Goal: Communication & Community: Answer question/provide support

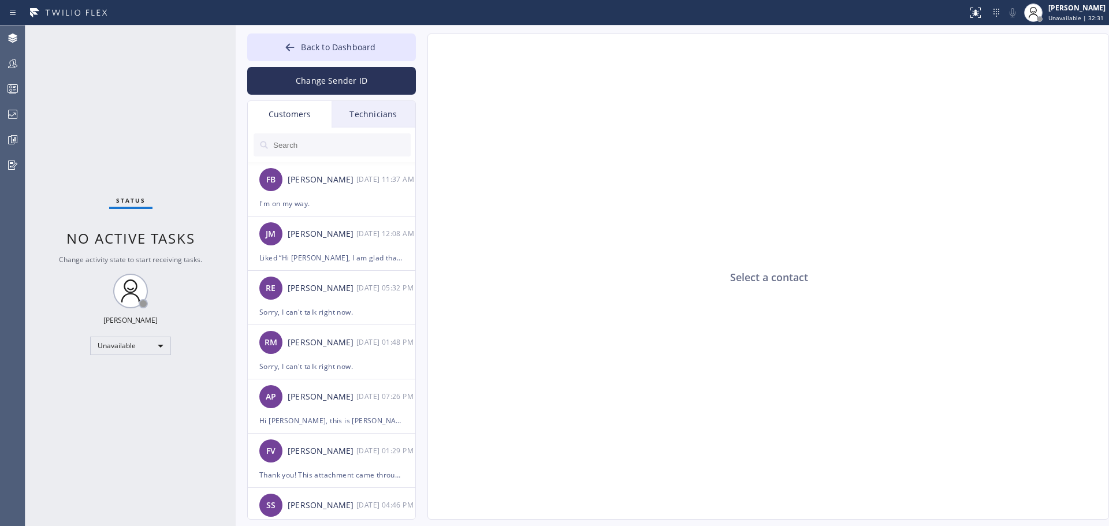
click at [296, 145] on input "text" at bounding box center [341, 144] width 139 height 23
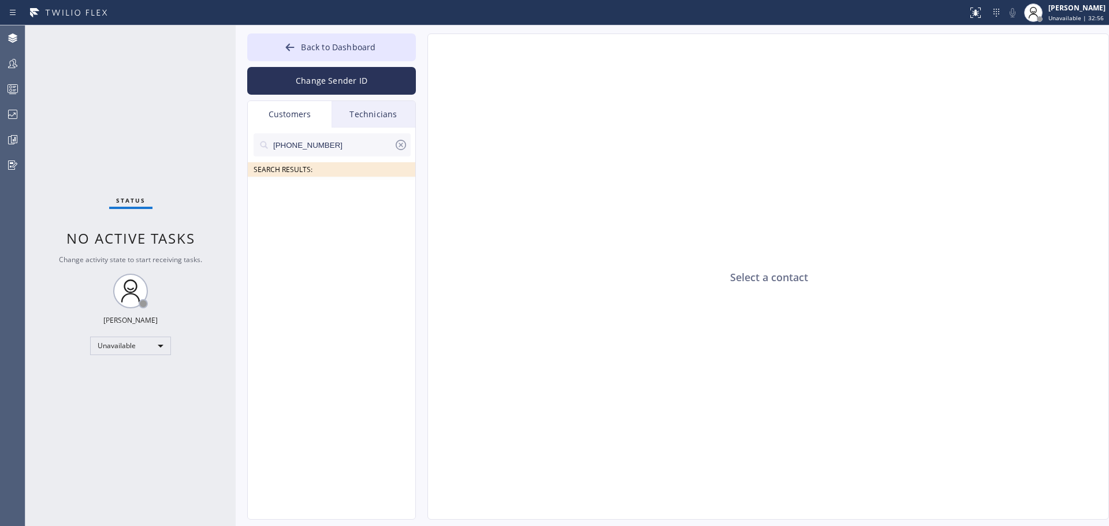
click at [372, 152] on input "[PHONE_NUMBER]" at bounding box center [333, 144] width 122 height 23
drag, startPoint x: 362, startPoint y: 147, endPoint x: 269, endPoint y: 145, distance: 93.0
click at [269, 145] on div "(310) 347-762_" at bounding box center [331, 144] width 157 height 23
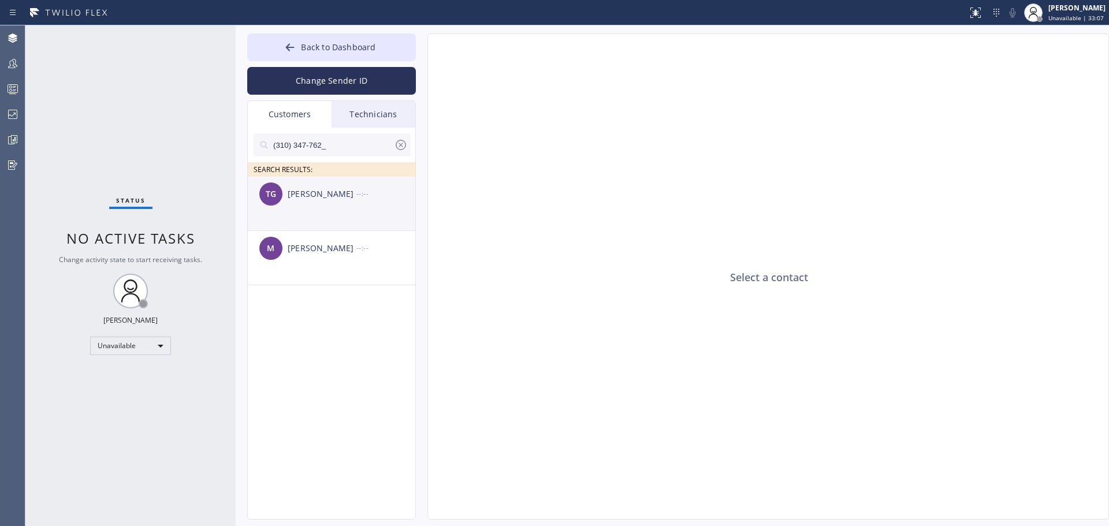
click at [366, 203] on div "TG [PERSON_NAME] --:--" at bounding box center [332, 194] width 169 height 35
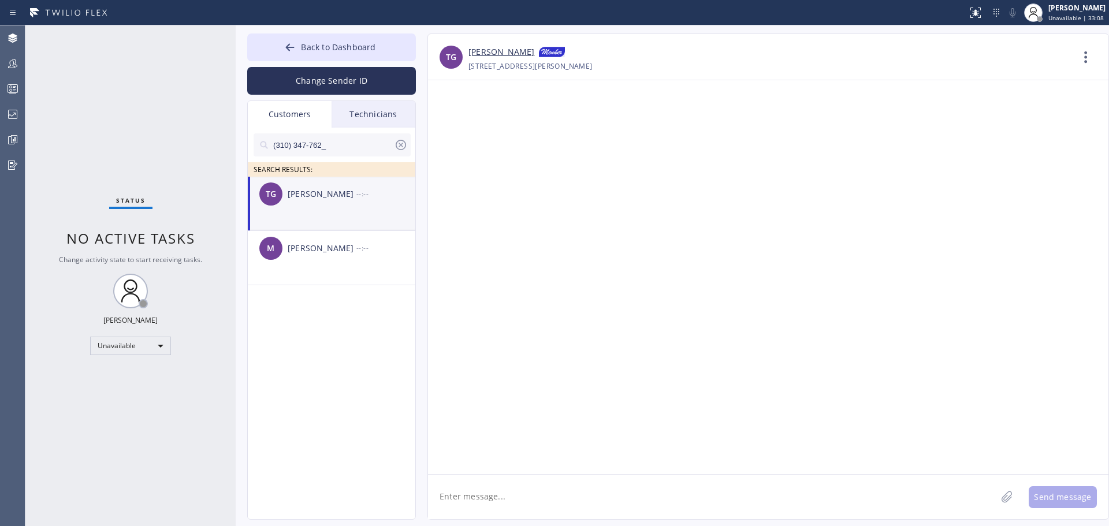
click at [590, 493] on textarea at bounding box center [712, 497] width 568 height 44
type textarea "Hi [PERSON_NAME]! I just want to make sure you got the text that [PERSON_NAME] …"
click at [1075, 491] on button "Send message" at bounding box center [1062, 497] width 68 height 22
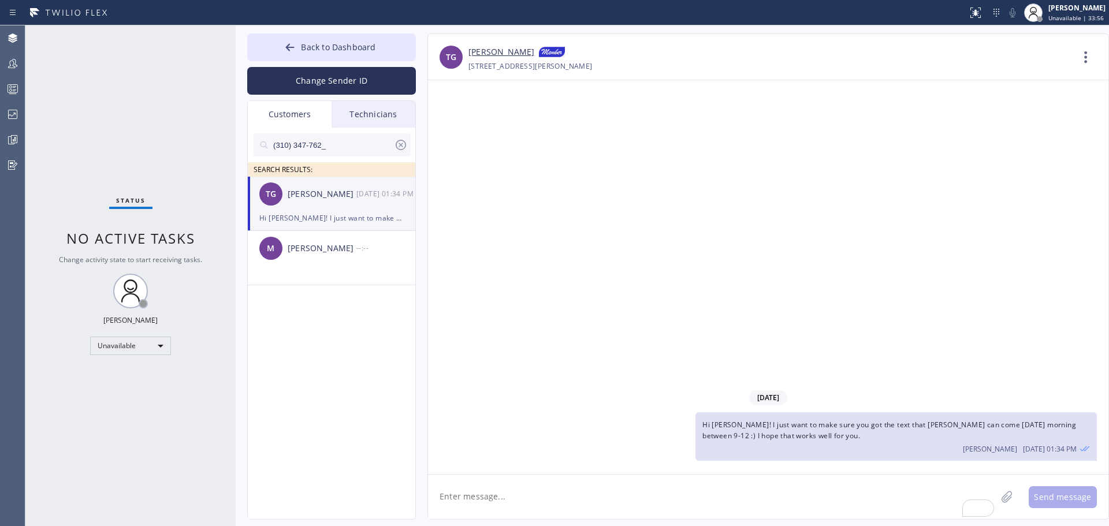
drag, startPoint x: 350, startPoint y: 146, endPoint x: 268, endPoint y: 145, distance: 82.0
click at [268, 145] on div "(310) 347-762_" at bounding box center [331, 144] width 157 height 23
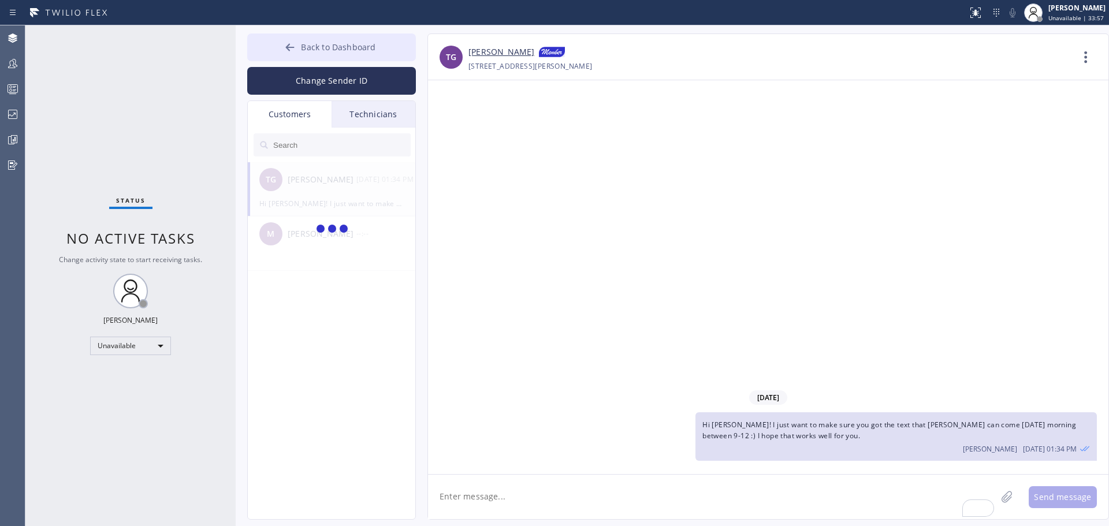
click at [316, 43] on span "Back to Dashboard" at bounding box center [338, 47] width 74 height 11
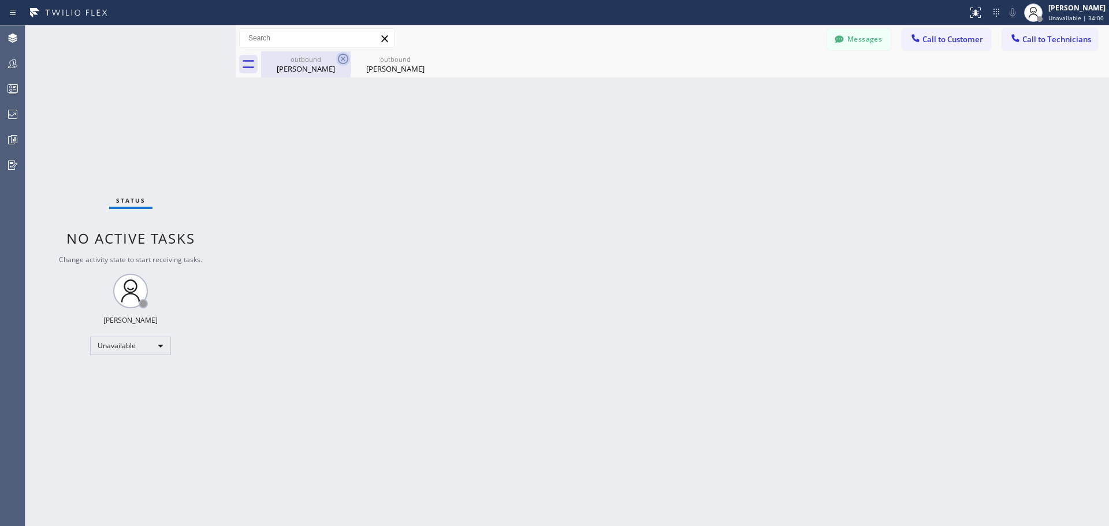
click at [341, 60] on icon at bounding box center [343, 59] width 10 height 10
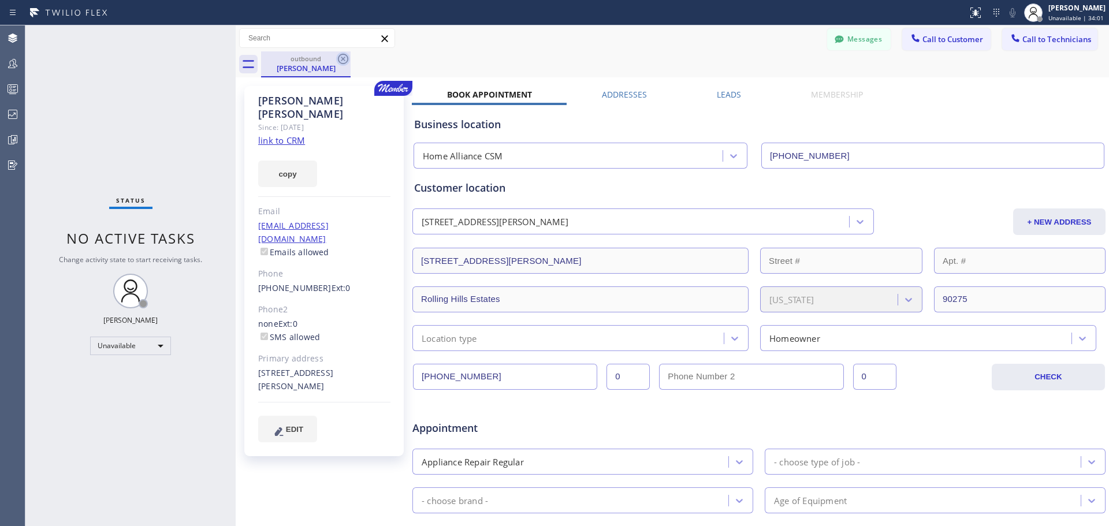
click at [340, 60] on icon at bounding box center [343, 59] width 14 height 14
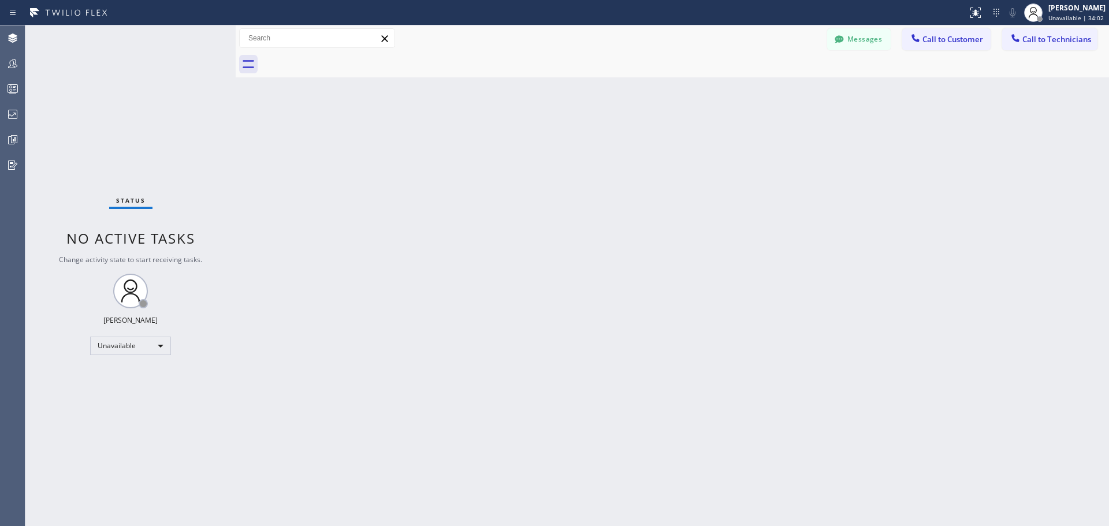
click at [325, 72] on div at bounding box center [685, 64] width 848 height 26
click at [1082, 17] on span "Unavailable | 34:04" at bounding box center [1075, 18] width 55 height 8
click at [1060, 66] on button "Available" at bounding box center [1050, 61] width 115 height 15
click at [866, 36] on button "Messages" at bounding box center [859, 39] width 64 height 22
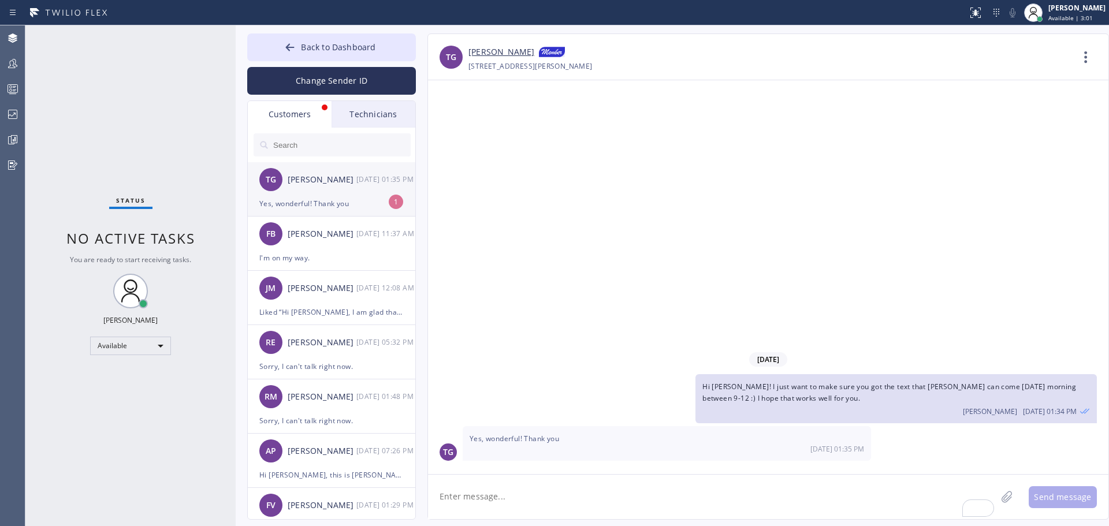
click at [323, 198] on div "Yes, wonderful! Thank you" at bounding box center [331, 203] width 144 height 13
click at [692, 494] on textarea "To enrich screen reader interactions, please activate Accessibility in Grammarl…" at bounding box center [712, 497] width 568 height 44
type textarea "You are very welcome! Have a great week!"
click at [1065, 499] on button "Send message" at bounding box center [1062, 497] width 68 height 22
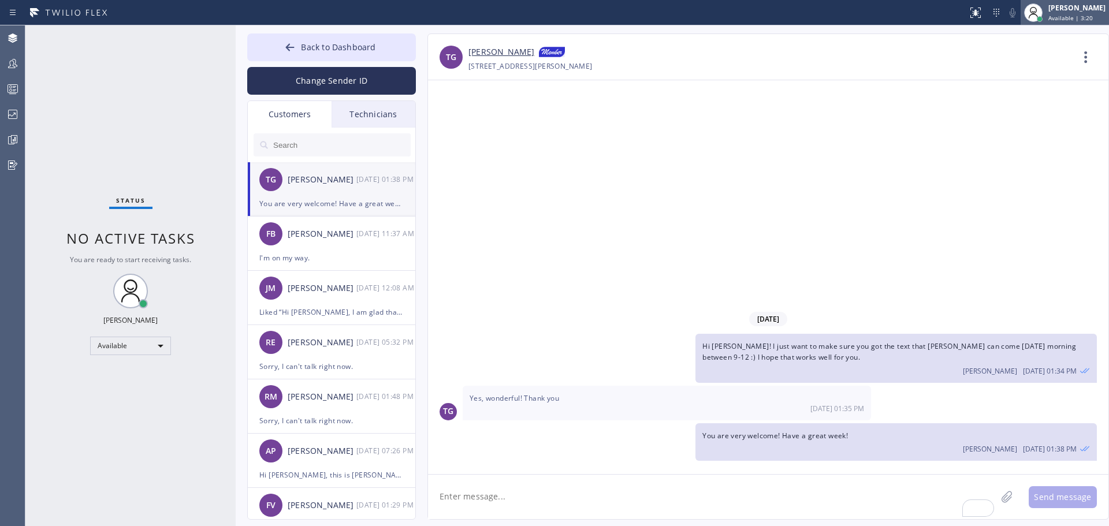
click at [1061, 14] on span "Available | 3:20" at bounding box center [1070, 18] width 44 height 8
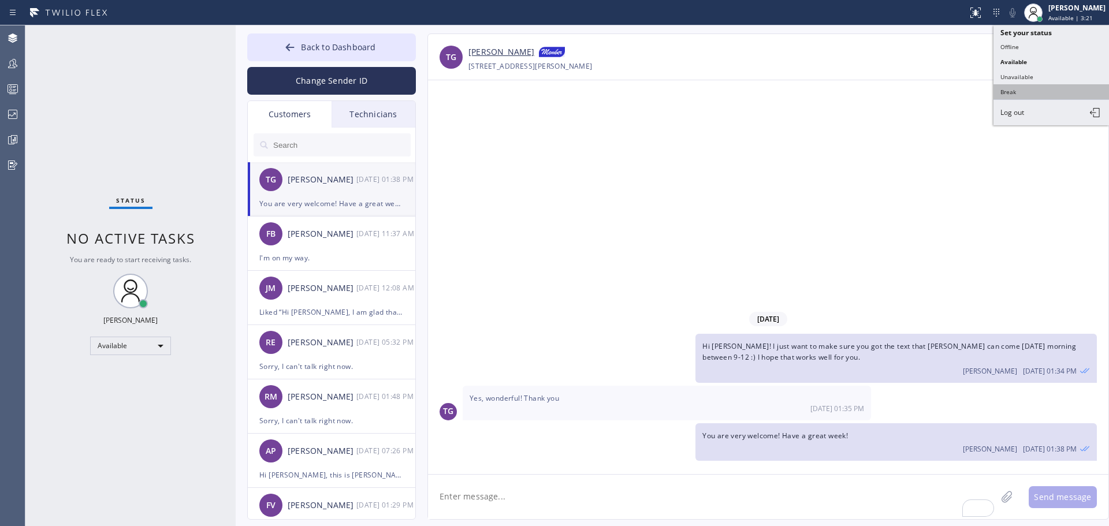
click at [1049, 96] on button "Break" at bounding box center [1050, 91] width 115 height 15
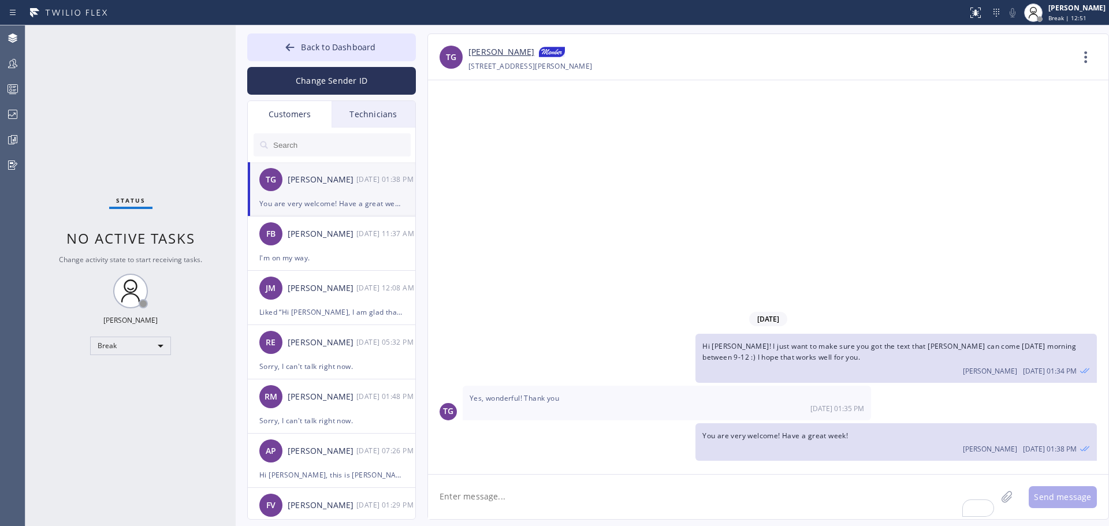
drag, startPoint x: 329, startPoint y: 51, endPoint x: 896, endPoint y: 67, distance: 567.8
click at [329, 51] on span "Back to Dashboard" at bounding box center [338, 47] width 74 height 11
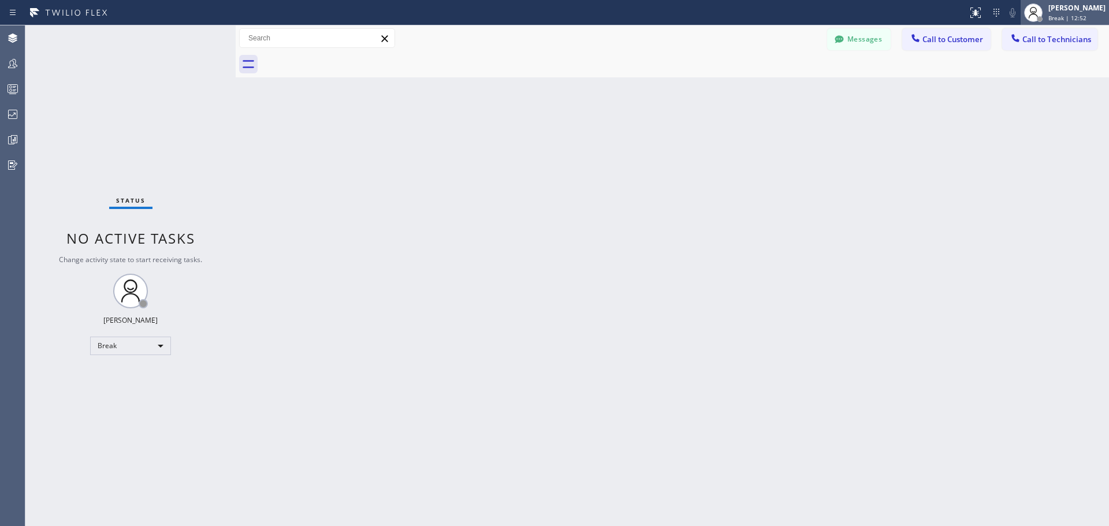
click at [1057, 13] on div "[PERSON_NAME] Break | 12:52" at bounding box center [1077, 12] width 63 height 20
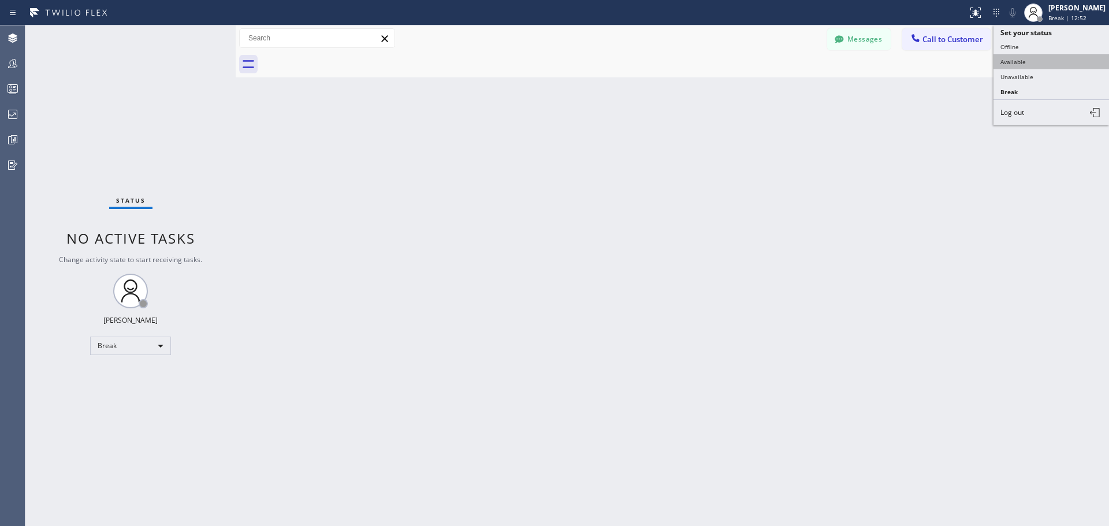
click at [1064, 56] on button "Available" at bounding box center [1050, 61] width 115 height 15
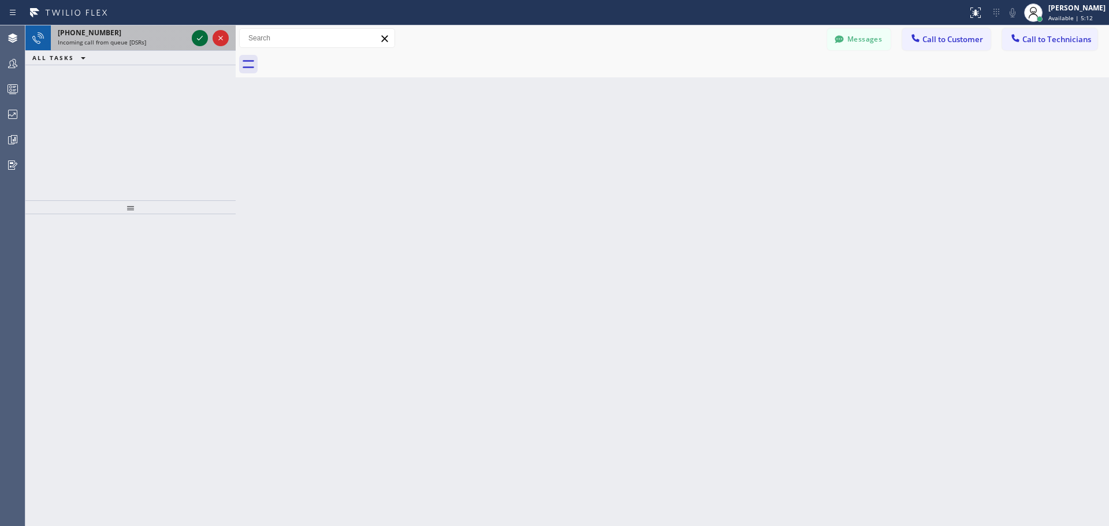
click at [201, 38] on icon at bounding box center [200, 38] width 14 height 14
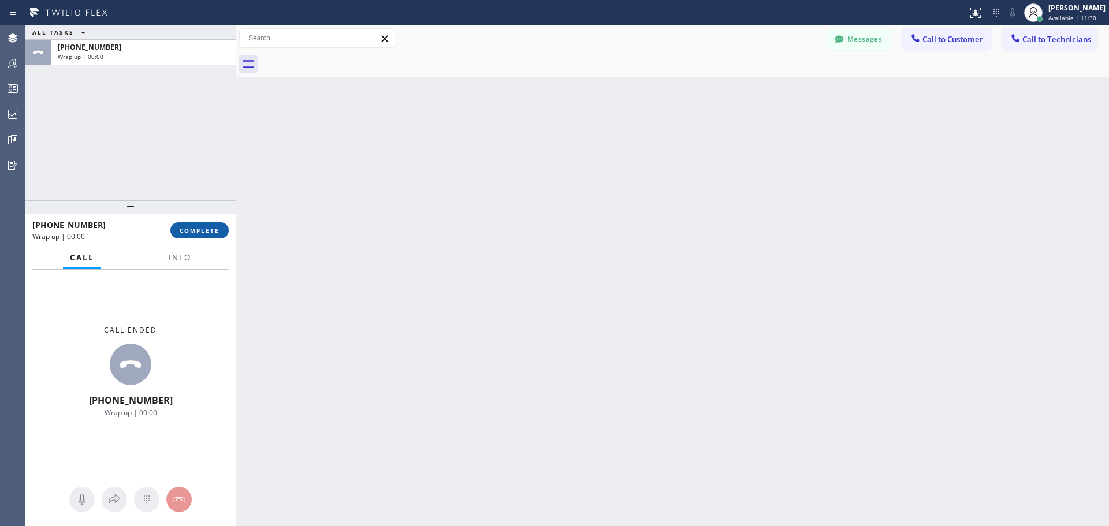
click at [210, 233] on span "COMPLETE" at bounding box center [200, 230] width 40 height 8
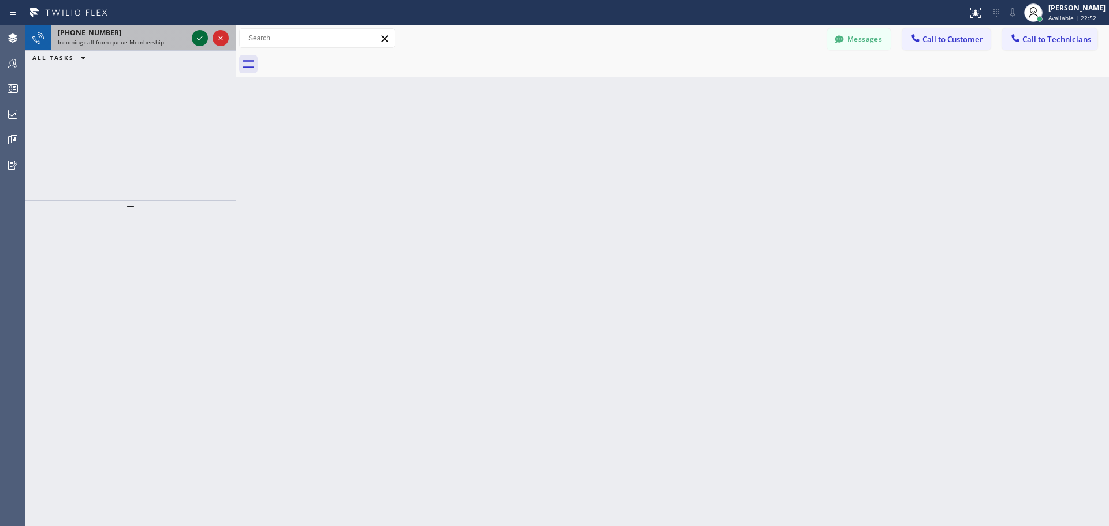
click at [200, 38] on icon at bounding box center [200, 38] width 14 height 14
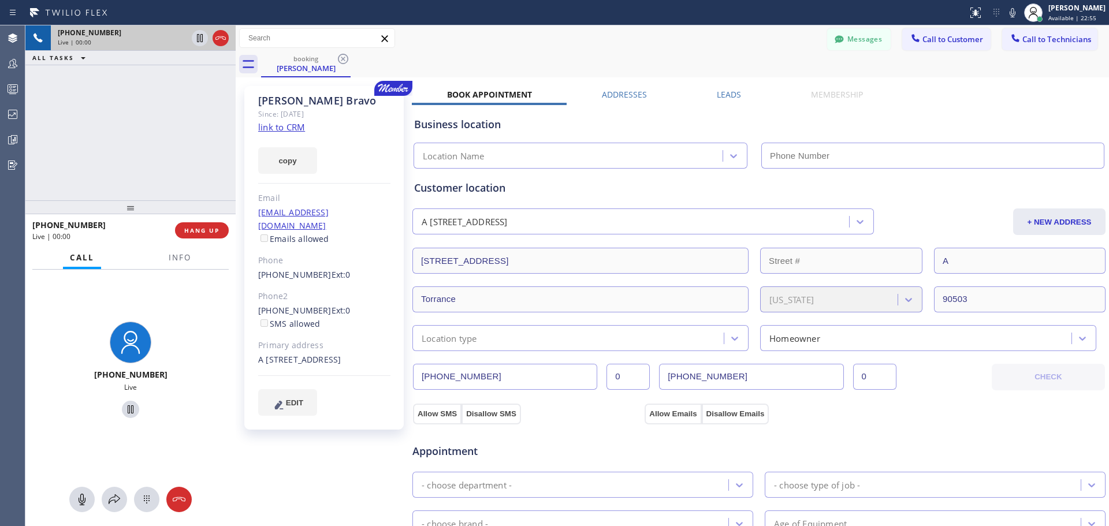
type input "[PHONE_NUMBER]"
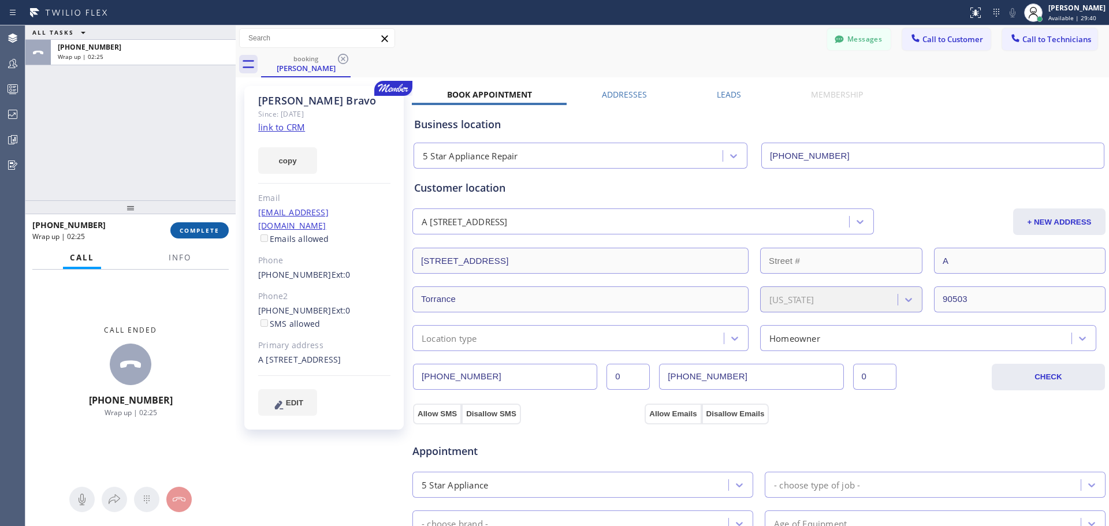
click at [206, 233] on span "COMPLETE" at bounding box center [200, 230] width 40 height 8
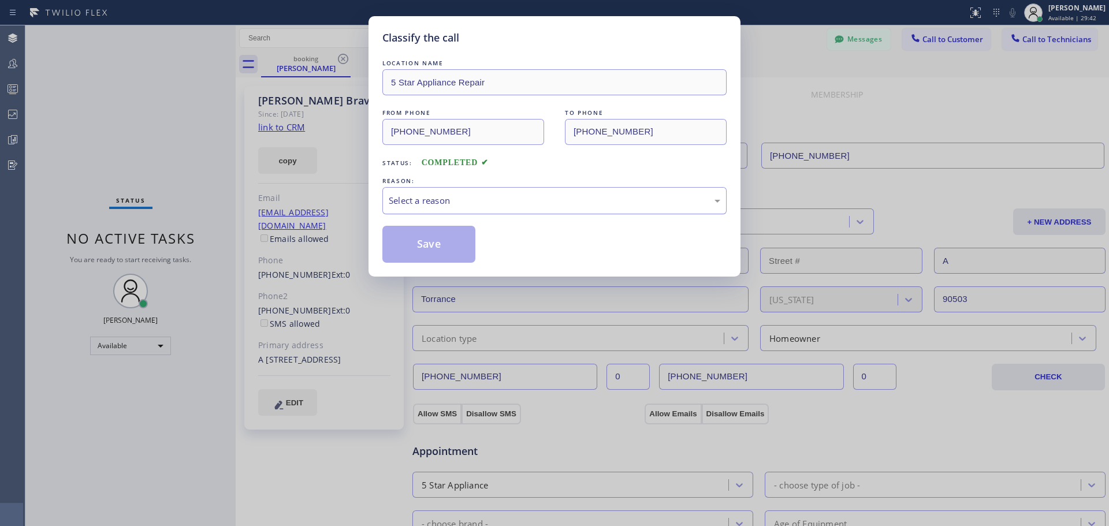
click at [469, 200] on div "Select a reason" at bounding box center [554, 200] width 331 height 13
drag, startPoint x: 434, startPoint y: 246, endPoint x: 446, endPoint y: 248, distance: 12.3
click at [435, 247] on button "Save" at bounding box center [428, 244] width 93 height 37
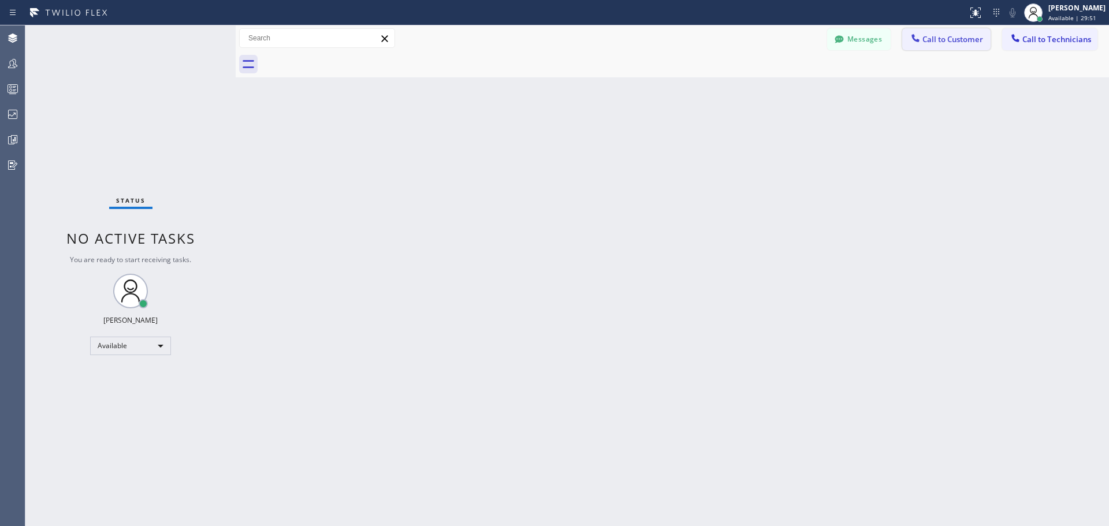
click at [950, 39] on span "Call to Customer" at bounding box center [952, 39] width 61 height 10
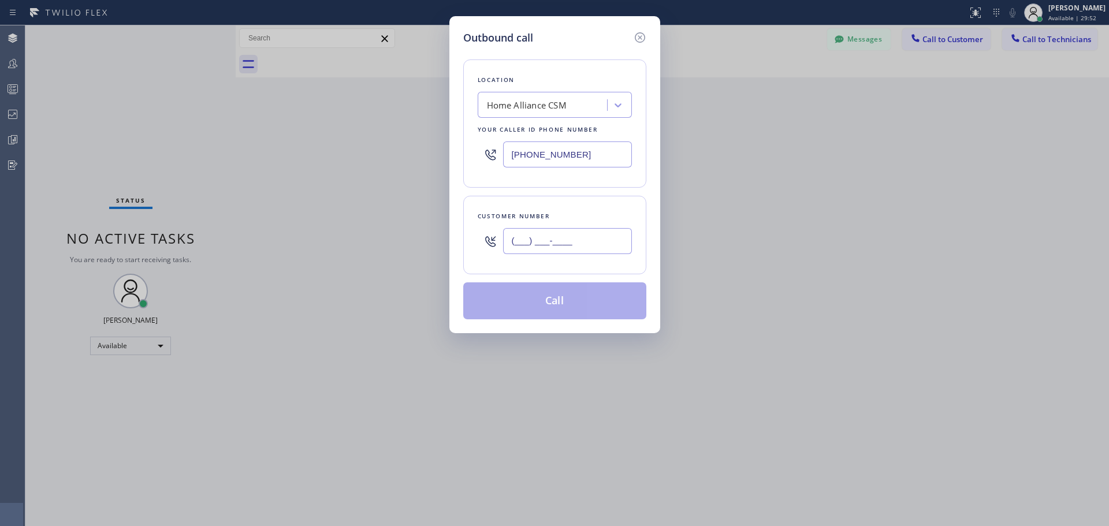
click at [568, 240] on input "(___) ___-____" at bounding box center [567, 241] width 129 height 26
paste input "626) 695-7383"
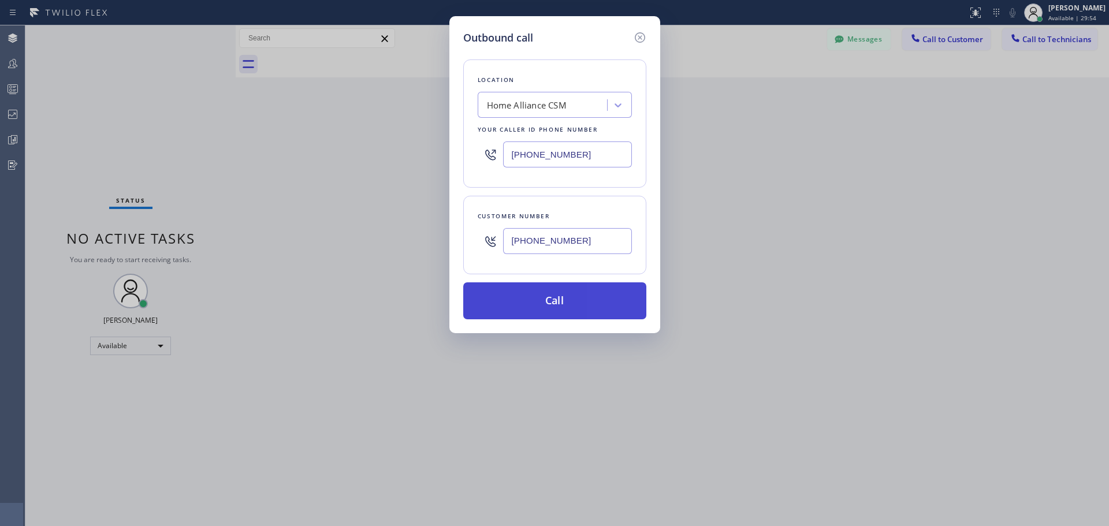
type input "[PHONE_NUMBER]"
click at [565, 304] on button "Call" at bounding box center [554, 300] width 183 height 37
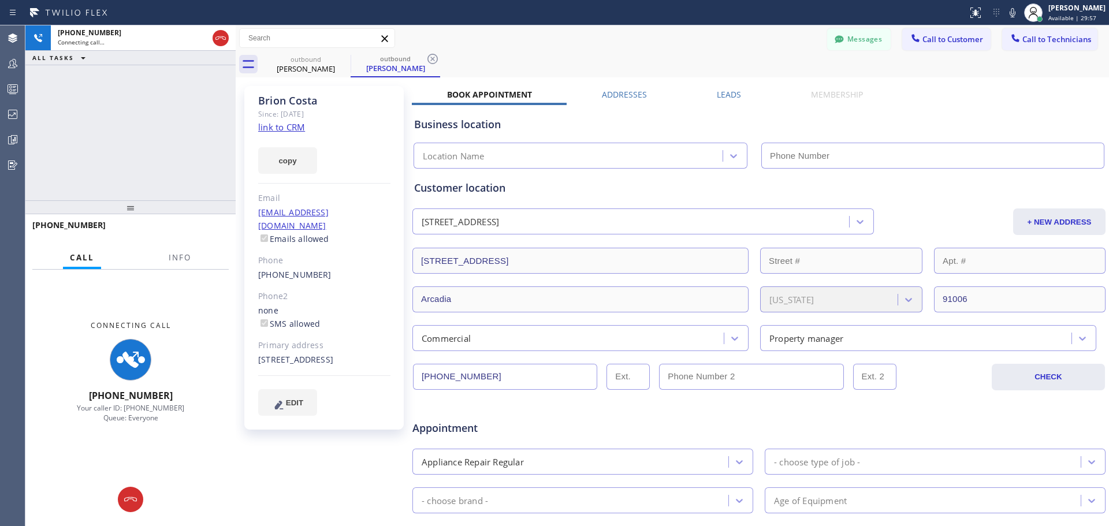
type input "[PHONE_NUMBER]"
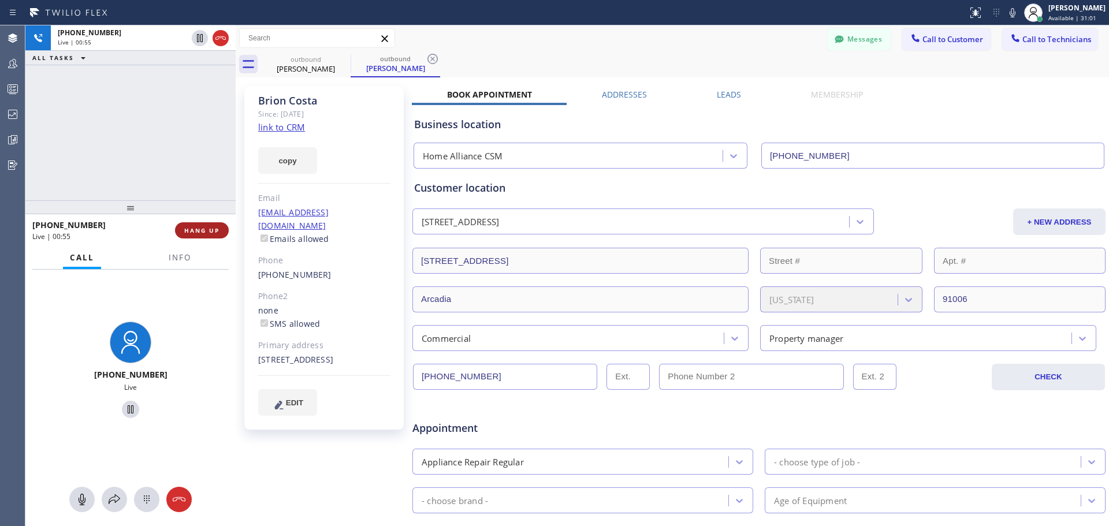
click at [193, 230] on span "HANG UP" at bounding box center [201, 230] width 35 height 8
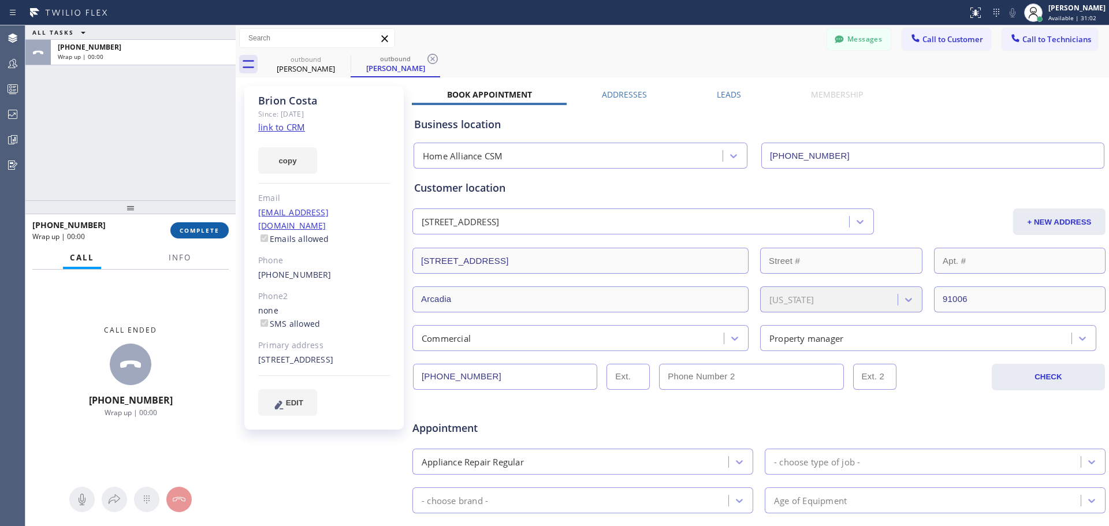
click at [193, 232] on span "COMPLETE" at bounding box center [200, 230] width 40 height 8
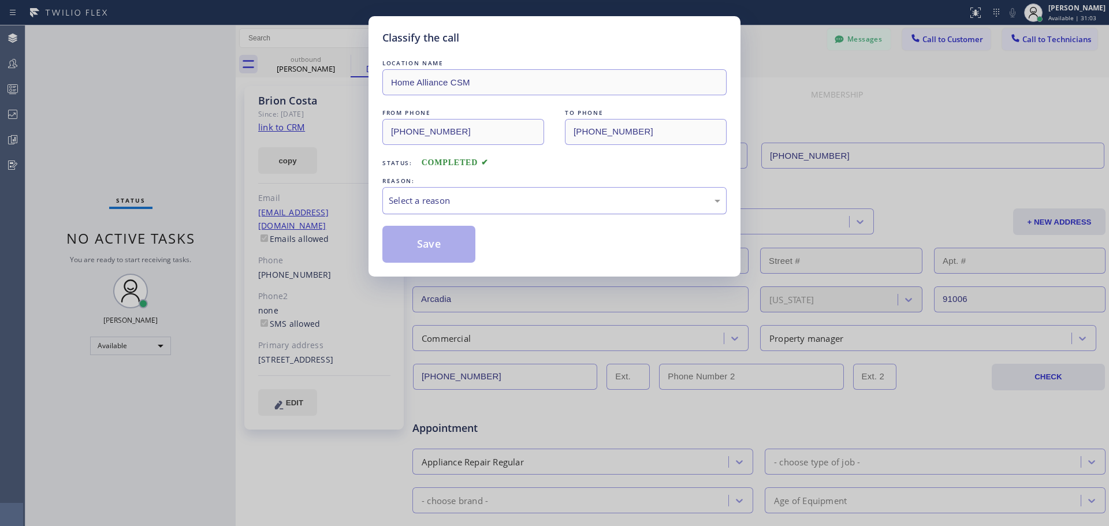
click at [475, 199] on div "Select a reason" at bounding box center [554, 200] width 331 height 13
click at [438, 245] on button "Save" at bounding box center [428, 244] width 93 height 37
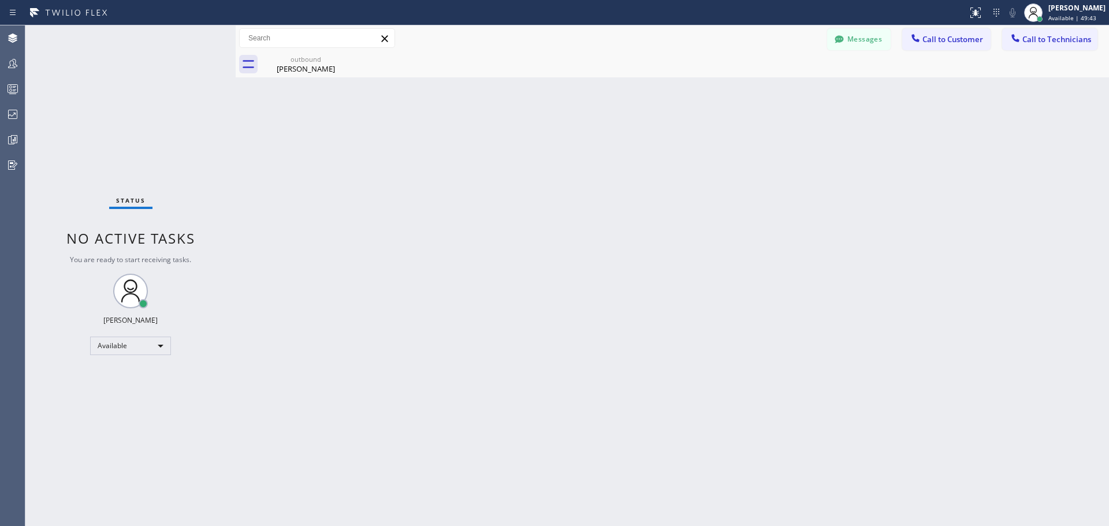
click at [930, 43] on span "Call to Customer" at bounding box center [952, 39] width 61 height 10
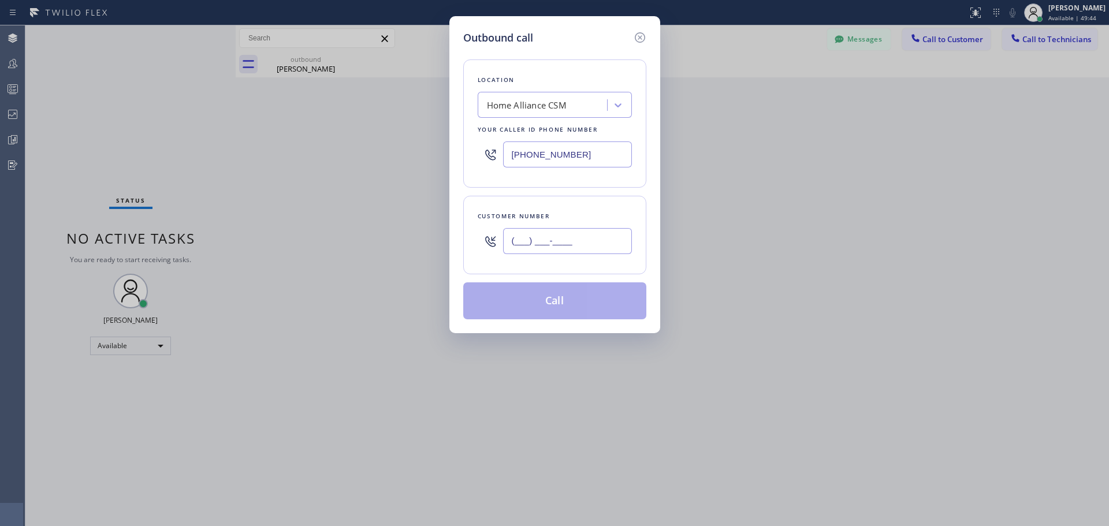
click at [566, 245] on input "(___) ___-____" at bounding box center [567, 241] width 129 height 26
paste input "617) 899-8450"
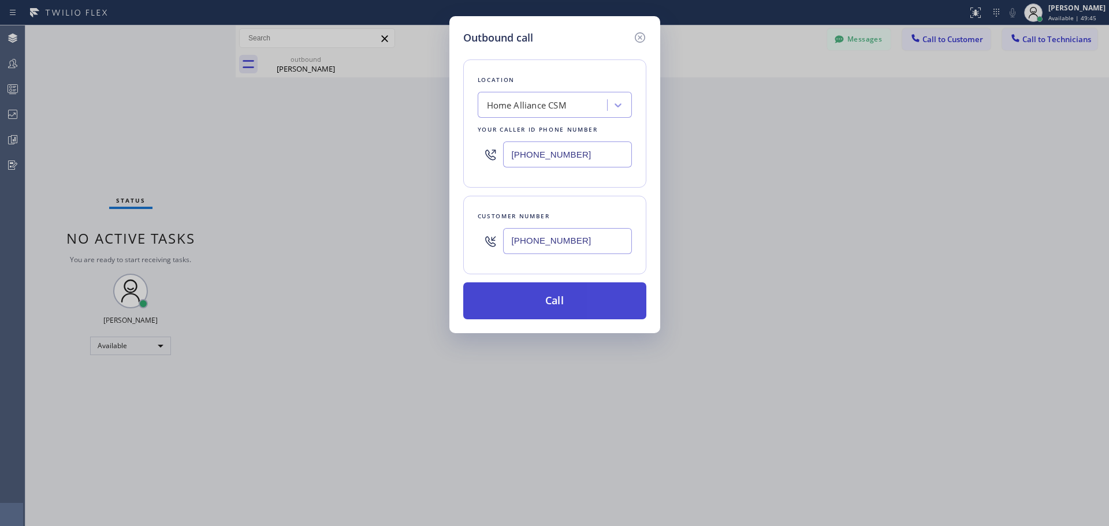
type input "[PHONE_NUMBER]"
click at [573, 309] on button "Call" at bounding box center [554, 300] width 183 height 37
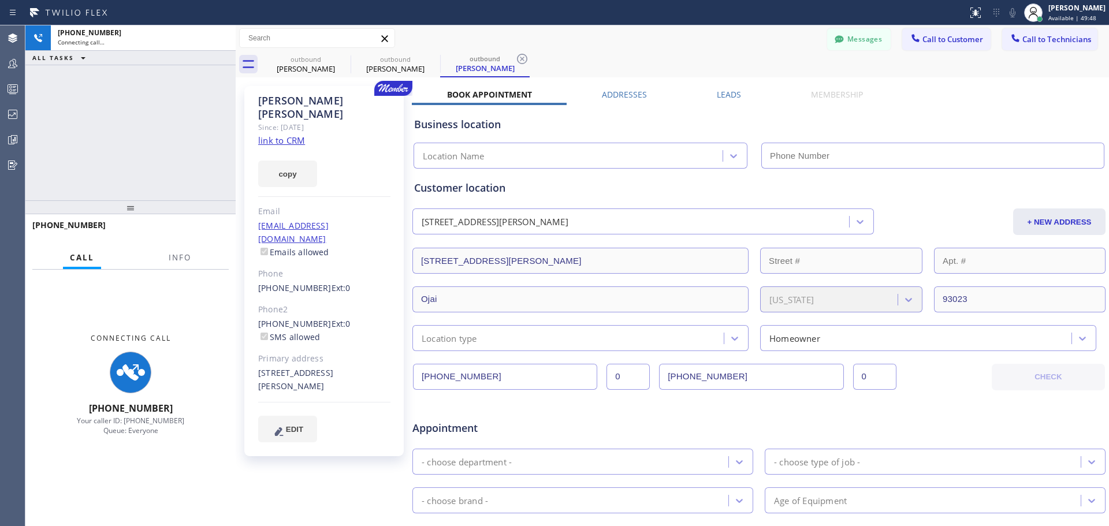
type input "[PHONE_NUMBER]"
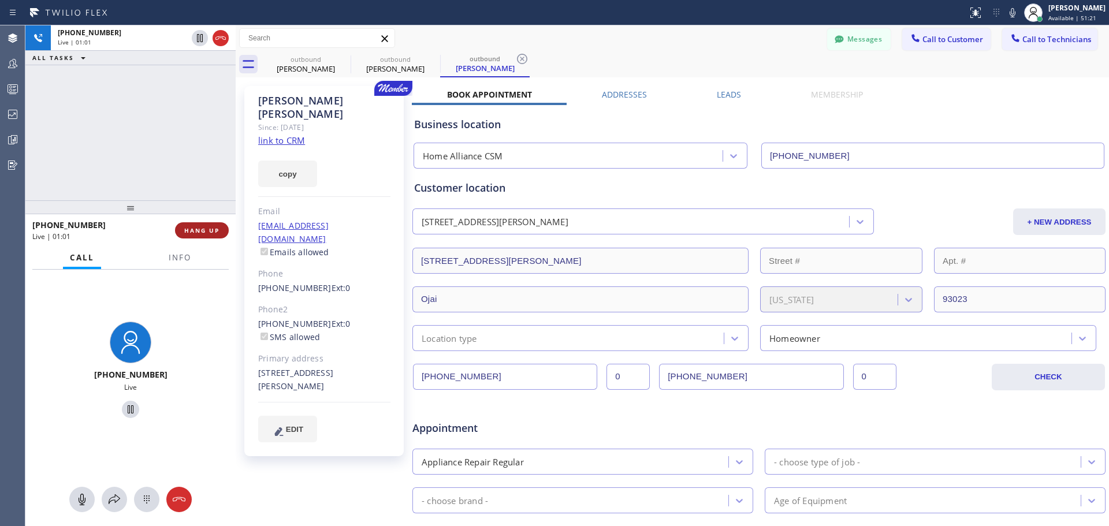
click at [189, 234] on span "HANG UP" at bounding box center [201, 230] width 35 height 8
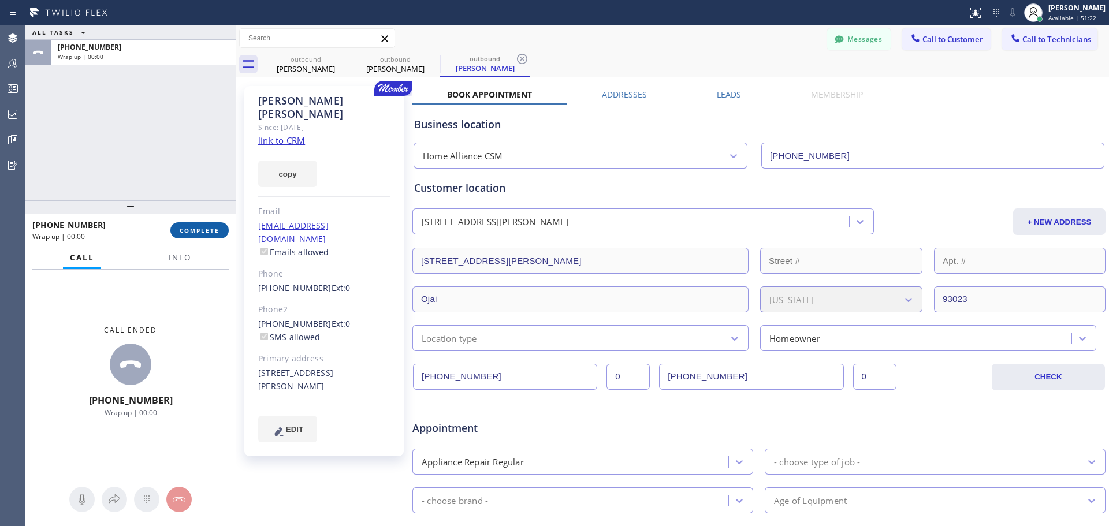
click at [196, 225] on button "COMPLETE" at bounding box center [199, 230] width 58 height 16
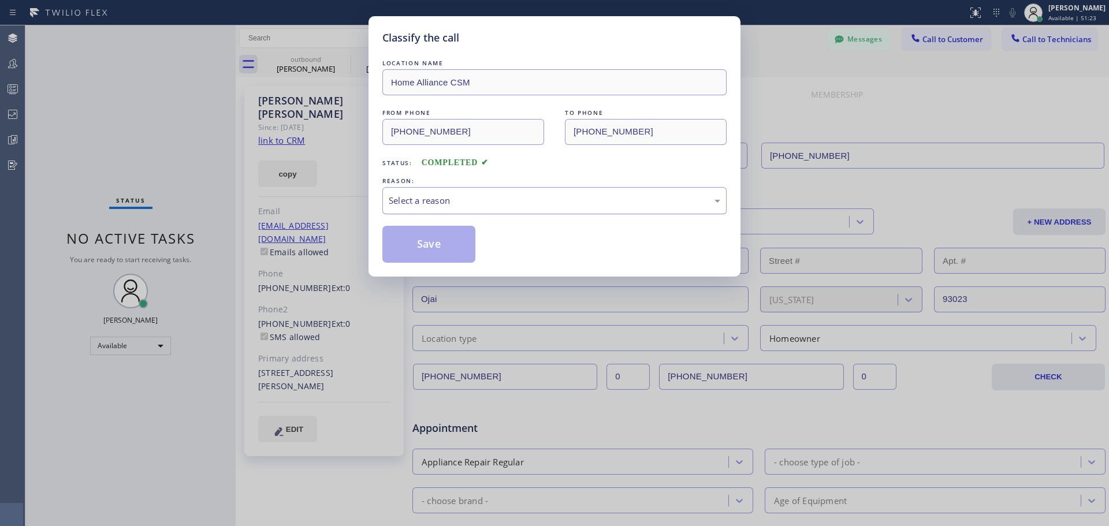
click at [513, 202] on div "Select a reason" at bounding box center [554, 200] width 331 height 13
click at [450, 240] on button "Save" at bounding box center [428, 244] width 93 height 37
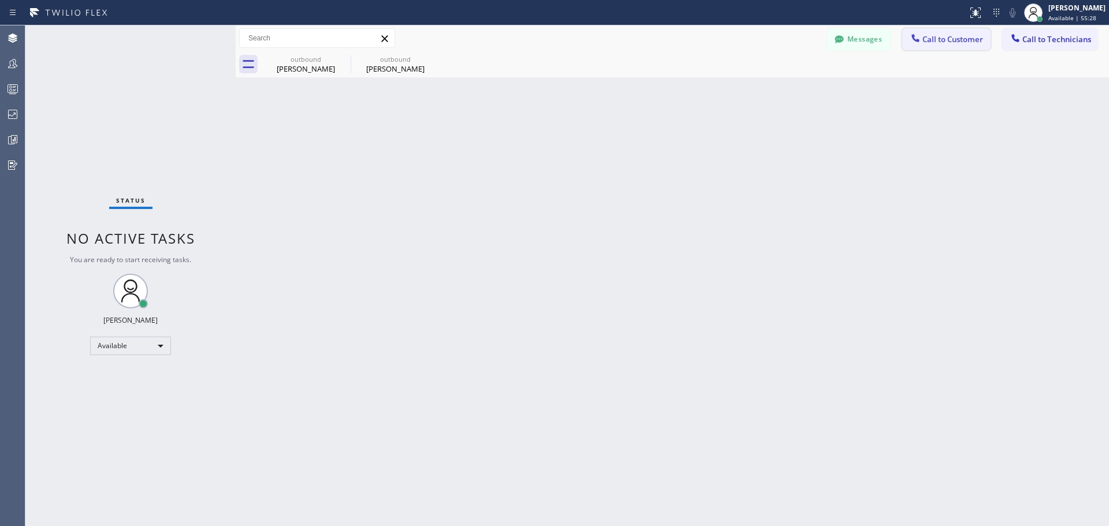
click at [938, 42] on span "Call to Customer" at bounding box center [952, 39] width 61 height 10
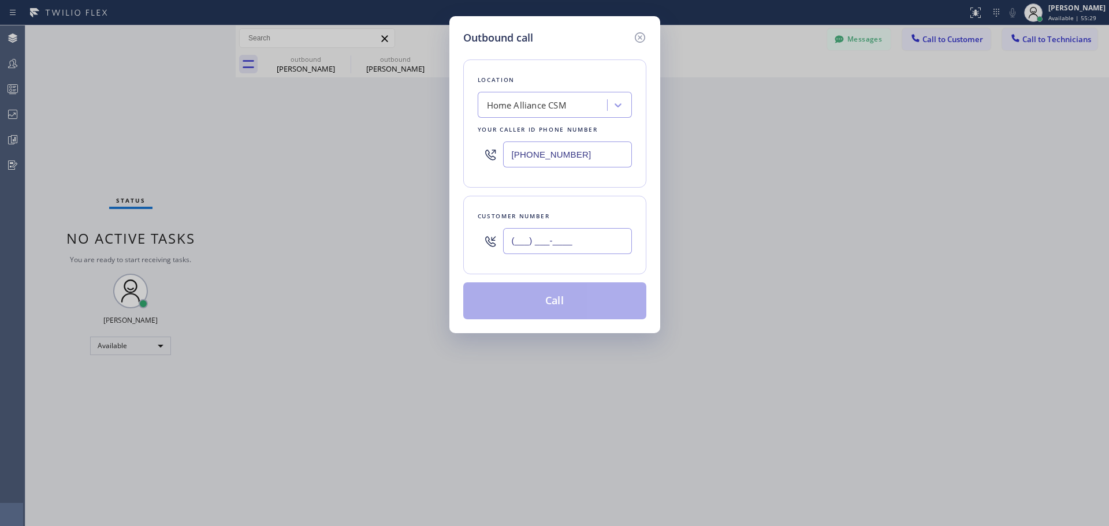
click at [557, 237] on input "(___) ___-____" at bounding box center [567, 241] width 129 height 26
paste input "917) 974-3897"
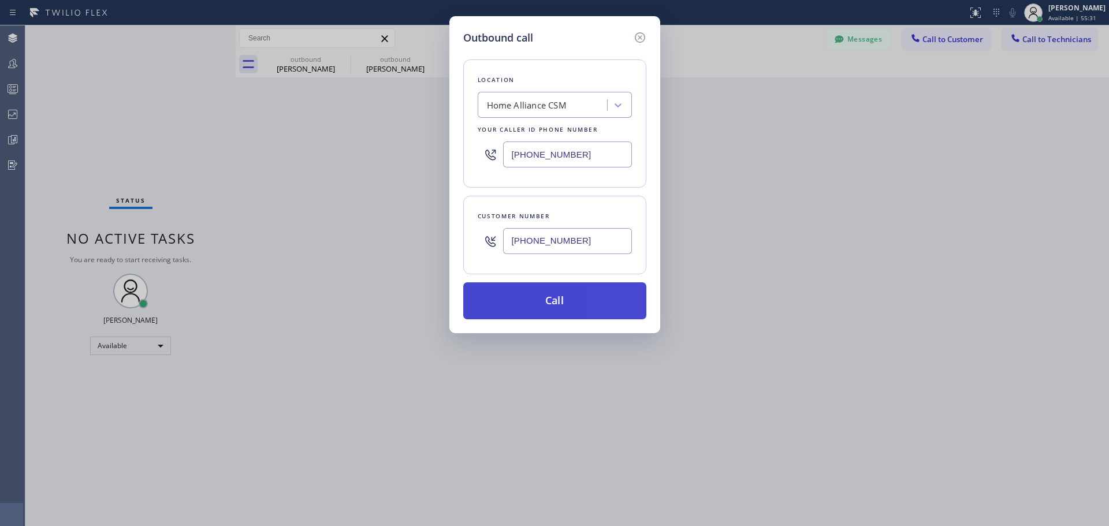
type input "[PHONE_NUMBER]"
click at [586, 308] on button "Call" at bounding box center [554, 300] width 183 height 37
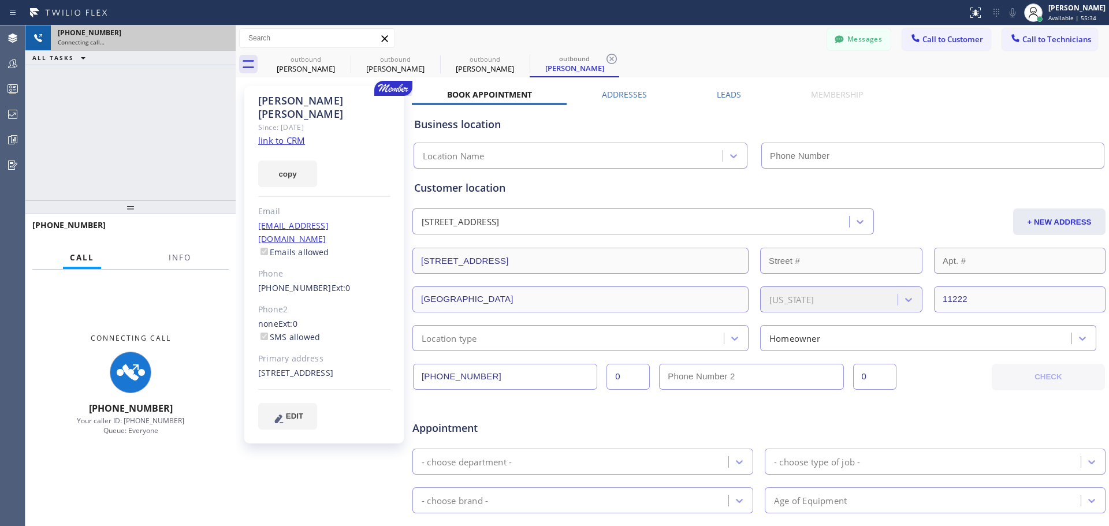
type input "[PHONE_NUMBER]"
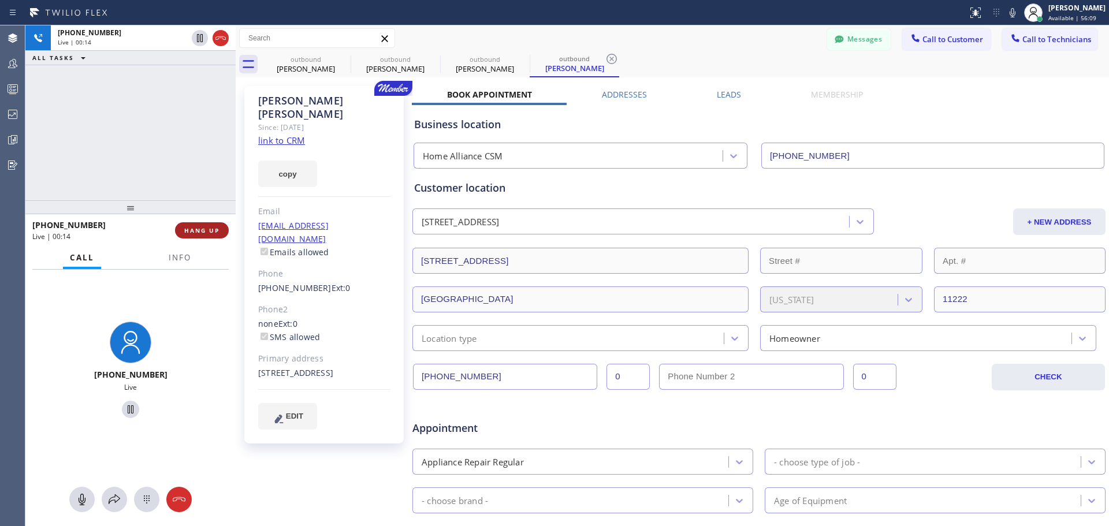
click at [197, 227] on span "HANG UP" at bounding box center [201, 230] width 35 height 8
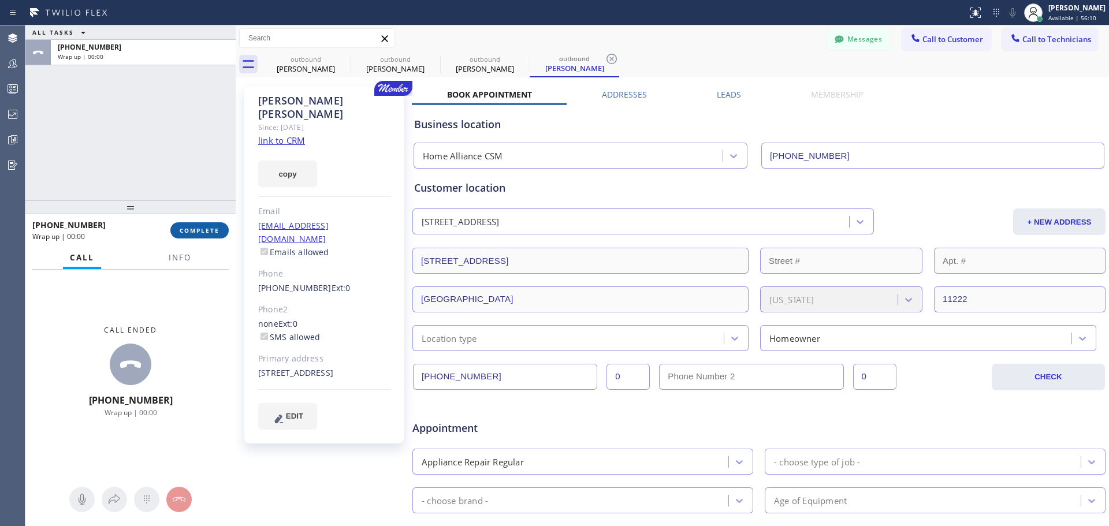
click at [178, 230] on button "COMPLETE" at bounding box center [199, 230] width 58 height 16
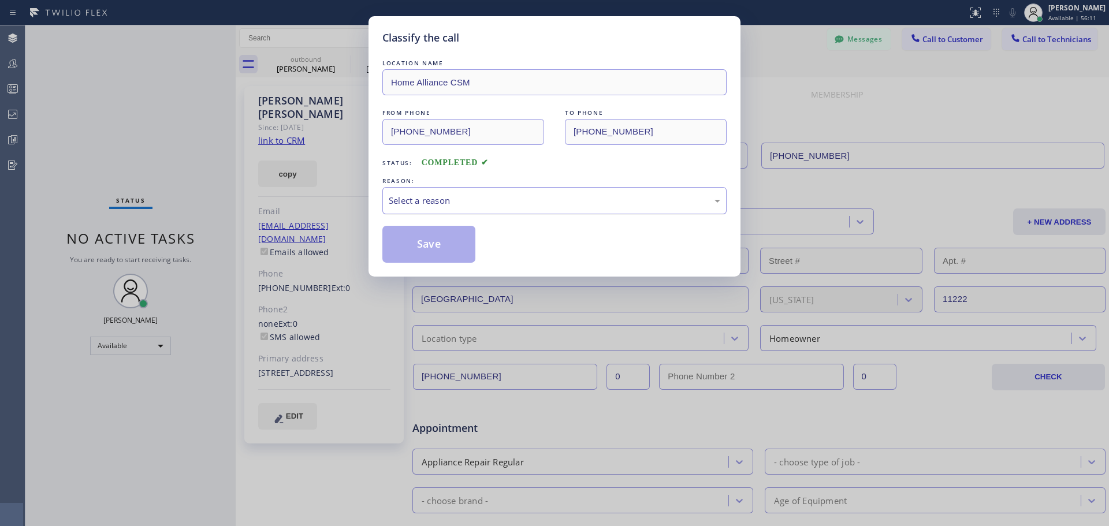
click at [506, 188] on div "Select a reason" at bounding box center [554, 200] width 344 height 27
click at [443, 255] on button "Save" at bounding box center [428, 244] width 93 height 37
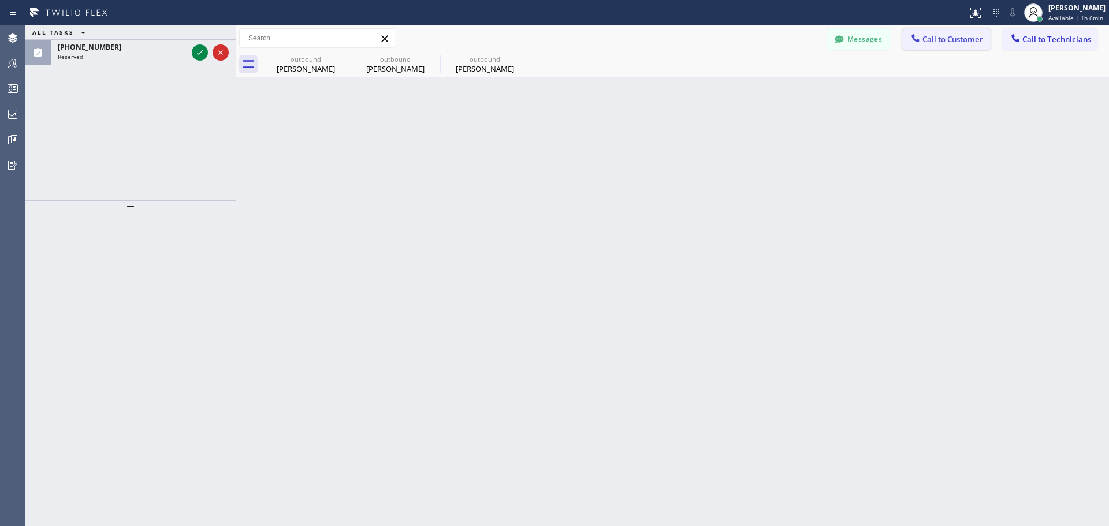
click at [933, 40] on span "Call to Customer" at bounding box center [952, 39] width 61 height 10
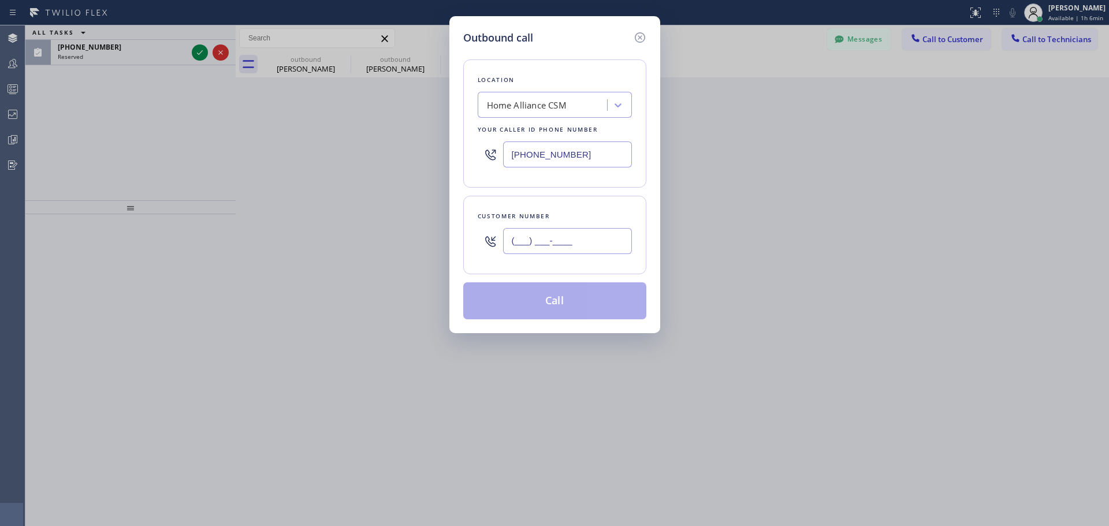
click at [580, 246] on input "(___) ___-____" at bounding box center [567, 241] width 129 height 26
paste input "415) 450-8300"
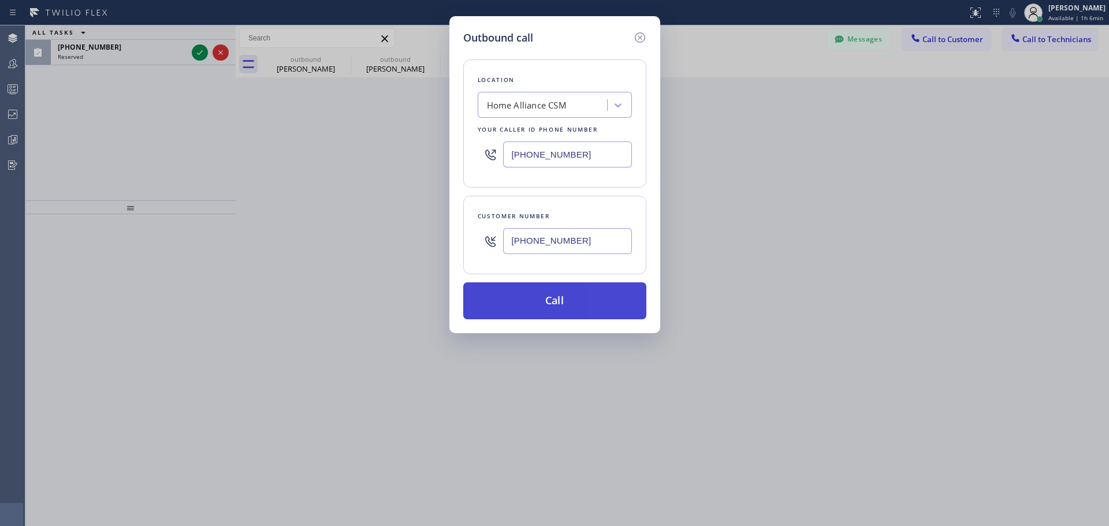
type input "[PHONE_NUMBER]"
click at [554, 303] on button "Call" at bounding box center [554, 300] width 183 height 37
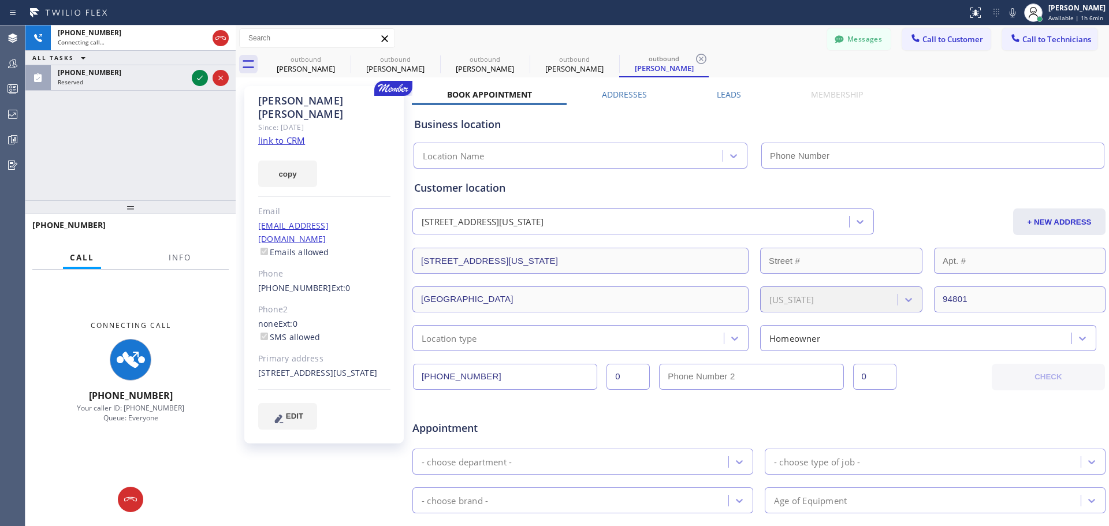
type input "[PHONE_NUMBER]"
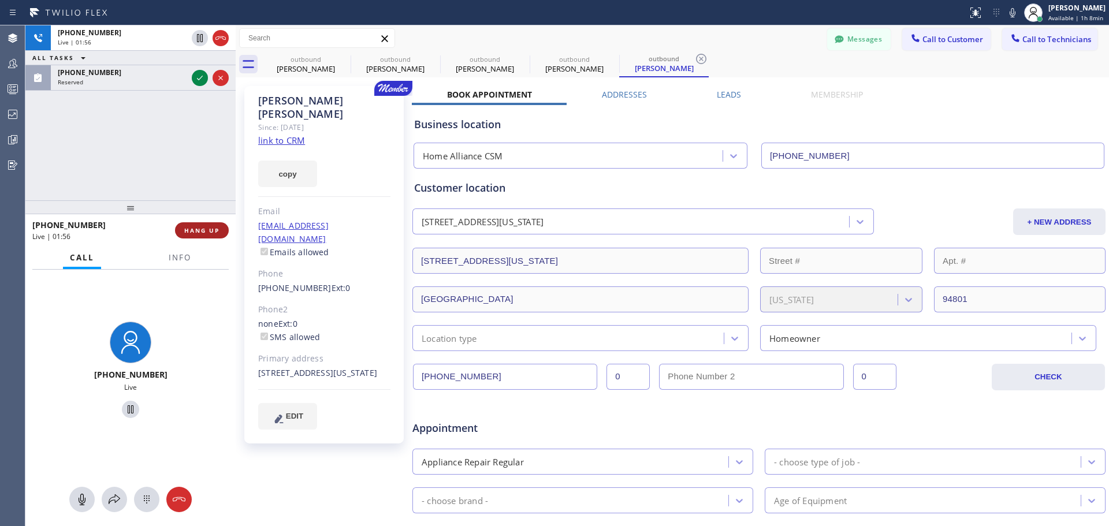
click at [202, 235] on button "HANG UP" at bounding box center [202, 230] width 54 height 16
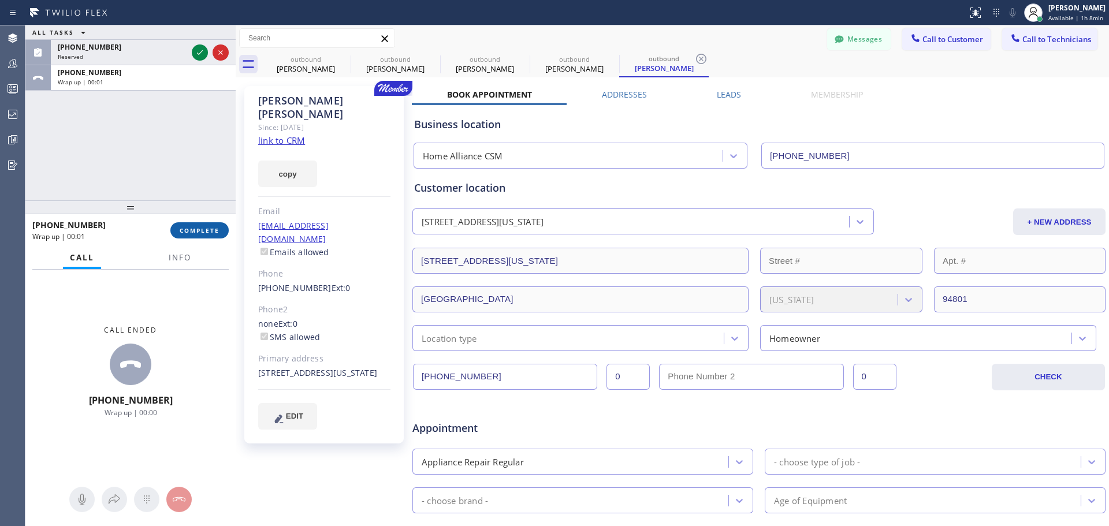
click at [202, 235] on button "COMPLETE" at bounding box center [199, 230] width 58 height 16
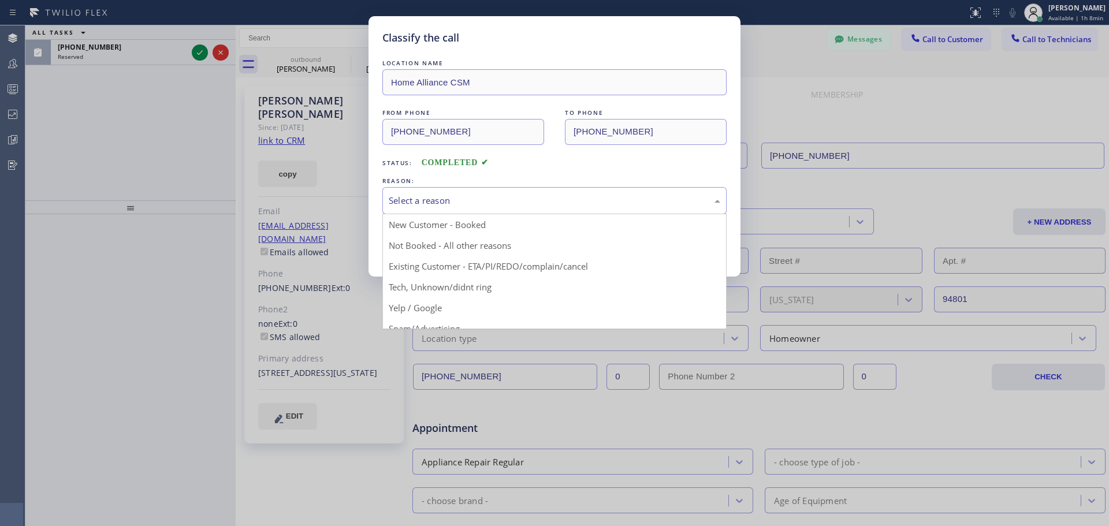
click at [558, 198] on div "Select a reason" at bounding box center [554, 200] width 331 height 13
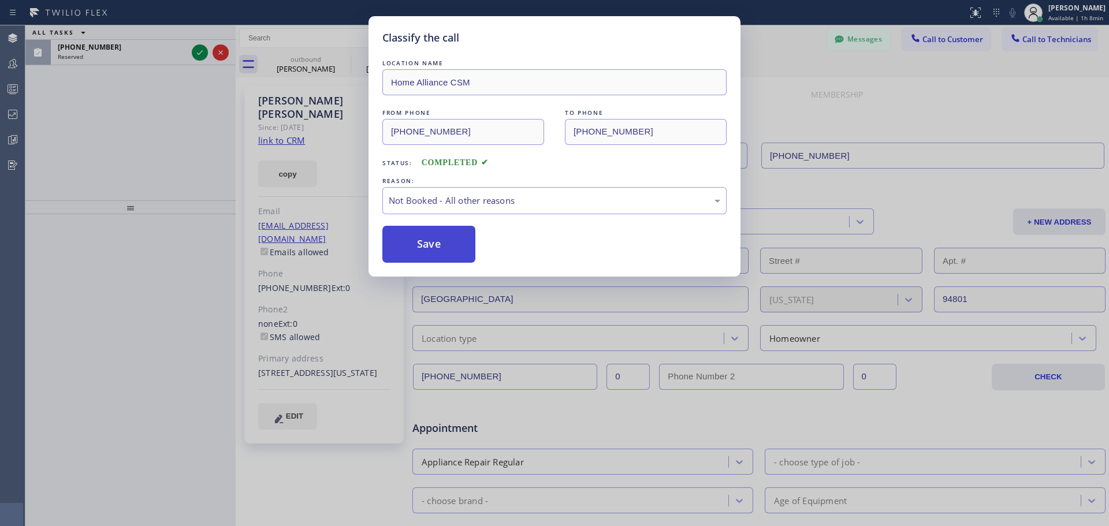
click at [432, 246] on button "Save" at bounding box center [428, 244] width 93 height 37
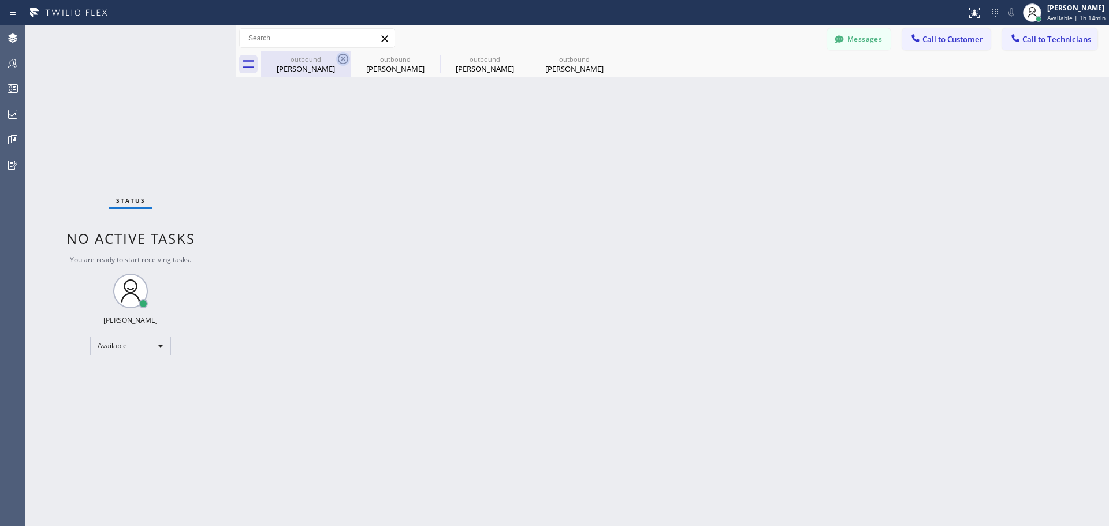
click at [339, 58] on icon at bounding box center [343, 59] width 14 height 14
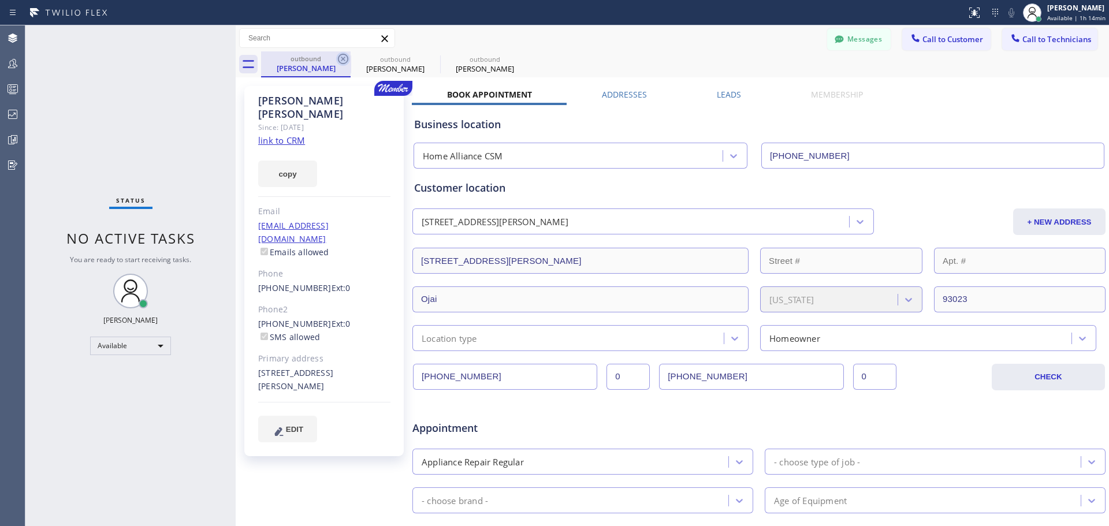
click at [341, 61] on icon at bounding box center [343, 59] width 14 height 14
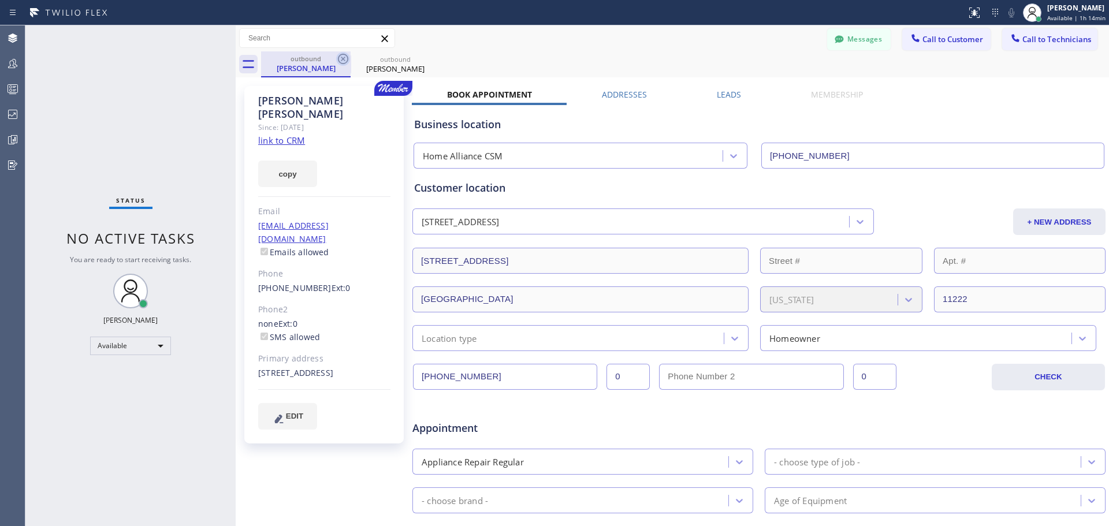
click at [342, 61] on icon at bounding box center [343, 59] width 14 height 14
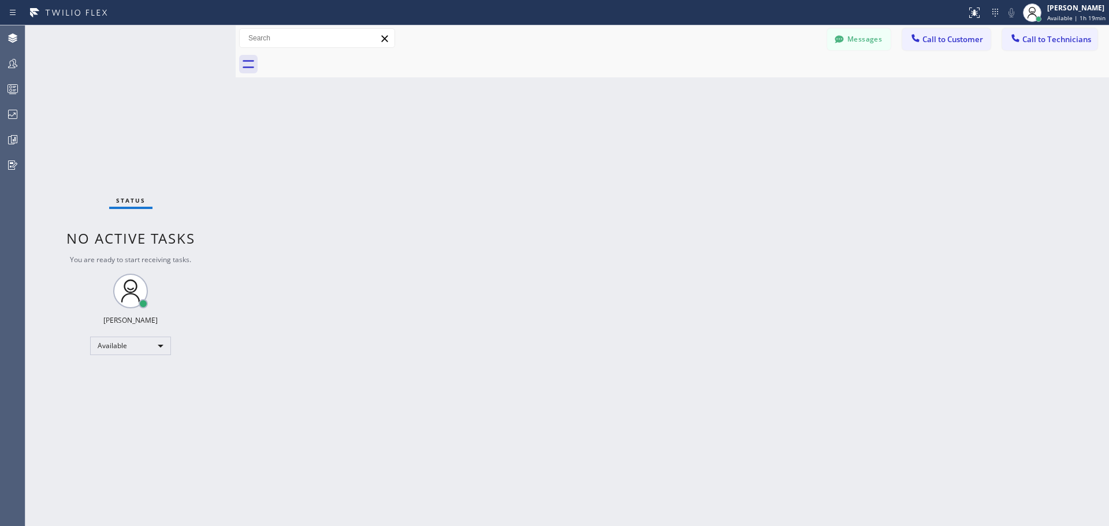
click at [920, 50] on div "Messages Call to Customer Call to Technicians Outbound call Location Home Allia…" at bounding box center [672, 38] width 873 height 26
click at [929, 42] on span "Call to Customer" at bounding box center [952, 39] width 61 height 10
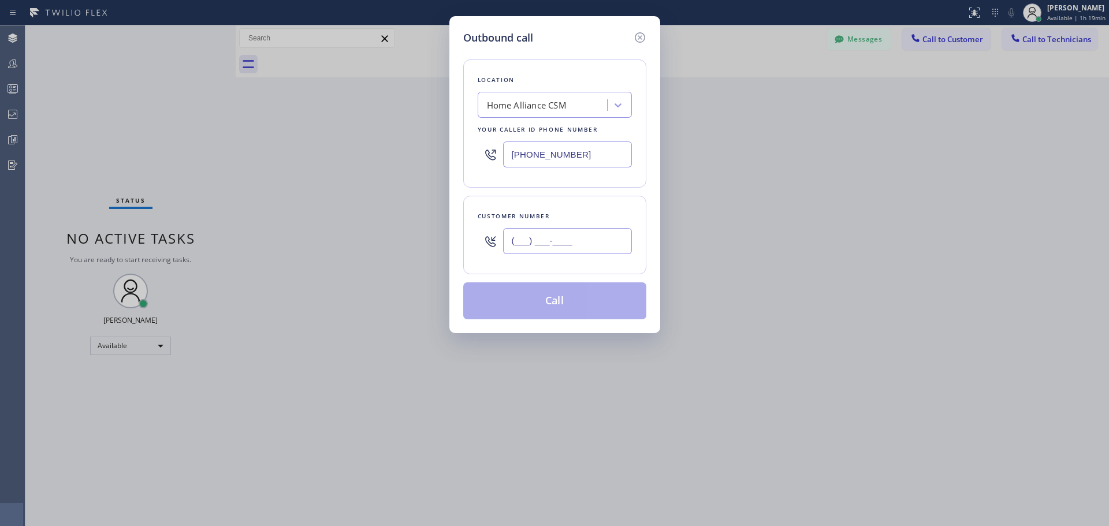
click at [551, 238] on input "(___) ___-____" at bounding box center [567, 241] width 129 height 26
paste input "562) 565-0467"
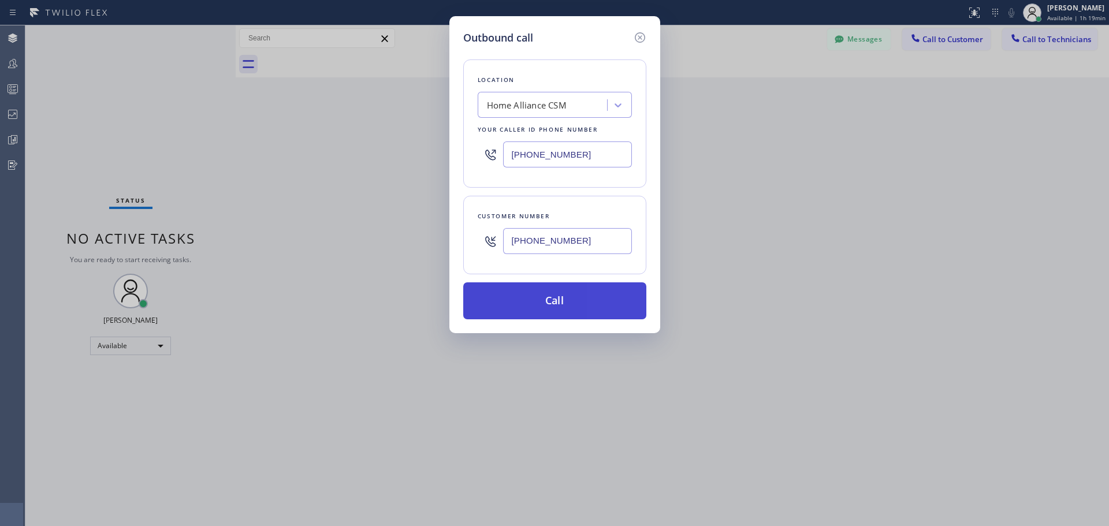
type input "[PHONE_NUMBER]"
click at [565, 309] on button "Call" at bounding box center [554, 300] width 183 height 37
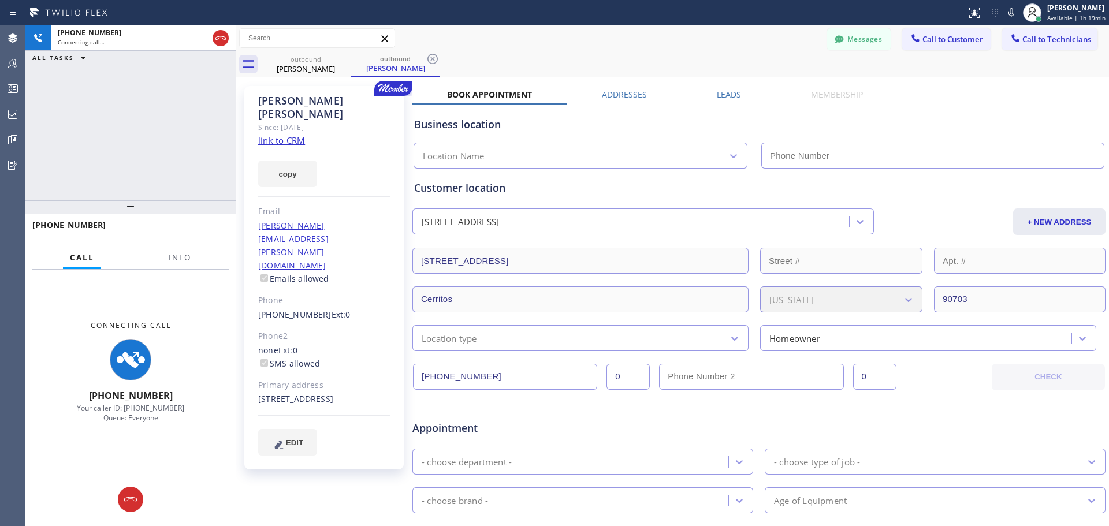
type input "[PHONE_NUMBER]"
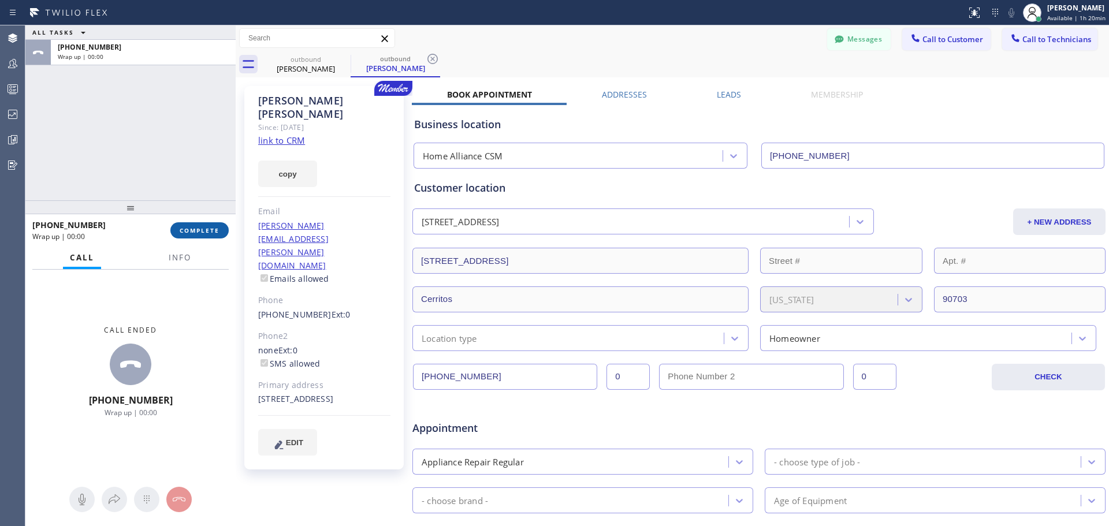
click at [197, 232] on span "COMPLETE" at bounding box center [200, 230] width 40 height 8
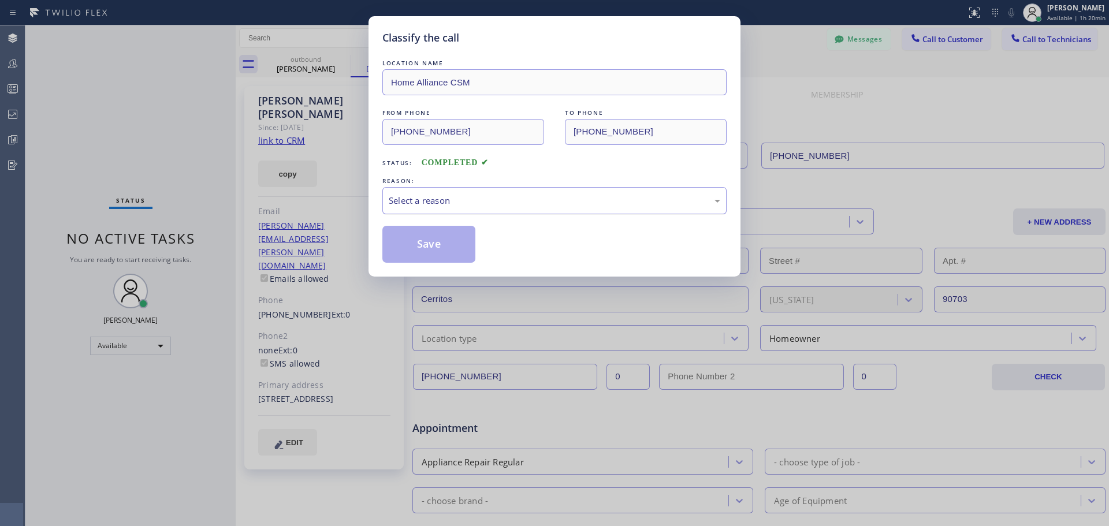
click at [508, 206] on div "Select a reason" at bounding box center [554, 200] width 331 height 13
click at [441, 243] on button "Save" at bounding box center [428, 244] width 93 height 37
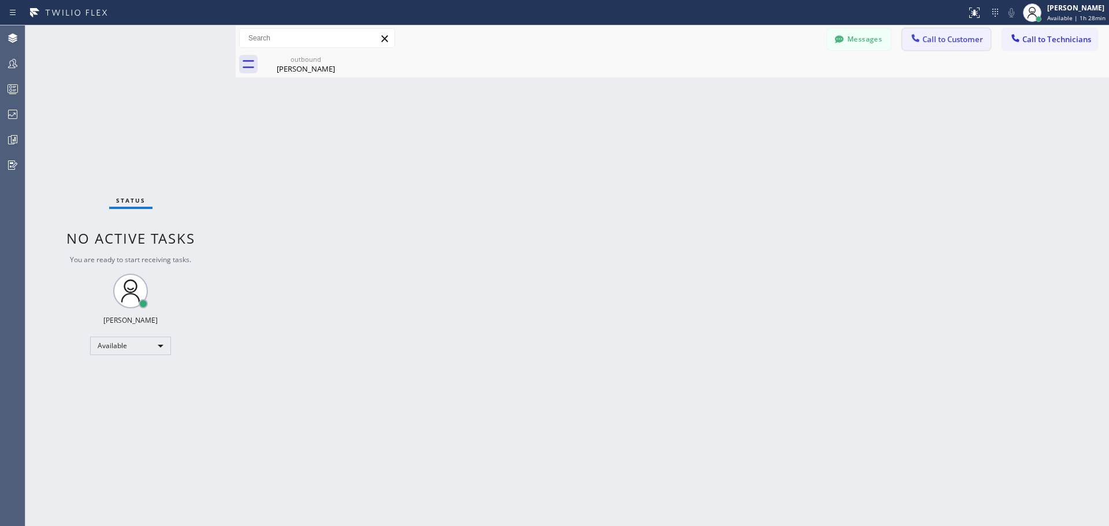
click at [949, 40] on span "Call to Customer" at bounding box center [952, 39] width 61 height 10
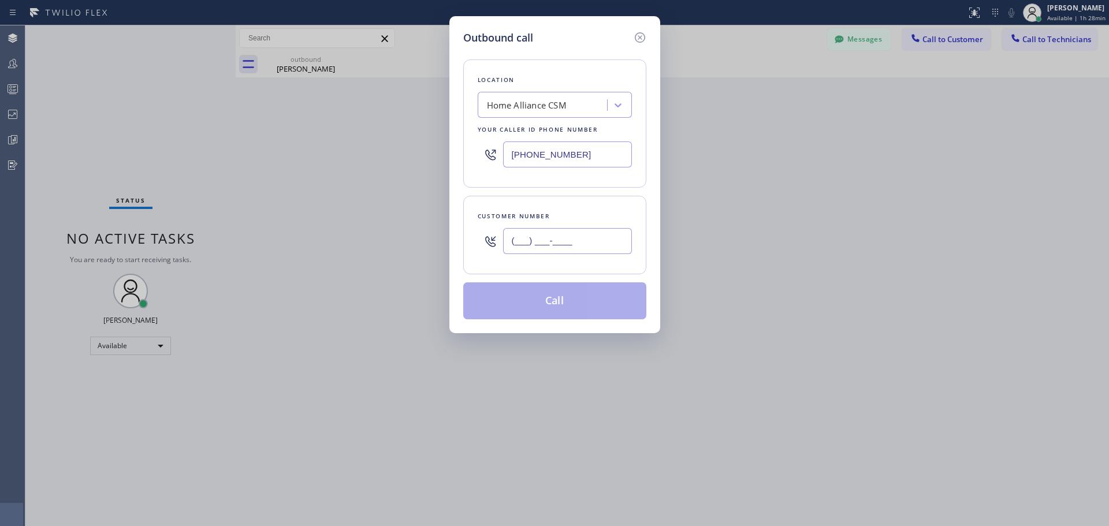
click at [560, 239] on input "(___) ___-____" at bounding box center [567, 241] width 129 height 26
paste input "360) 603-0737"
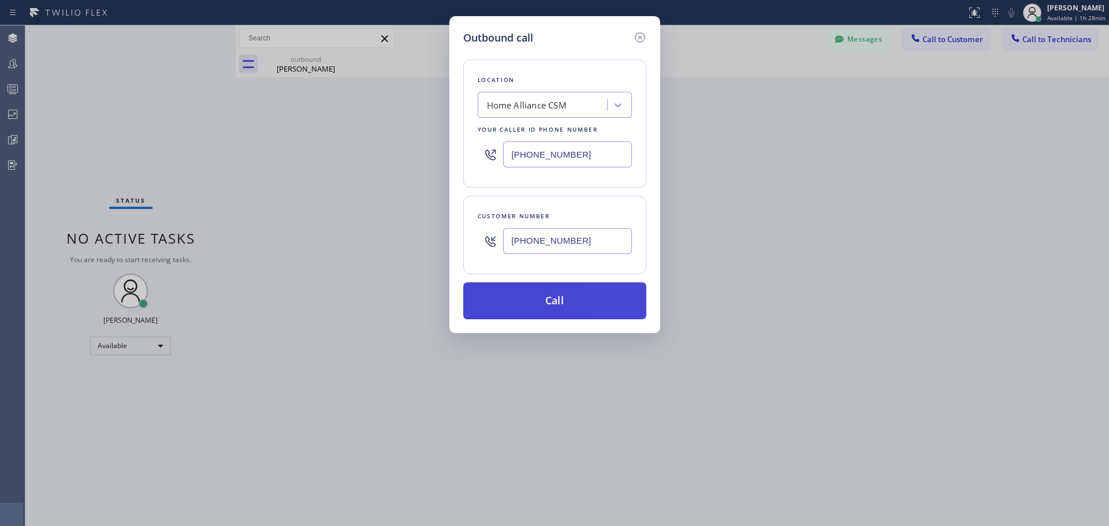
type input "[PHONE_NUMBER]"
click at [568, 300] on button "Call" at bounding box center [554, 300] width 183 height 37
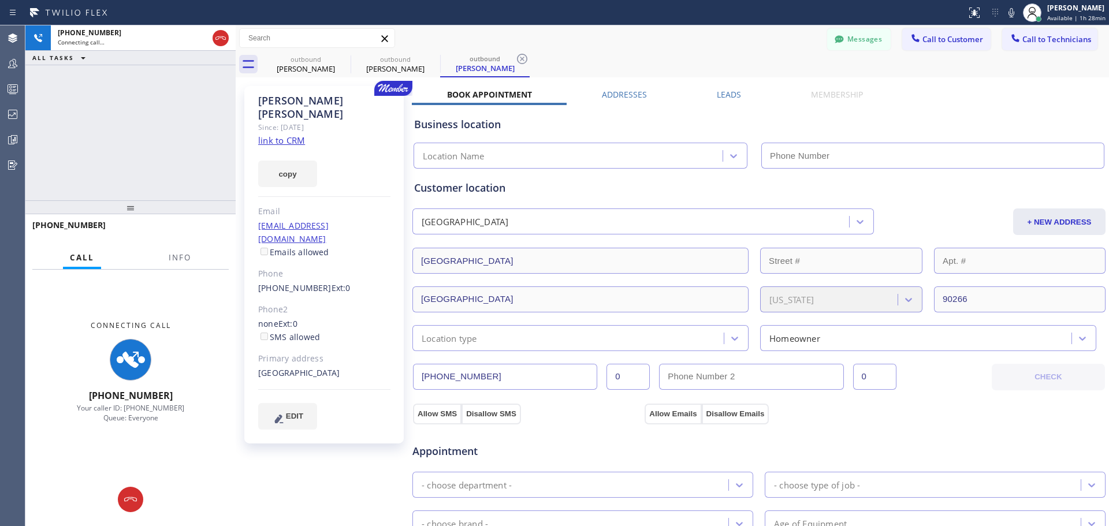
type input "[PHONE_NUMBER]"
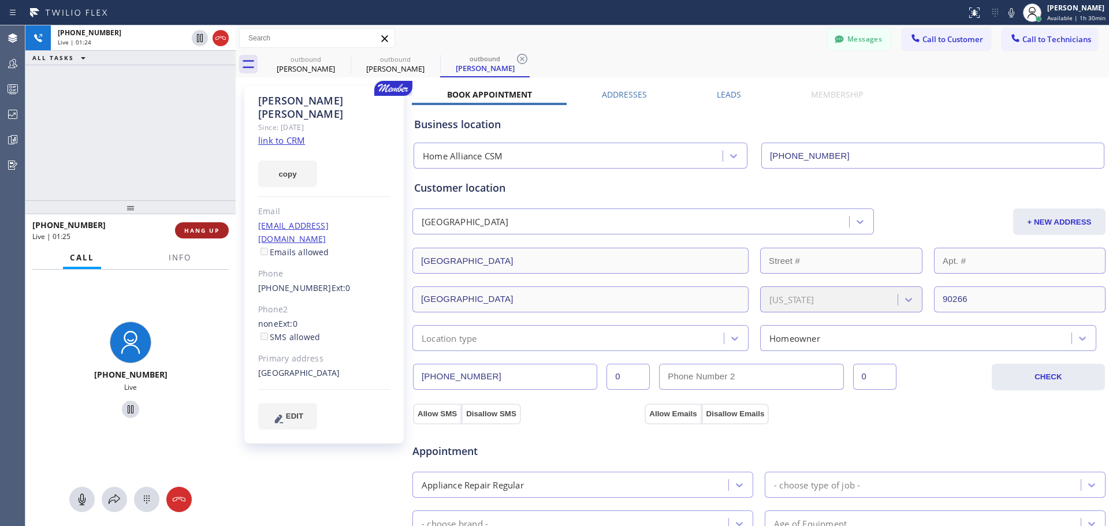
drag, startPoint x: 214, startPoint y: 233, endPoint x: 347, endPoint y: 389, distance: 204.8
click at [215, 234] on span "HANG UP" at bounding box center [201, 230] width 35 height 8
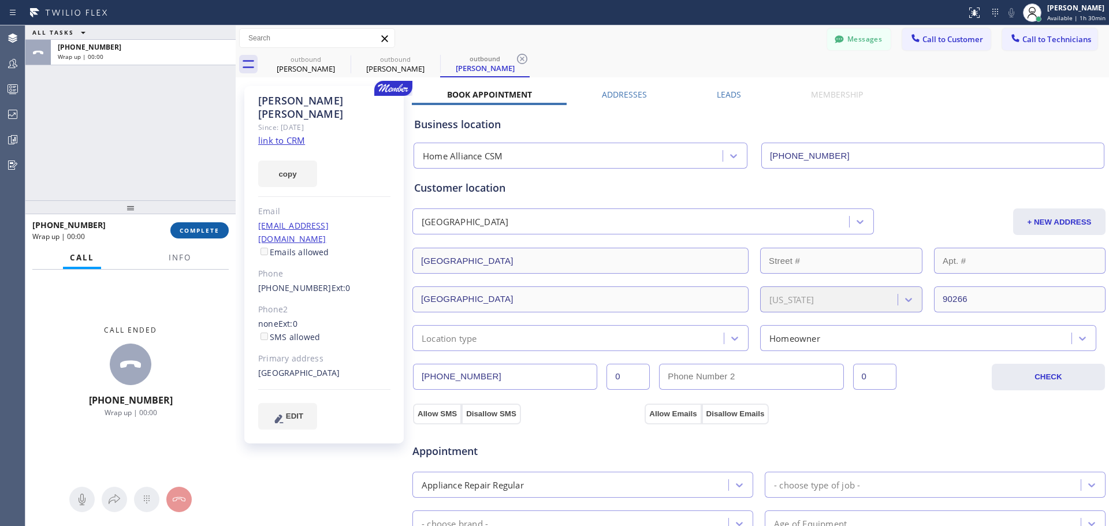
click at [208, 233] on span "COMPLETE" at bounding box center [200, 230] width 40 height 8
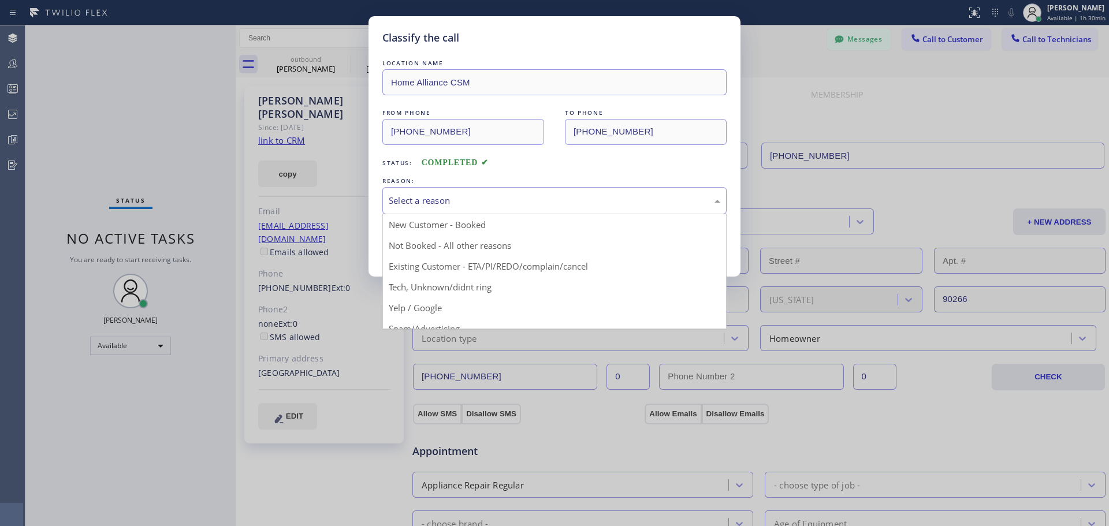
click at [516, 207] on div "Select a reason" at bounding box center [554, 200] width 344 height 27
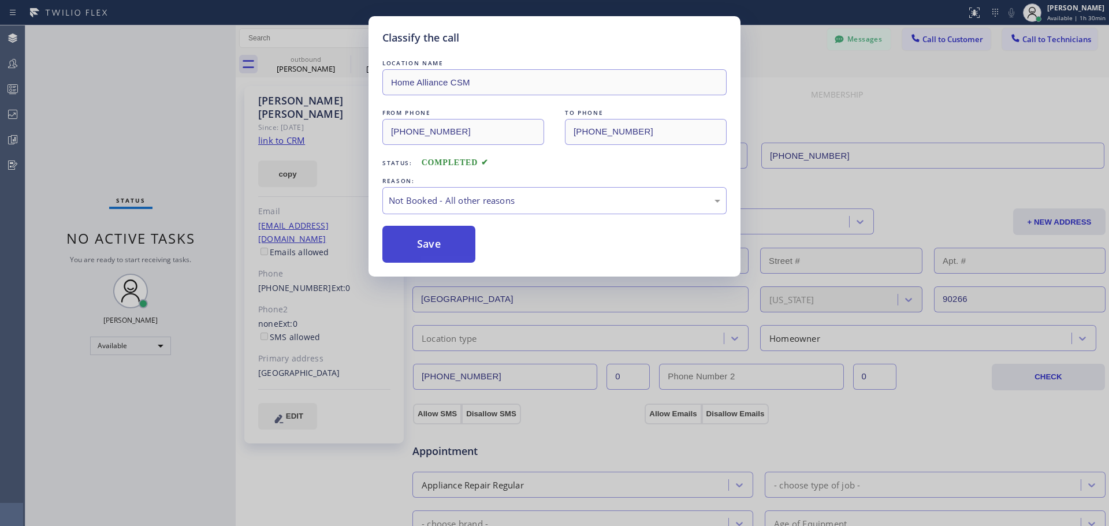
click at [428, 249] on button "Save" at bounding box center [428, 244] width 93 height 37
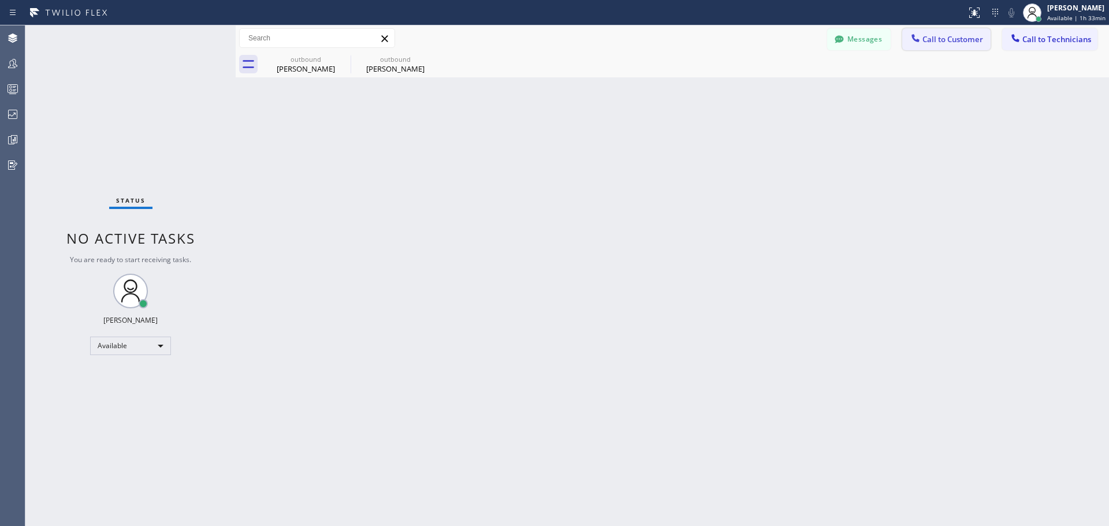
click at [933, 42] on span "Call to Customer" at bounding box center [952, 39] width 61 height 10
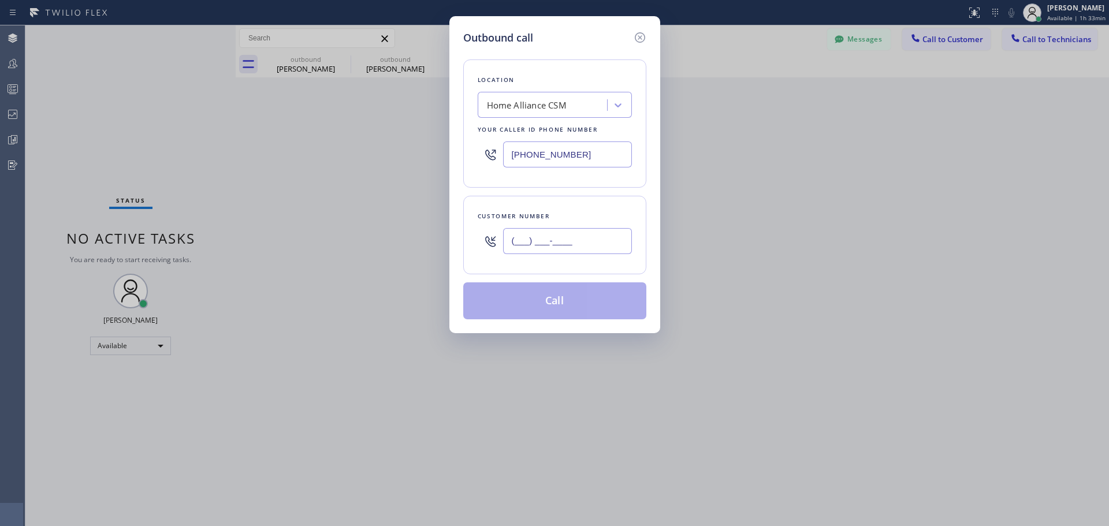
click at [527, 237] on input "(___) ___-____" at bounding box center [567, 241] width 129 height 26
paste input "480) 399-9383"
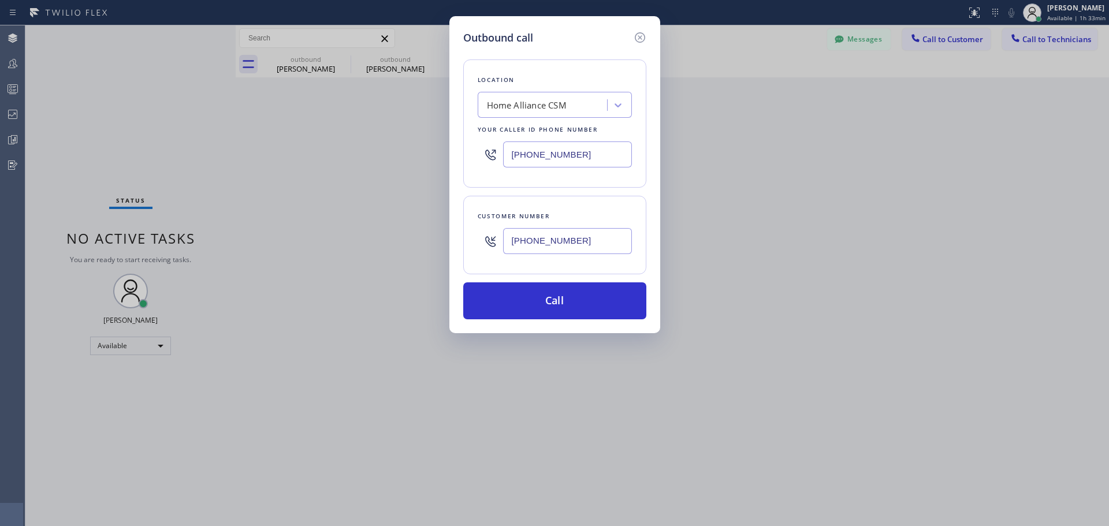
type input "[PHONE_NUMBER]"
click at [547, 293] on button "Call" at bounding box center [554, 300] width 183 height 37
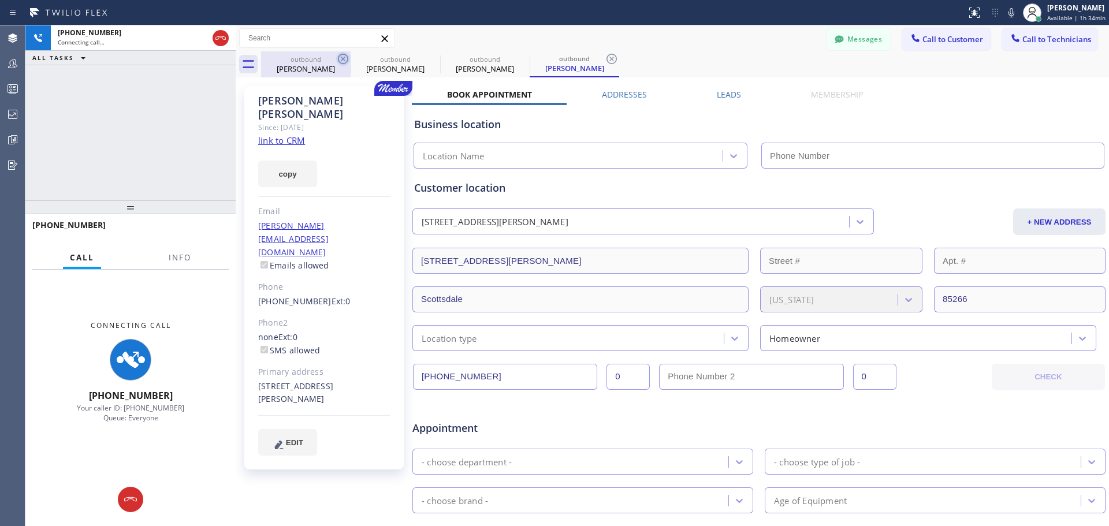
click at [341, 62] on icon at bounding box center [343, 59] width 14 height 14
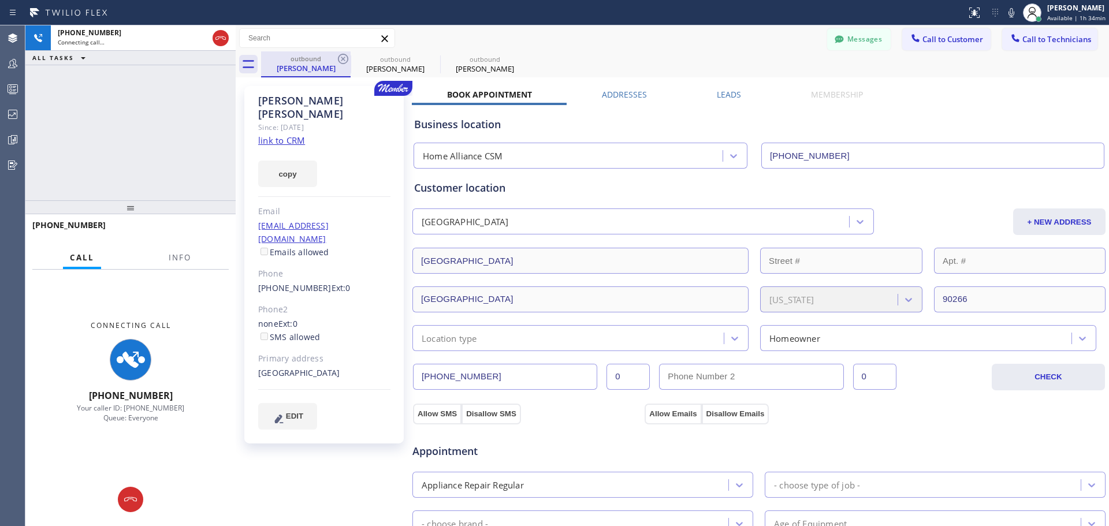
type input "[PHONE_NUMBER]"
click at [342, 60] on icon at bounding box center [343, 59] width 10 height 10
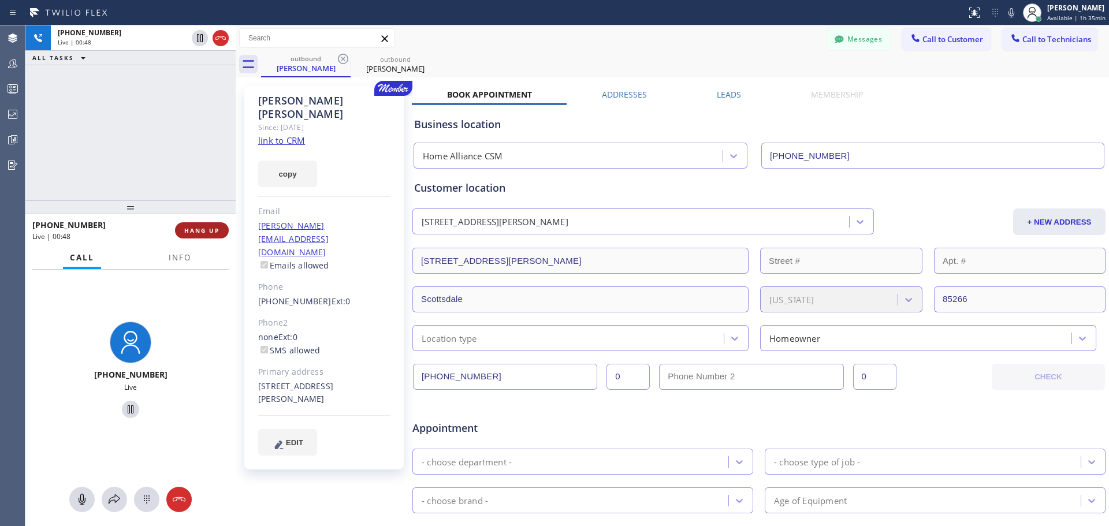
click at [210, 230] on span "HANG UP" at bounding box center [201, 230] width 35 height 8
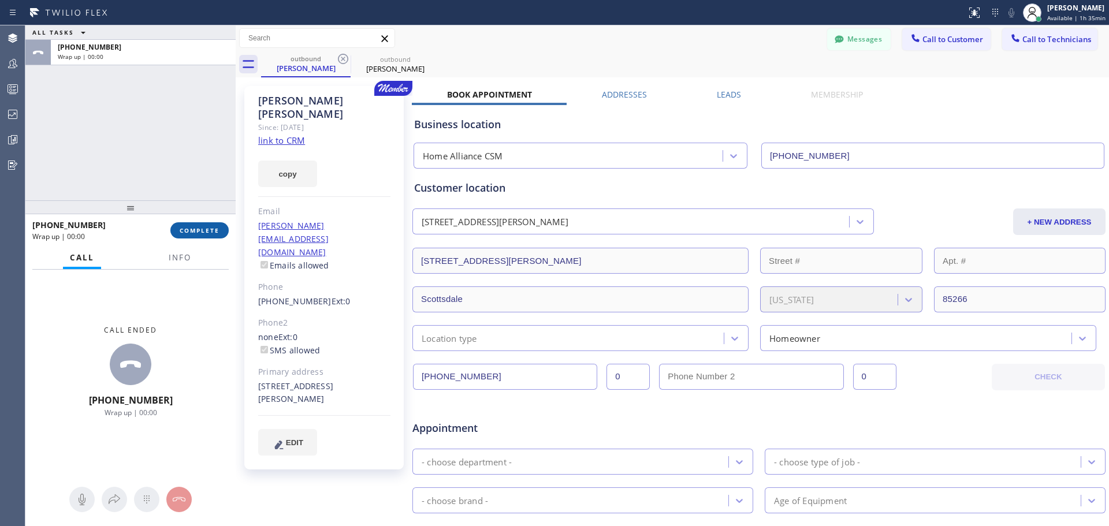
click at [203, 228] on span "COMPLETE" at bounding box center [200, 230] width 40 height 8
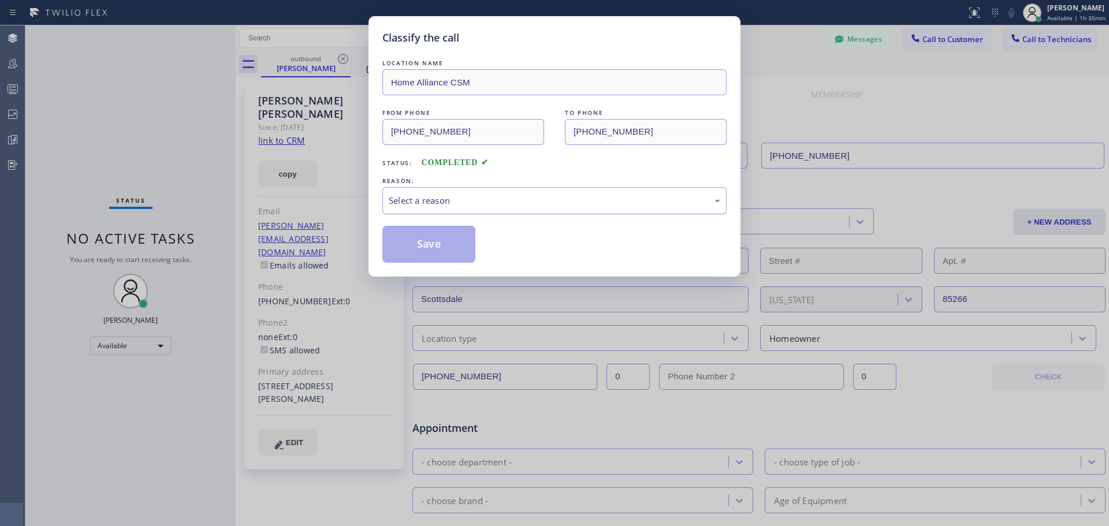
click at [475, 204] on div "Select a reason" at bounding box center [554, 200] width 331 height 13
click at [444, 256] on button "Save" at bounding box center [428, 244] width 93 height 37
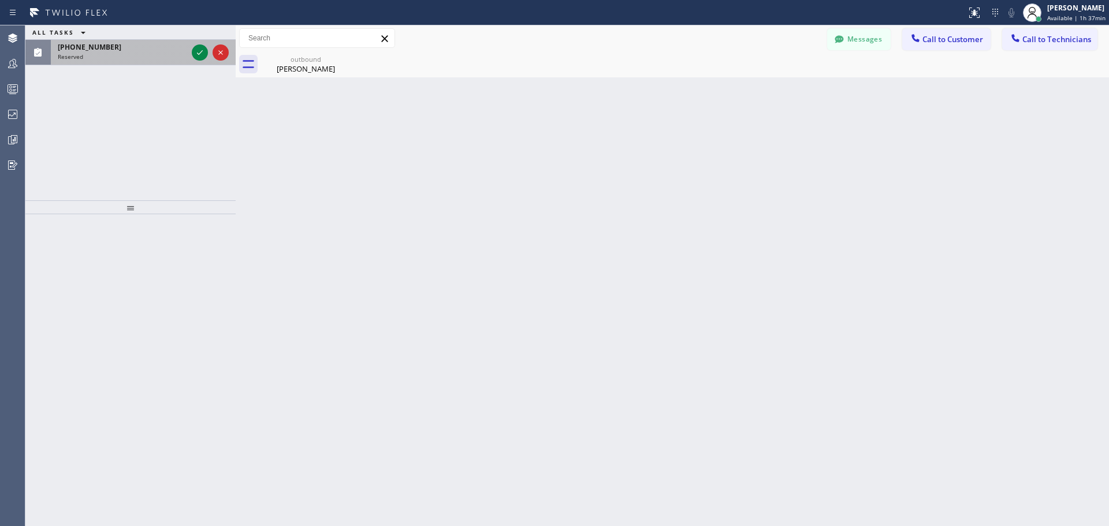
click at [126, 44] on div "[PHONE_NUMBER]" at bounding box center [122, 47] width 129 height 10
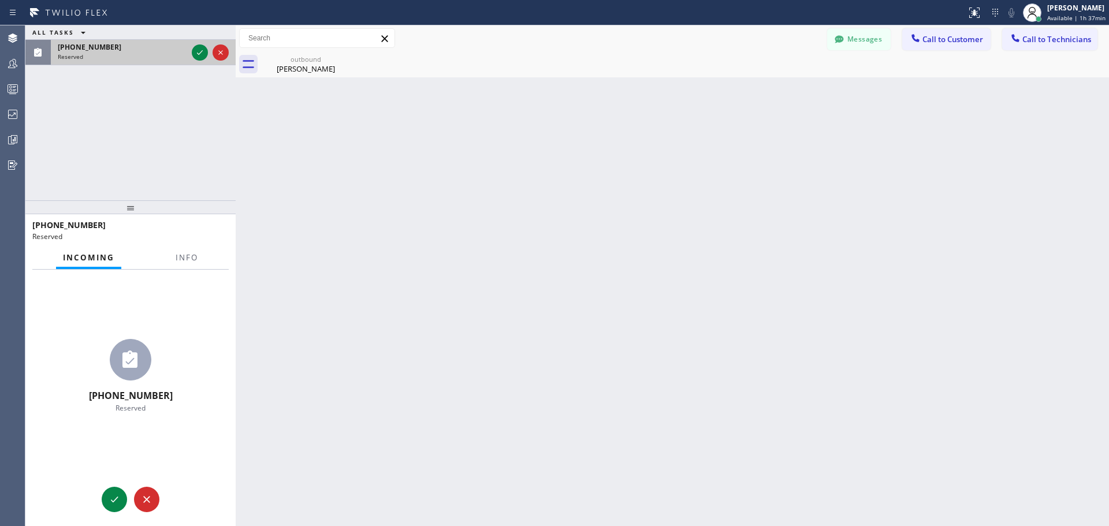
click at [127, 47] on div "[PHONE_NUMBER]" at bounding box center [122, 47] width 129 height 10
click at [133, 44] on div "[PHONE_NUMBER]" at bounding box center [122, 47] width 129 height 10
click at [133, 208] on div at bounding box center [130, 207] width 210 height 14
click at [428, 233] on div "Back to Dashboard Change Sender ID Customers Technicians TG [PERSON_NAME] [DATE…" at bounding box center [672, 275] width 873 height 501
click at [186, 258] on span "Info" at bounding box center [187, 257] width 23 height 10
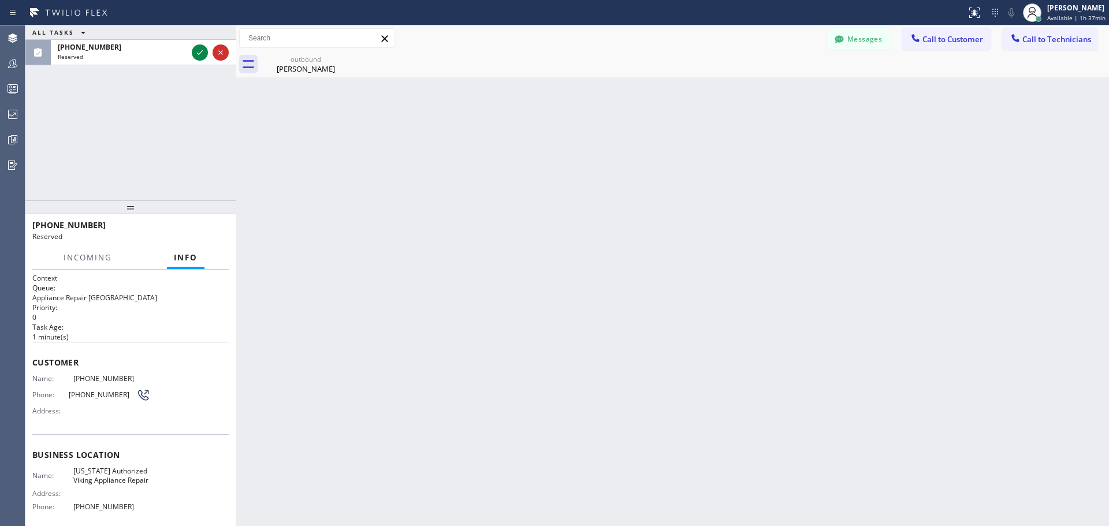
click at [420, 271] on div "Back to Dashboard Change Sender ID Customers Technicians TG [PERSON_NAME] [DATE…" at bounding box center [672, 275] width 873 height 501
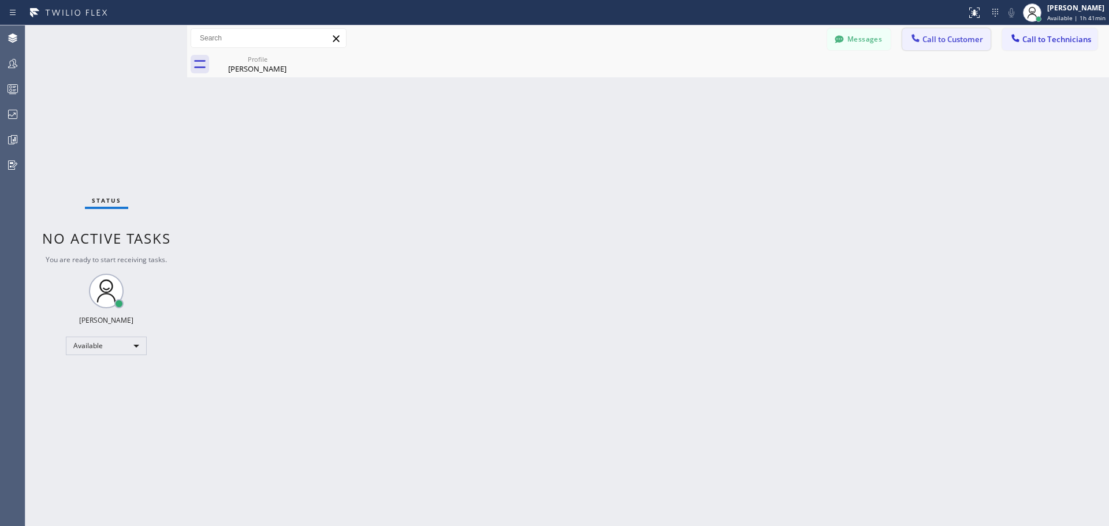
click at [928, 39] on span "Call to Customer" at bounding box center [952, 39] width 61 height 10
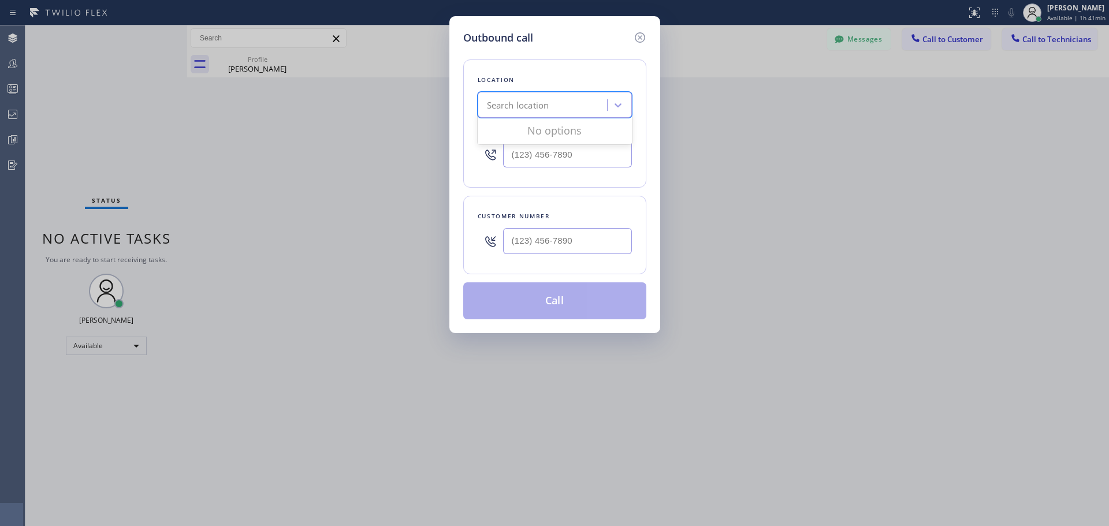
click at [576, 109] on div "Search location" at bounding box center [544, 105] width 126 height 20
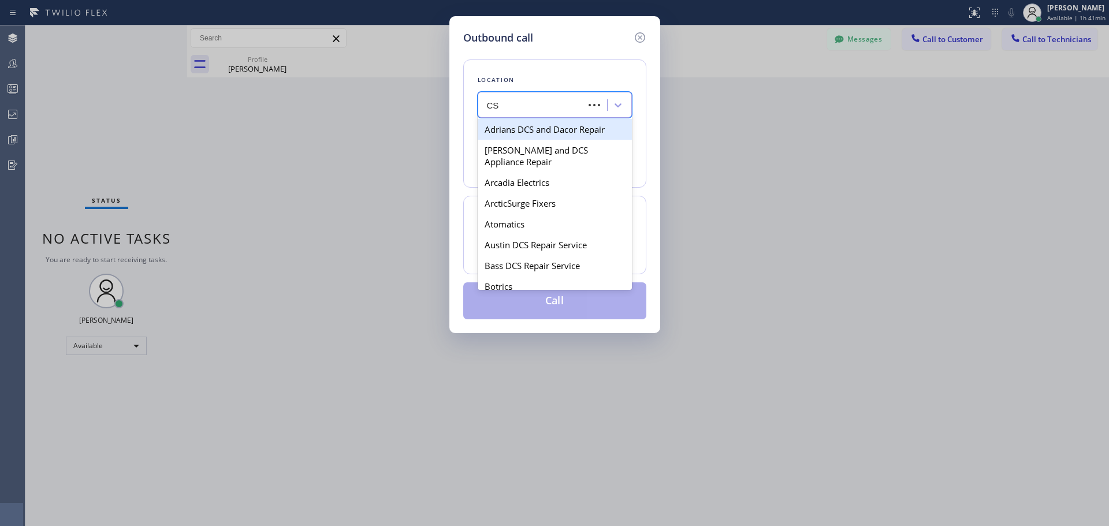
type input "CSM"
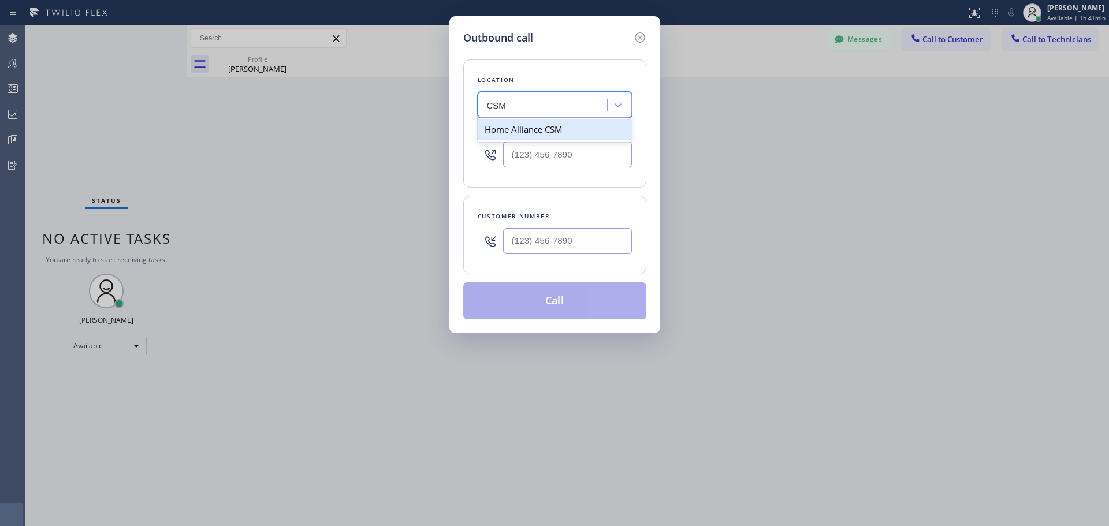
click at [575, 132] on div "Home Alliance CSM" at bounding box center [555, 129] width 154 height 21
type input "[PHONE_NUMBER]"
click at [562, 243] on input "(___) ___-____" at bounding box center [567, 241] width 129 height 26
paste input "904) 502-7676"
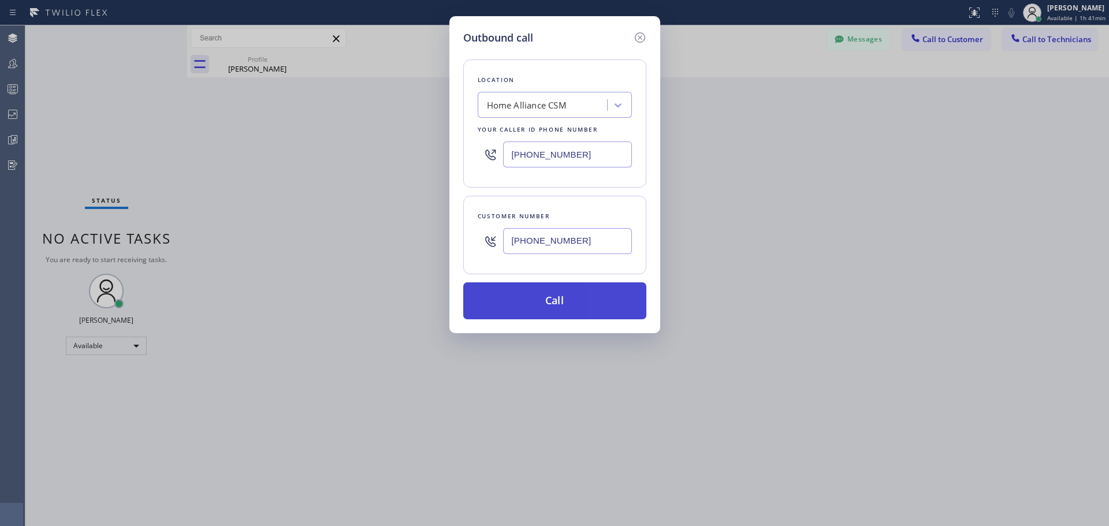
type input "(904) 502-7676"
click at [563, 314] on button "Call" at bounding box center [554, 300] width 183 height 37
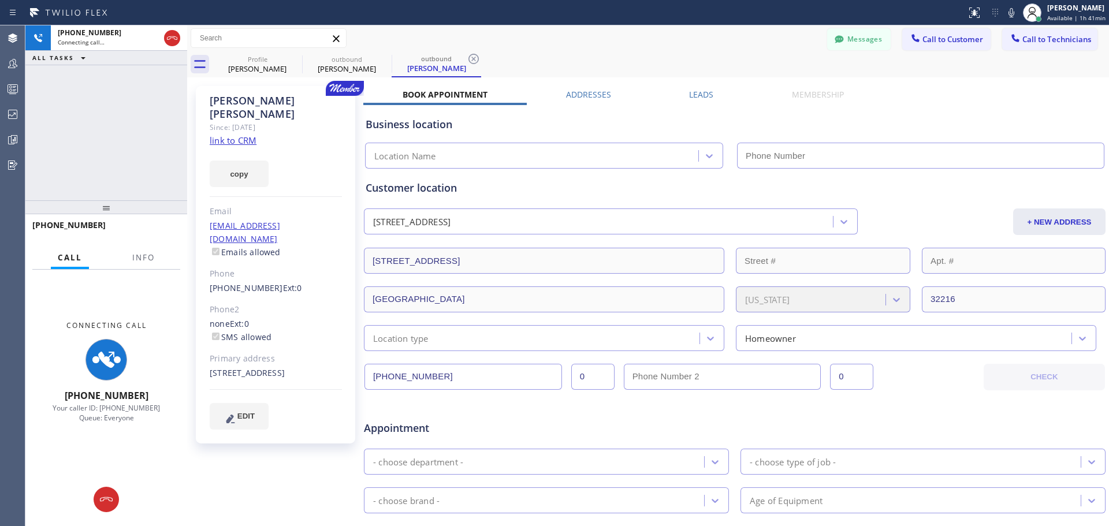
type input "[PHONE_NUMBER]"
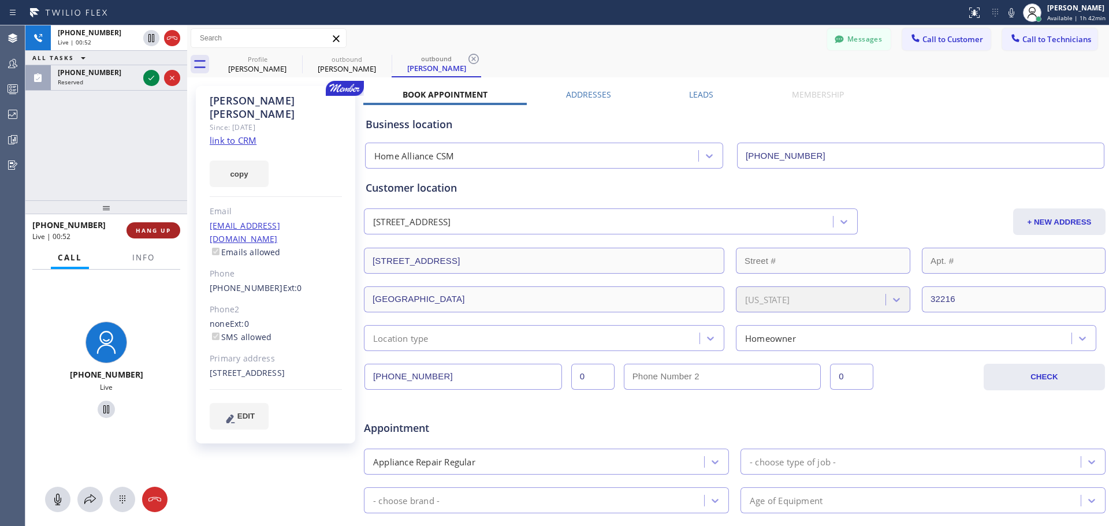
click at [155, 231] on span "HANG UP" at bounding box center [153, 230] width 35 height 8
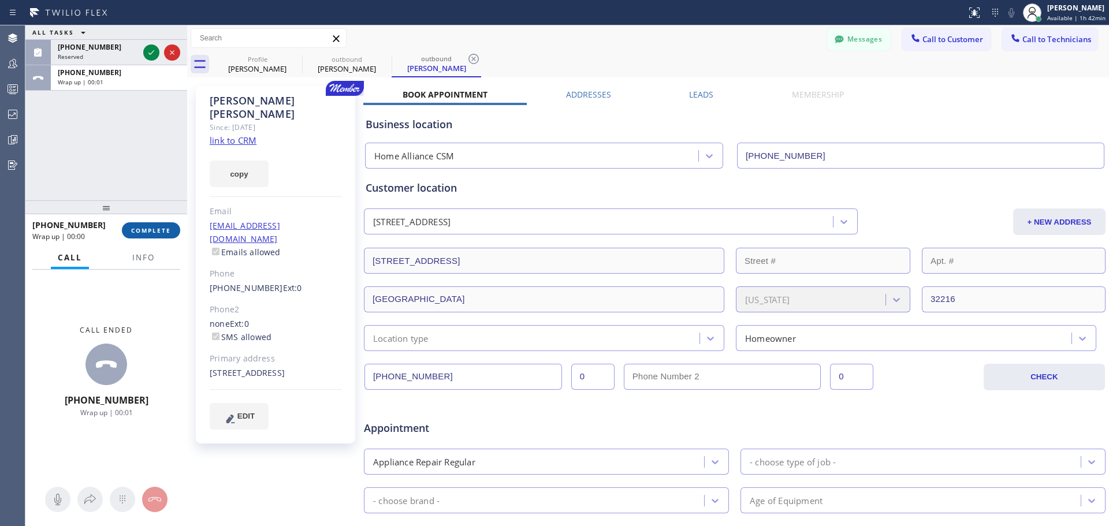
click at [146, 228] on span "COMPLETE" at bounding box center [151, 230] width 40 height 8
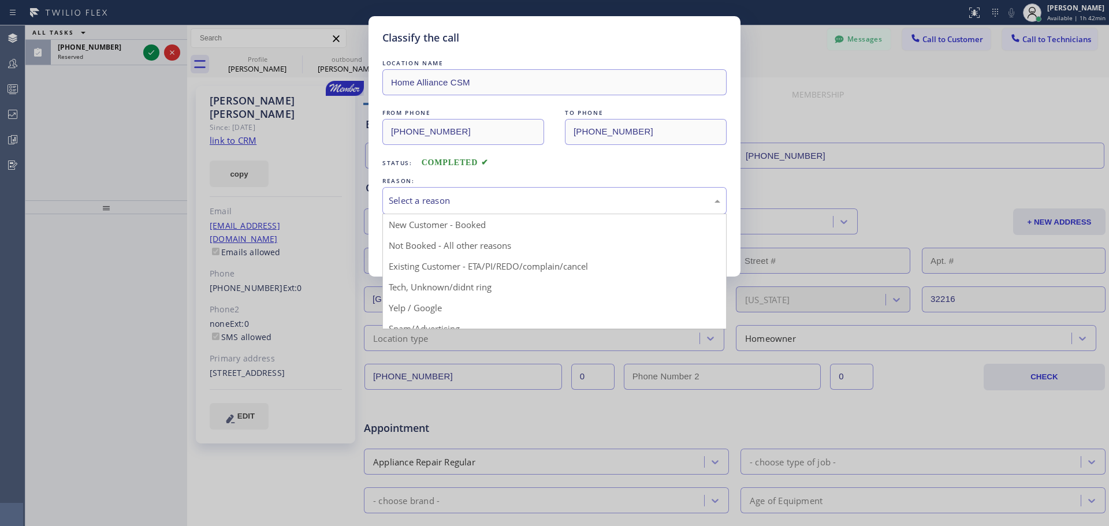
click at [515, 195] on div "Select a reason" at bounding box center [554, 200] width 331 height 13
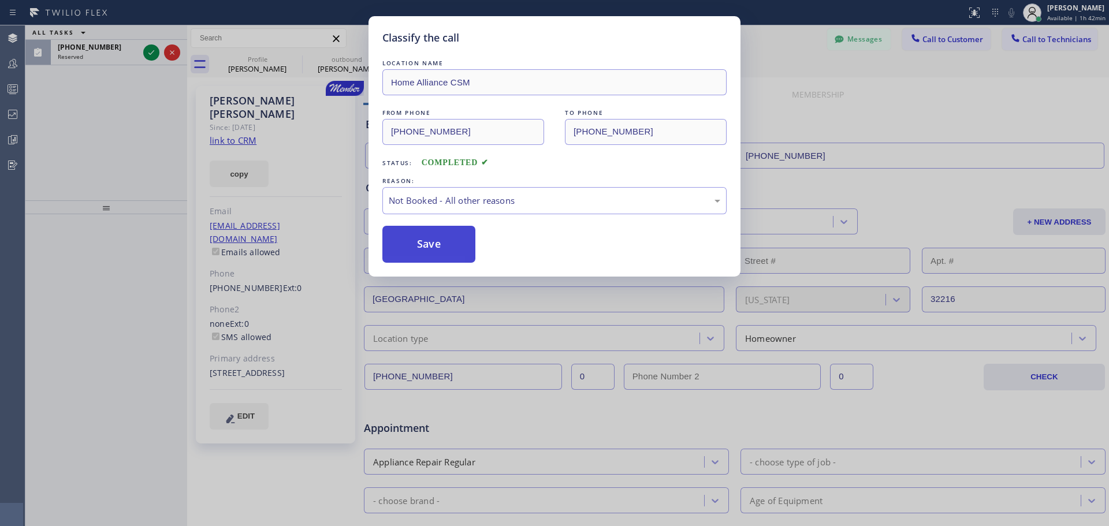
drag, startPoint x: 456, startPoint y: 248, endPoint x: 459, endPoint y: 253, distance: 6.5
click at [456, 251] on button "Save" at bounding box center [428, 244] width 93 height 37
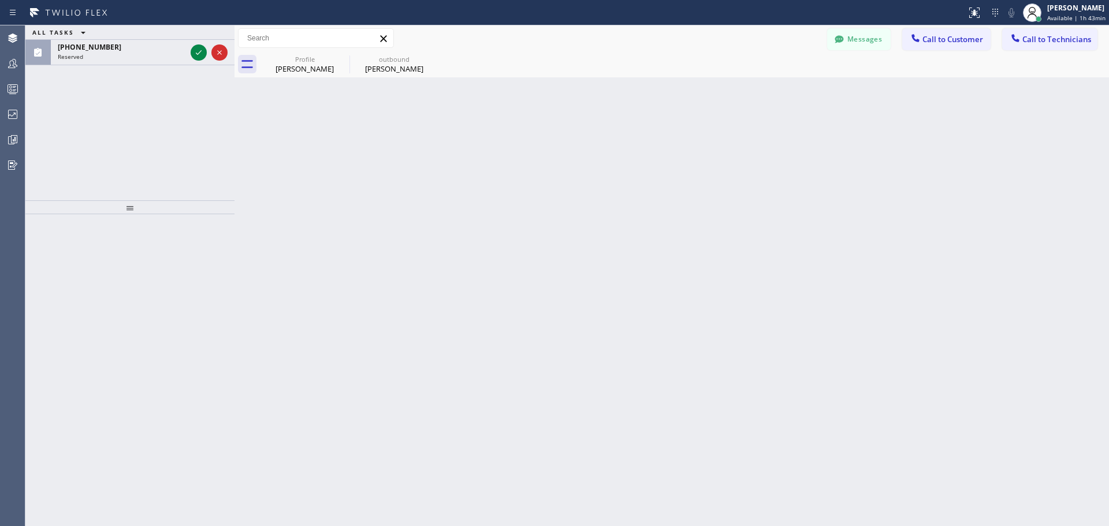
drag, startPoint x: 187, startPoint y: 40, endPoint x: 234, endPoint y: 46, distance: 47.6
click at [234, 46] on div at bounding box center [234, 275] width 0 height 501
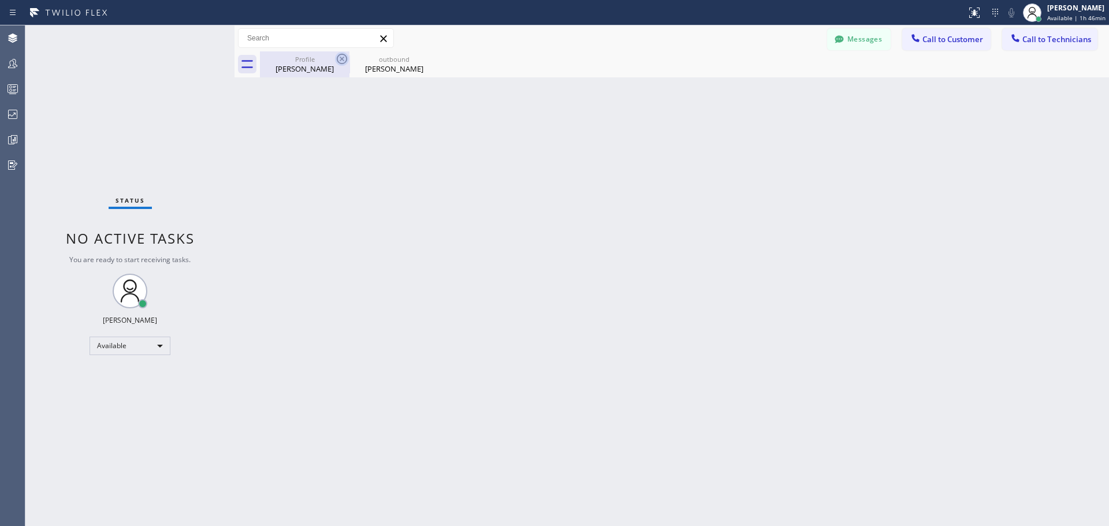
click at [338, 55] on icon at bounding box center [342, 59] width 10 height 10
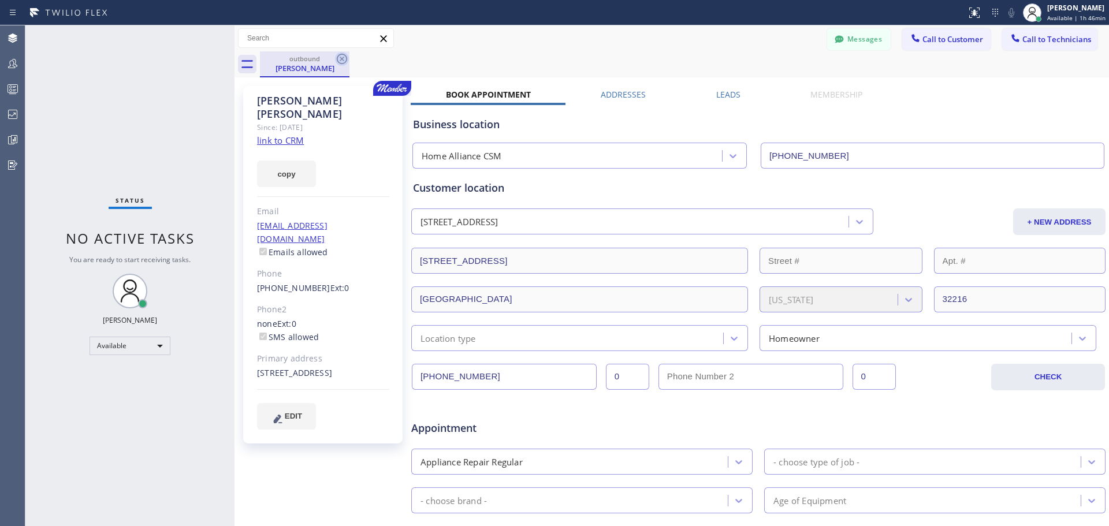
click at [347, 58] on icon at bounding box center [342, 59] width 14 height 14
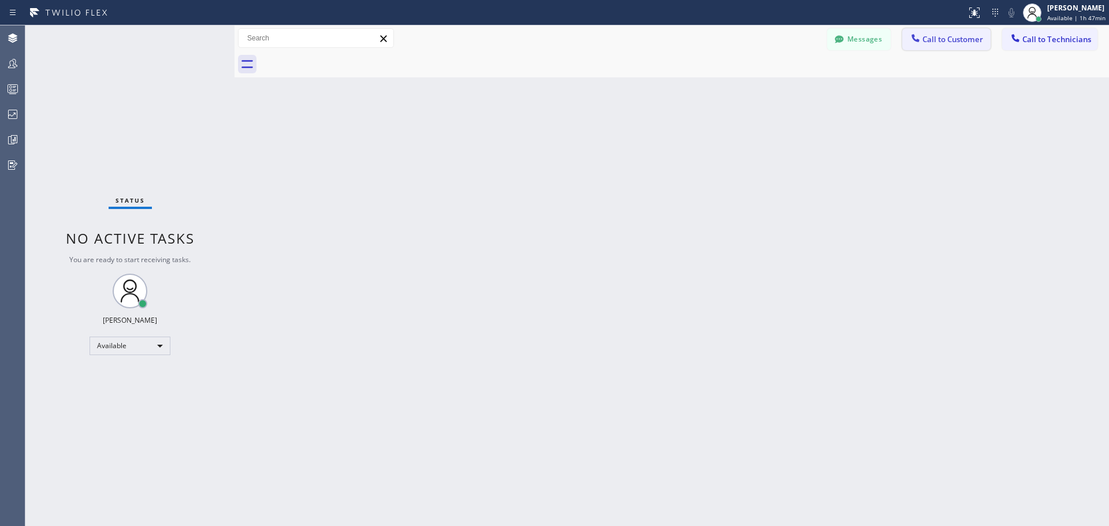
click at [940, 44] on span "Call to Customer" at bounding box center [952, 39] width 61 height 10
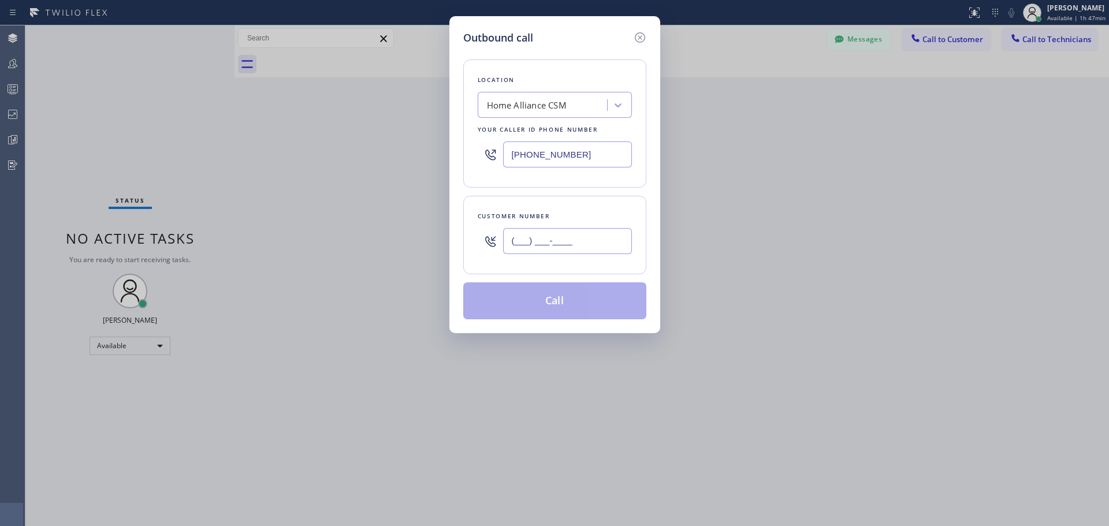
click at [569, 232] on input "(___) ___-____" at bounding box center [567, 241] width 129 height 26
paste input "425) 417-3569"
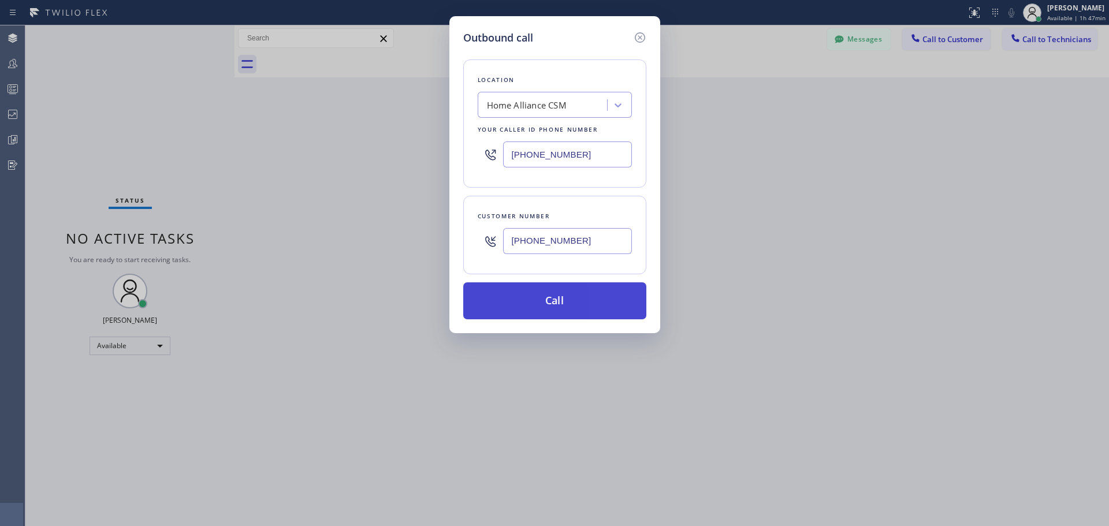
type input "(425) 417-3569"
click at [570, 296] on button "Call" at bounding box center [554, 300] width 183 height 37
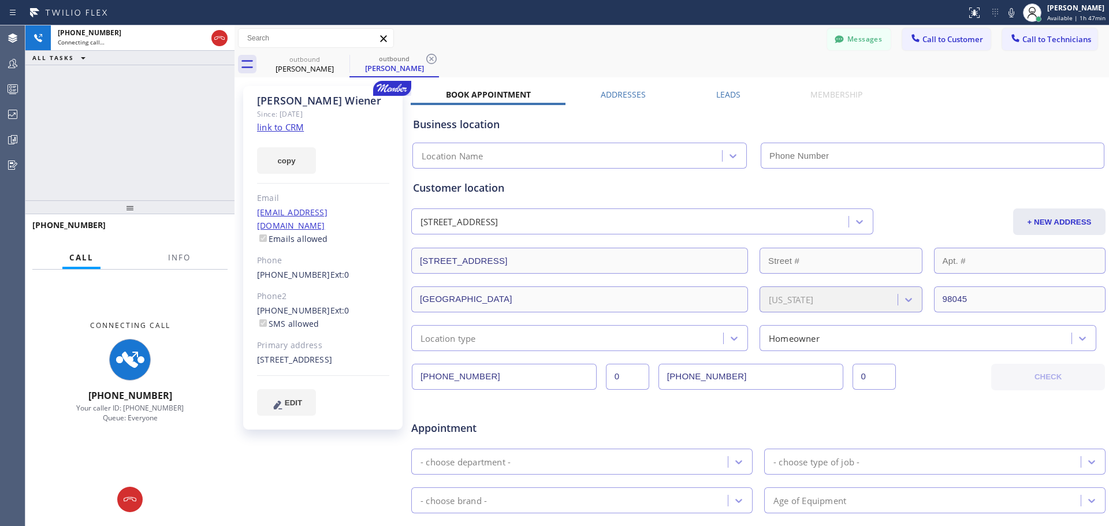
type input "[PHONE_NUMBER]"
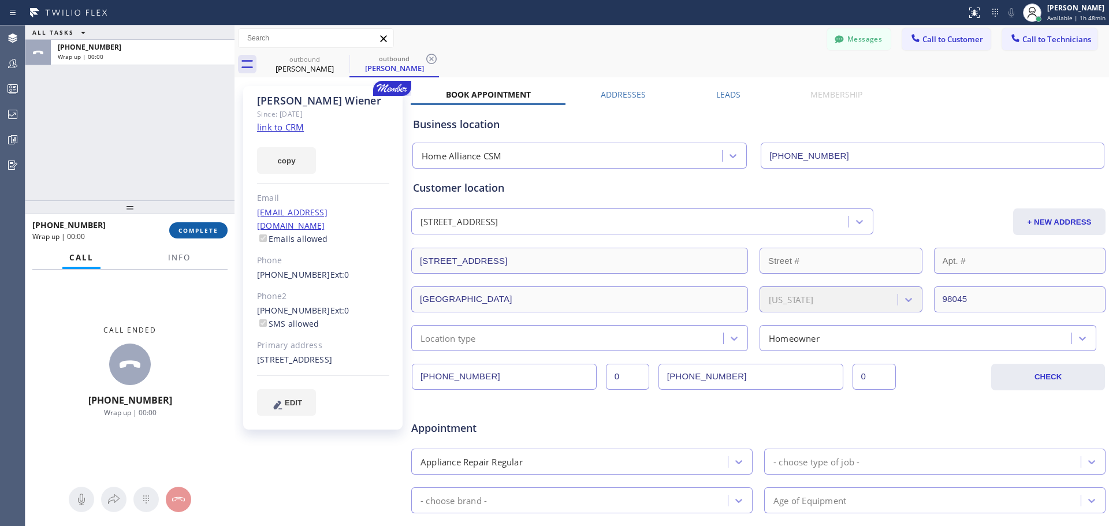
click at [202, 223] on button "COMPLETE" at bounding box center [198, 230] width 58 height 16
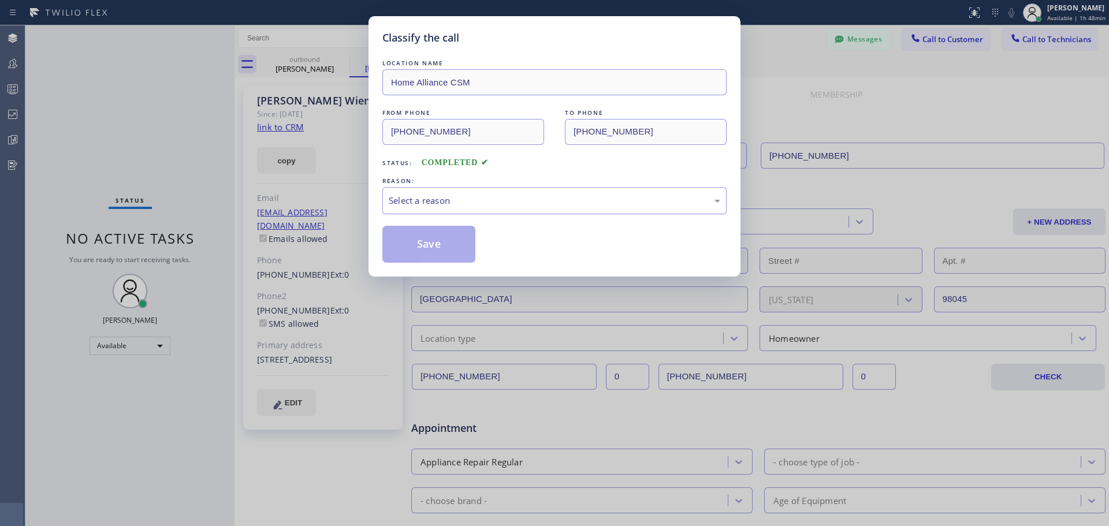
click at [577, 195] on div "Select a reason" at bounding box center [554, 200] width 331 height 13
click at [439, 251] on button "Save" at bounding box center [428, 244] width 93 height 37
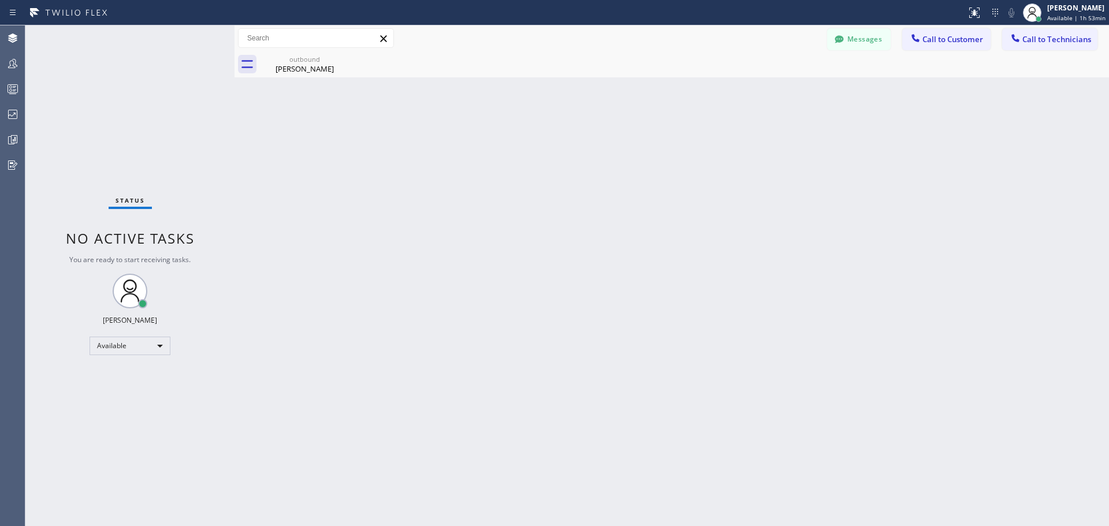
click at [931, 27] on div "Messages Call to Customer Call to Technicians Outbound call Location Home Allia…" at bounding box center [671, 38] width 874 height 26
click at [935, 42] on span "Call to Customer" at bounding box center [952, 39] width 61 height 10
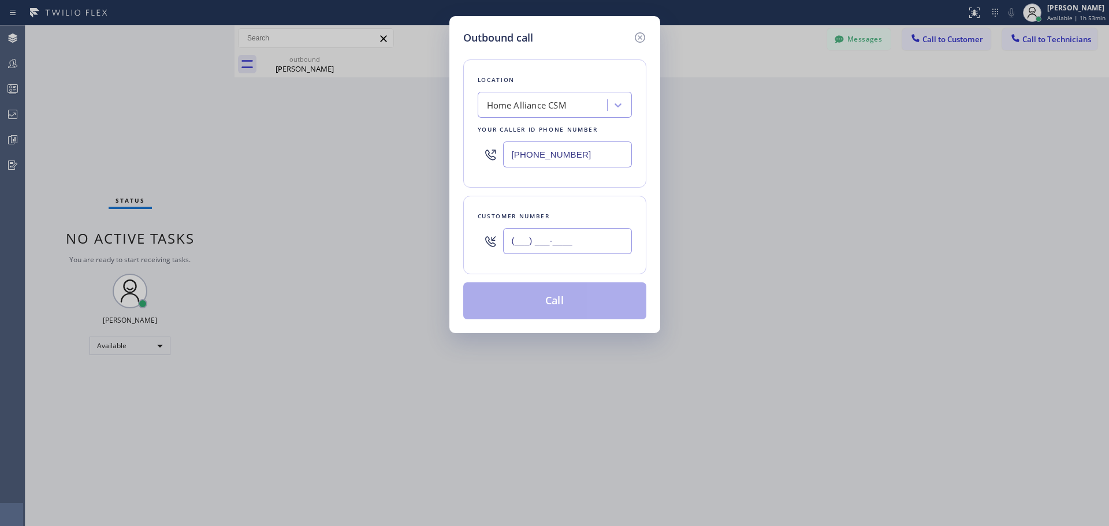
click at [590, 241] on input "(___) ___-____" at bounding box center [567, 241] width 129 height 26
paste input "408) 438-3764"
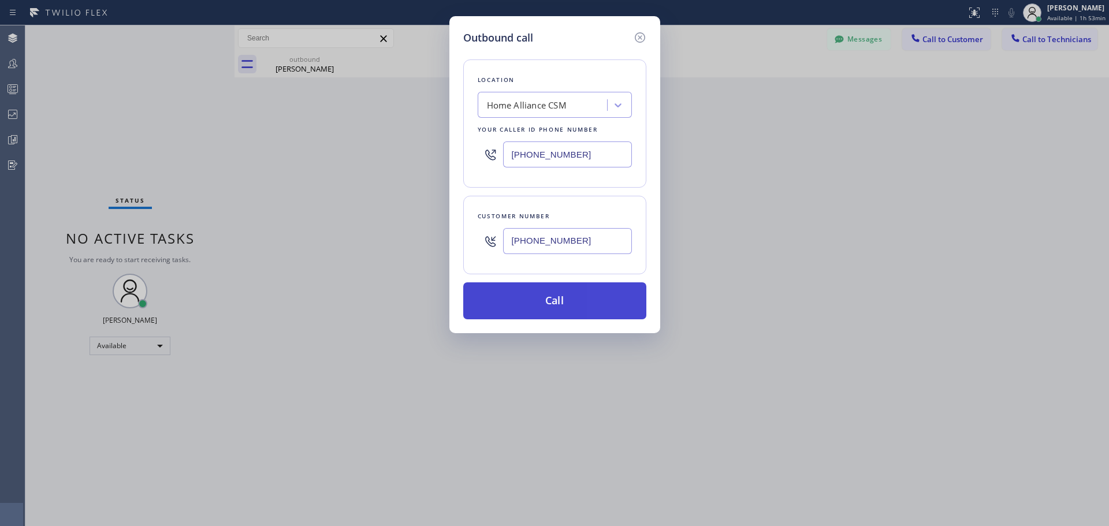
type input "(408) 438-3764"
click at [577, 307] on button "Call" at bounding box center [554, 300] width 183 height 37
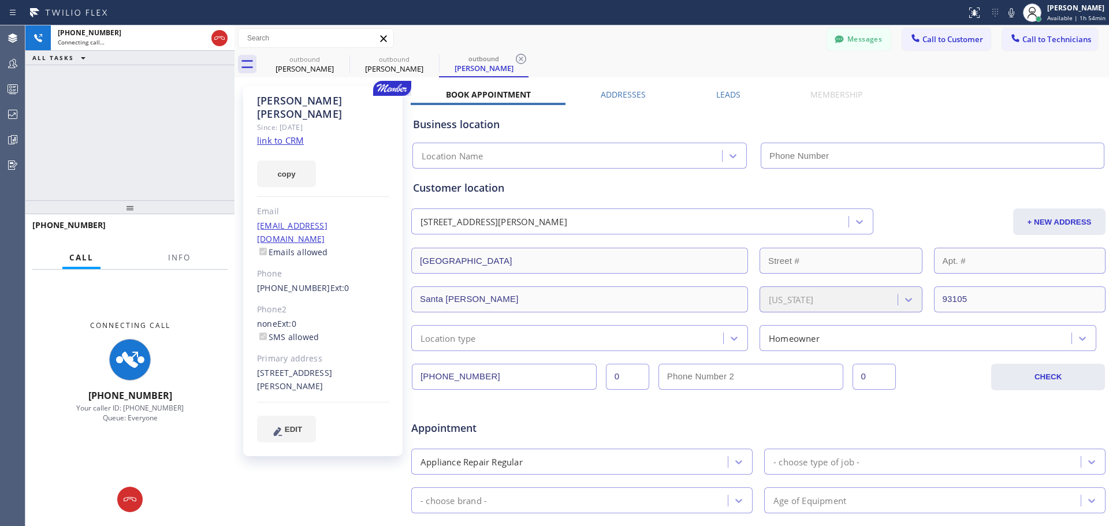
type input "[PHONE_NUMBER]"
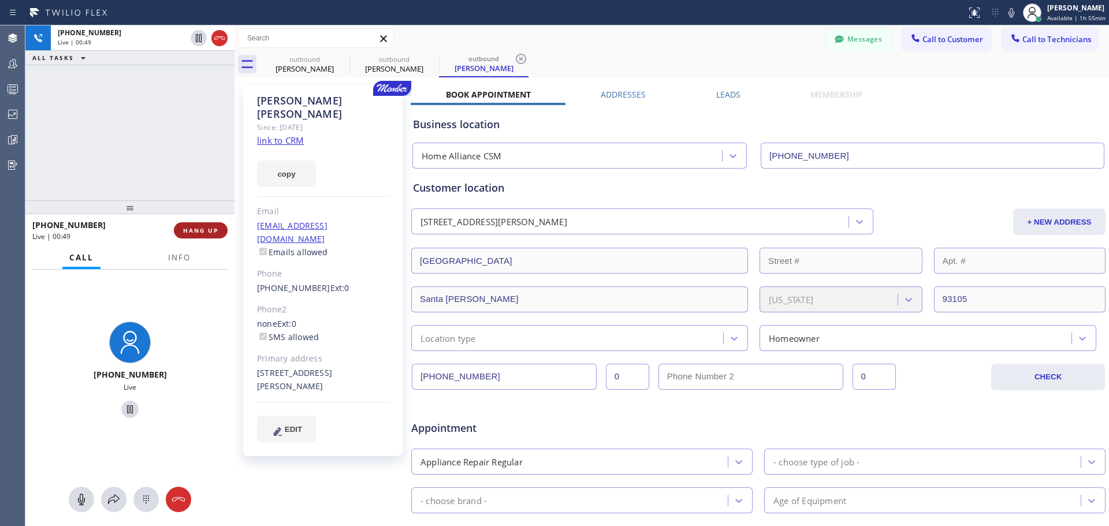
click at [192, 230] on span "HANG UP" at bounding box center [200, 230] width 35 height 8
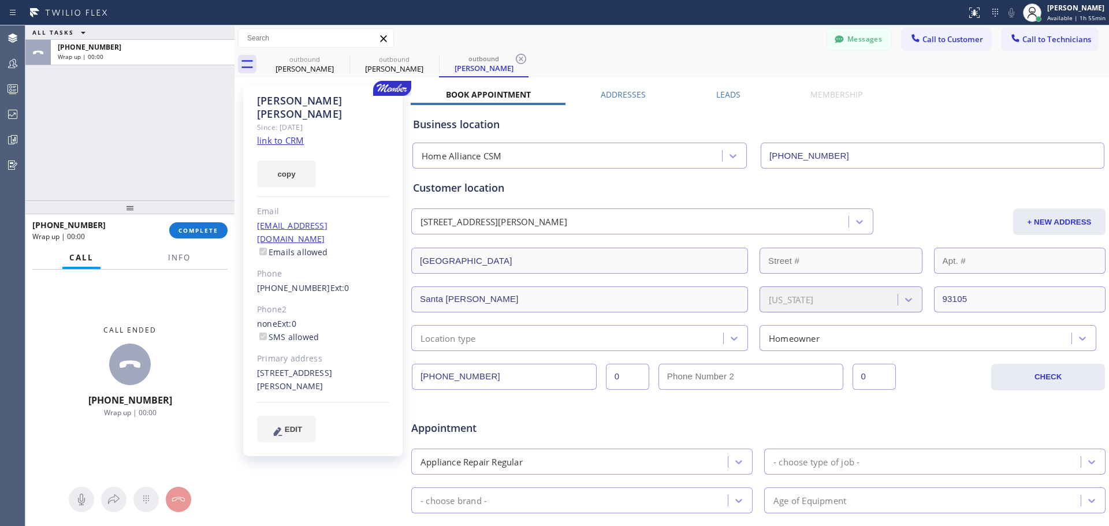
click at [202, 239] on div "+14084383764 Wrap up | 00:00 COMPLETE" at bounding box center [129, 230] width 195 height 30
click at [208, 238] on button "COMPLETE" at bounding box center [198, 230] width 58 height 16
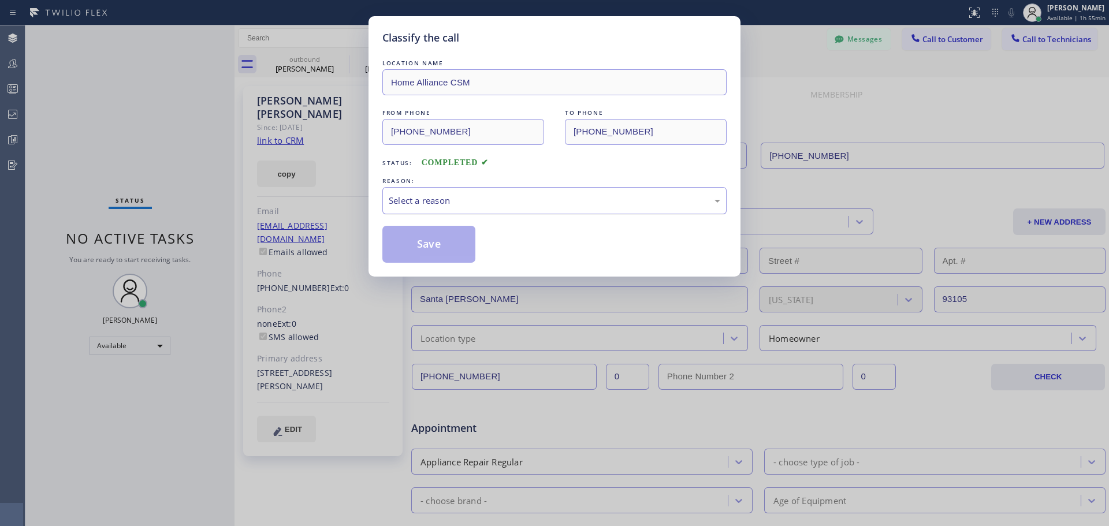
click at [498, 207] on div "Select a reason" at bounding box center [554, 200] width 344 height 27
click at [445, 257] on button "Save" at bounding box center [428, 244] width 93 height 37
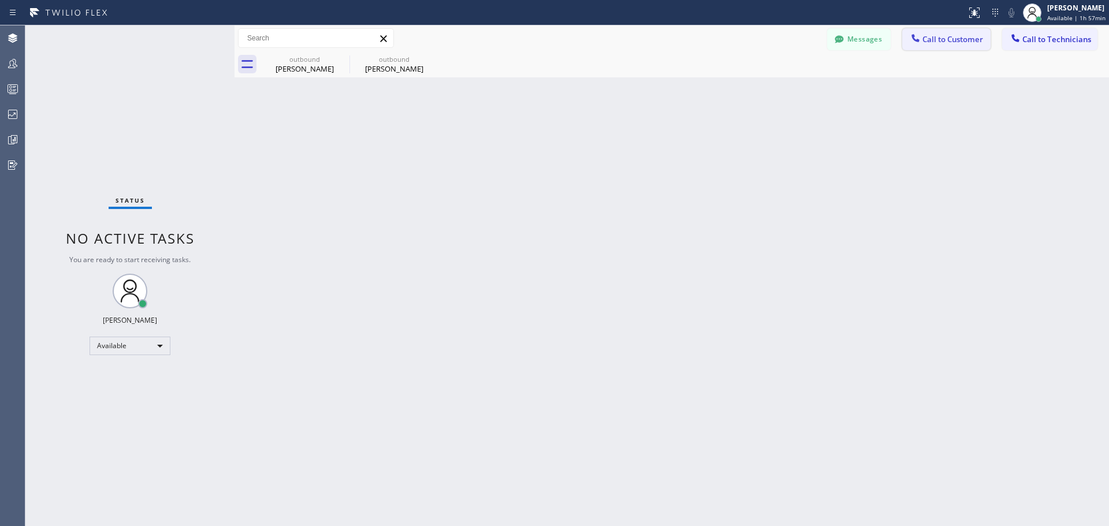
click at [941, 40] on span "Call to Customer" at bounding box center [952, 39] width 61 height 10
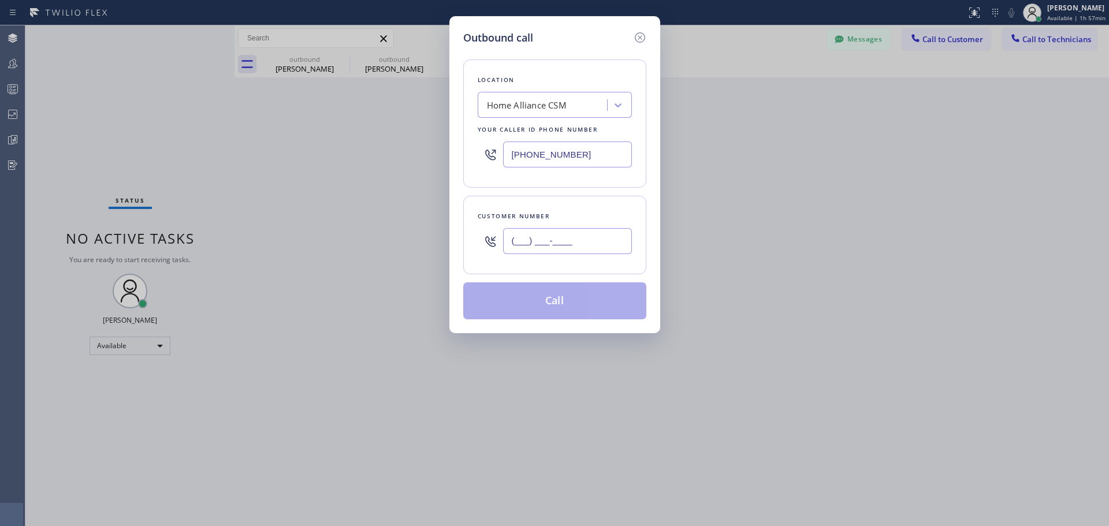
click at [582, 242] on input "(___) ___-____" at bounding box center [567, 241] width 129 height 26
paste input "415) 497-8963"
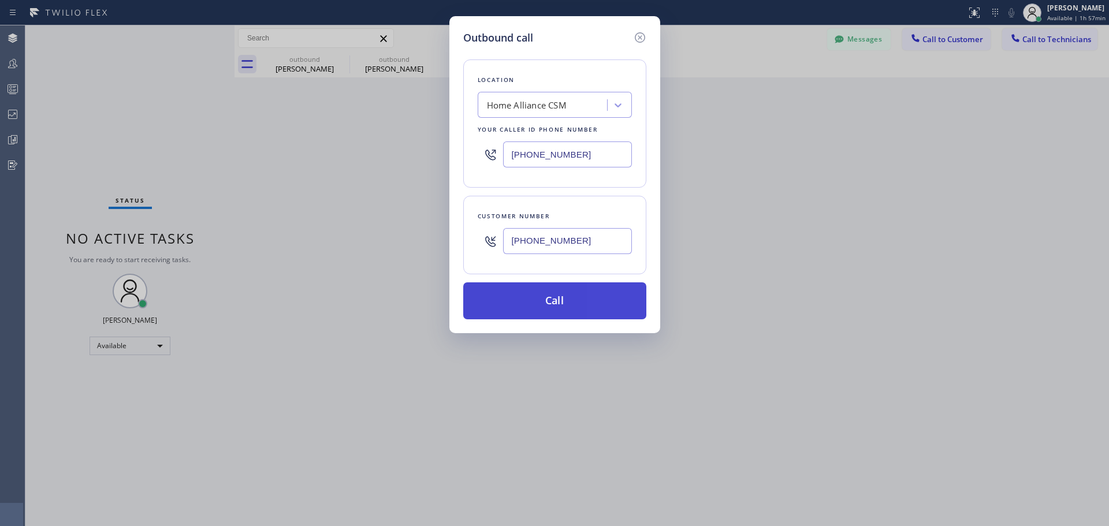
type input "(415) 497-8963"
click at [565, 305] on button "Call" at bounding box center [554, 300] width 183 height 37
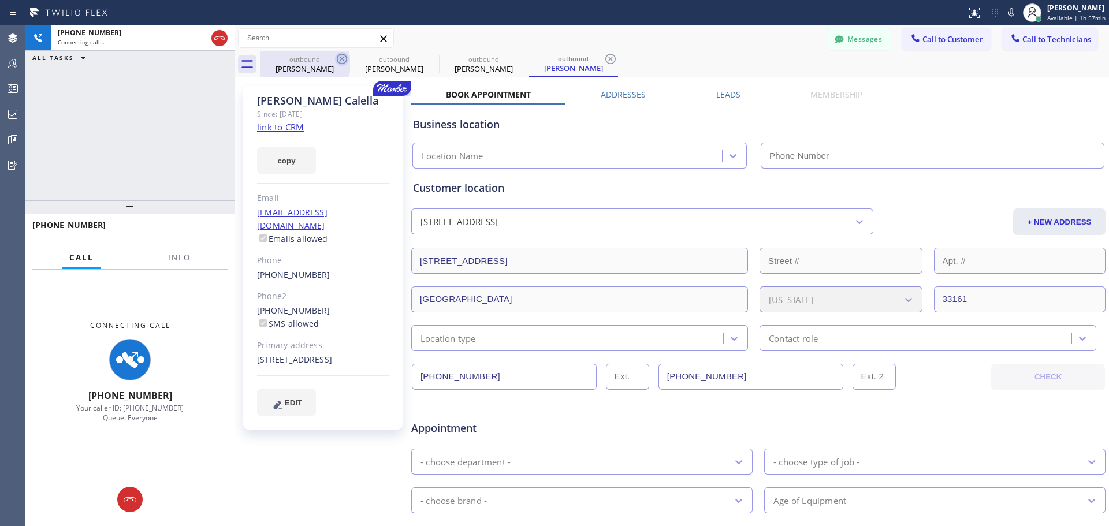
click at [344, 59] on icon at bounding box center [342, 59] width 14 height 14
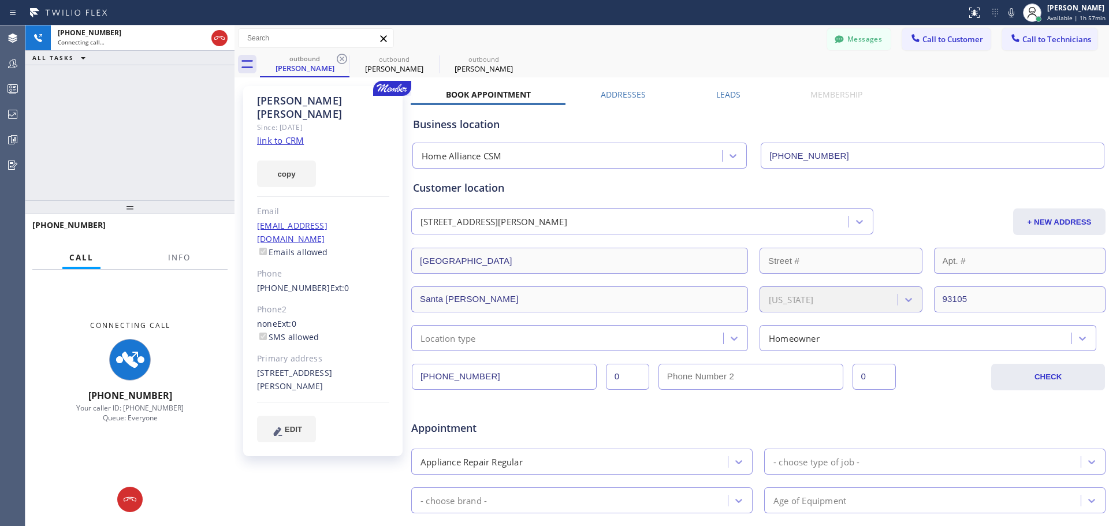
type input "[PHONE_NUMBER]"
click at [344, 58] on icon at bounding box center [342, 59] width 14 height 14
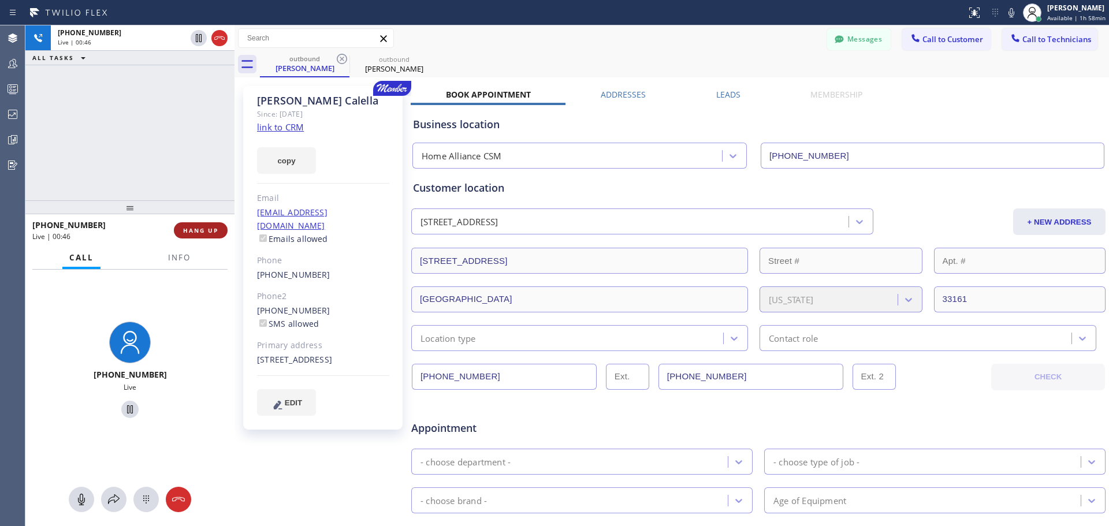
click at [207, 226] on button "HANG UP" at bounding box center [201, 230] width 54 height 16
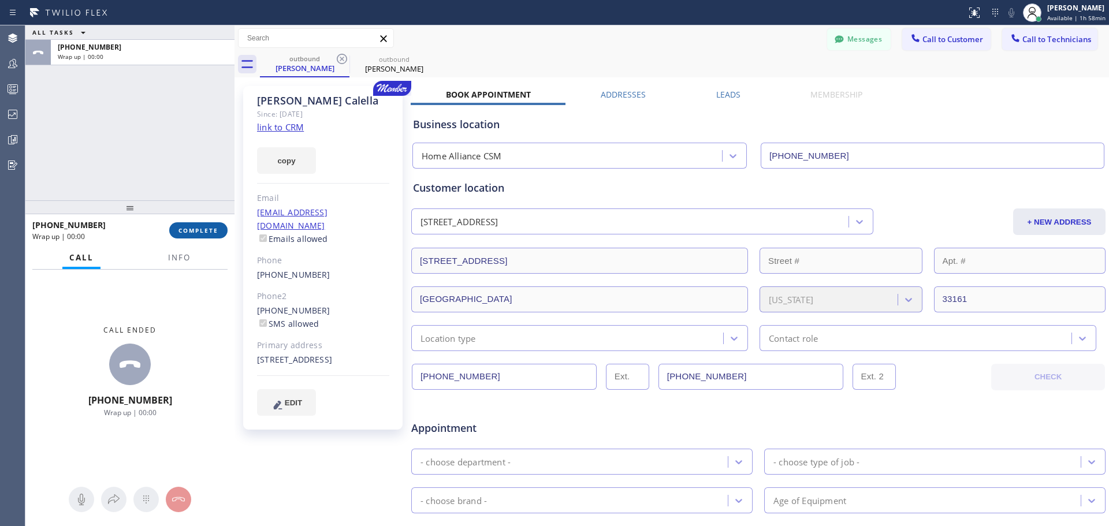
click at [213, 230] on span "COMPLETE" at bounding box center [198, 230] width 40 height 8
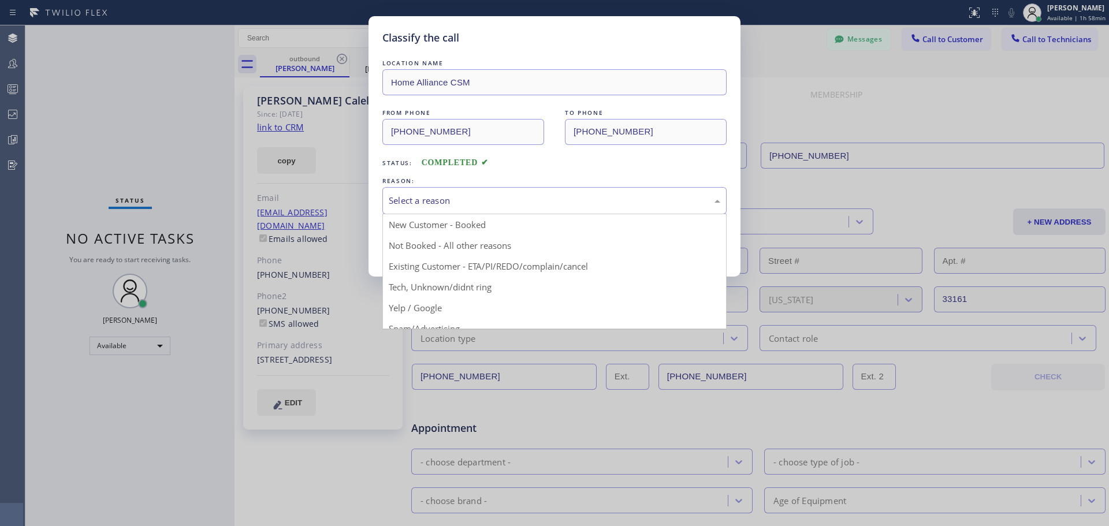
click at [524, 203] on div "Select a reason" at bounding box center [554, 200] width 331 height 13
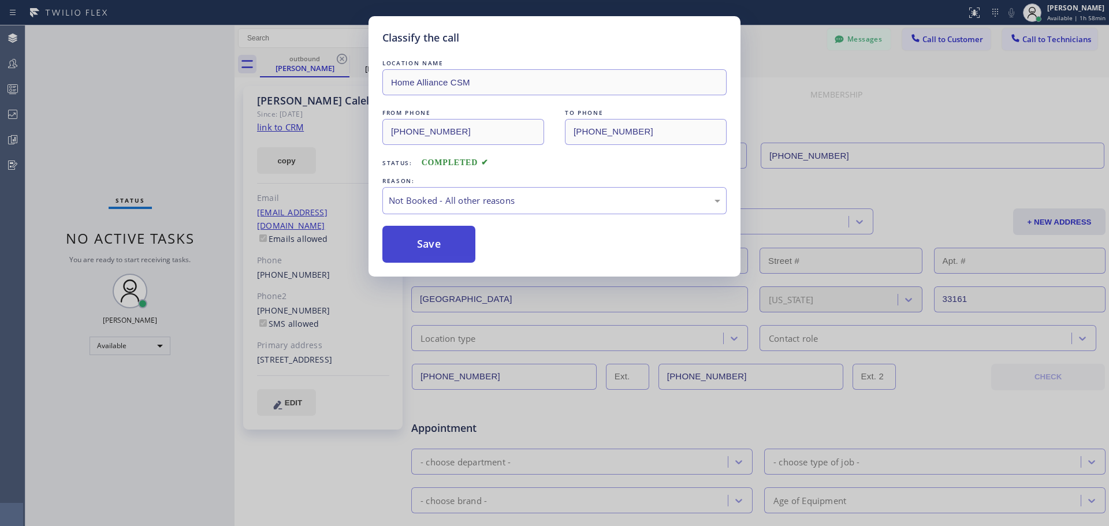
drag, startPoint x: 425, startPoint y: 249, endPoint x: 756, endPoint y: 13, distance: 406.5
click at [430, 247] on button "Save" at bounding box center [428, 244] width 93 height 37
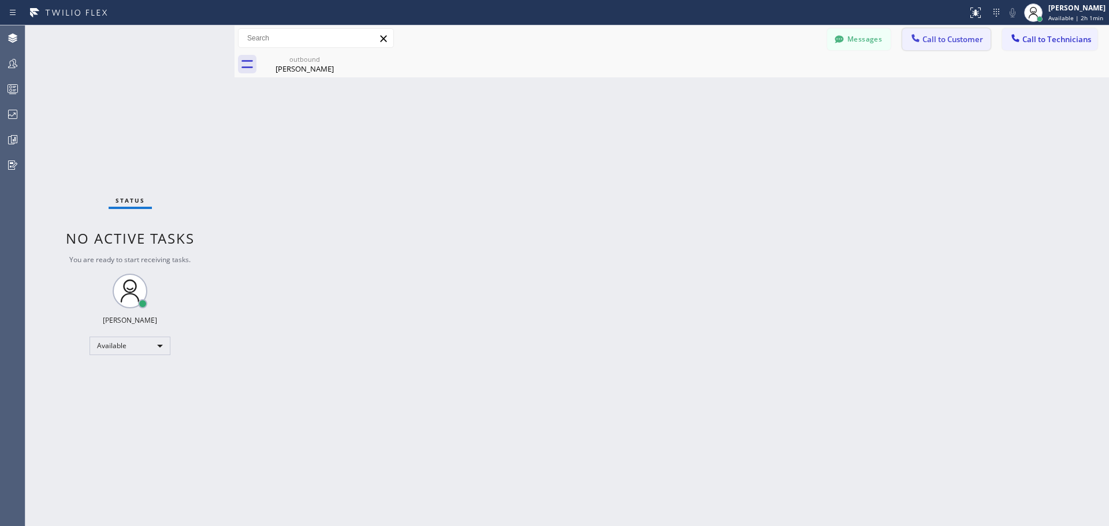
click at [933, 47] on button "Call to Customer" at bounding box center [946, 39] width 88 height 22
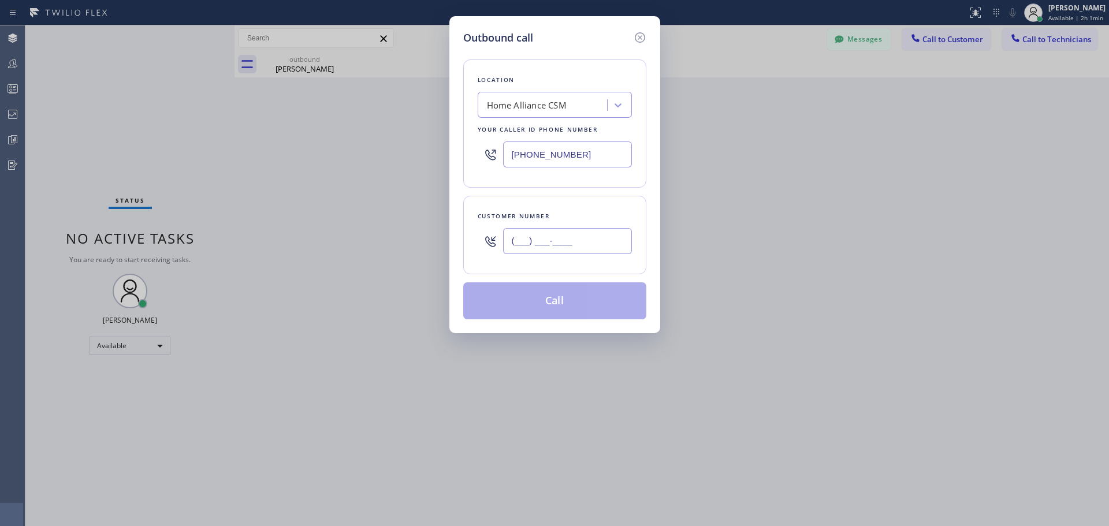
click at [580, 236] on input "(___) ___-____" at bounding box center [567, 241] width 129 height 26
paste input "612) 747-0099"
type input "(612) 747-0099"
click at [572, 296] on button "Call" at bounding box center [554, 300] width 183 height 37
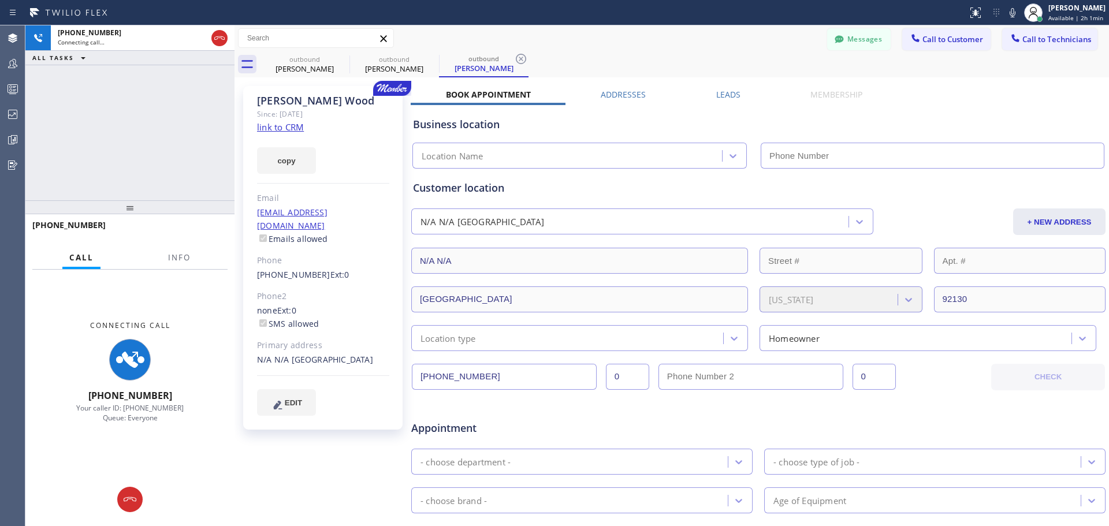
type input "[PHONE_NUMBER]"
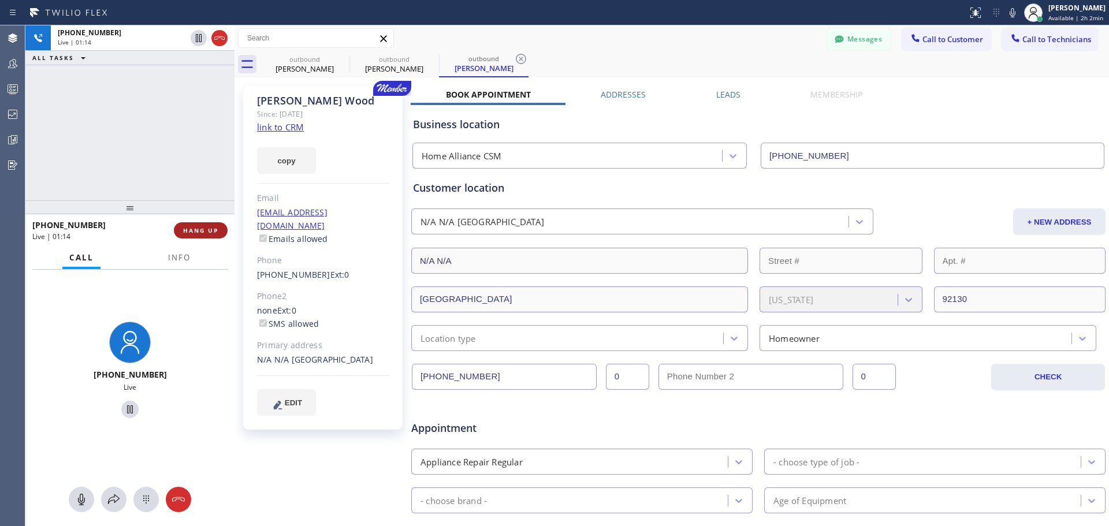
click at [212, 232] on span "HANG UP" at bounding box center [200, 230] width 35 height 8
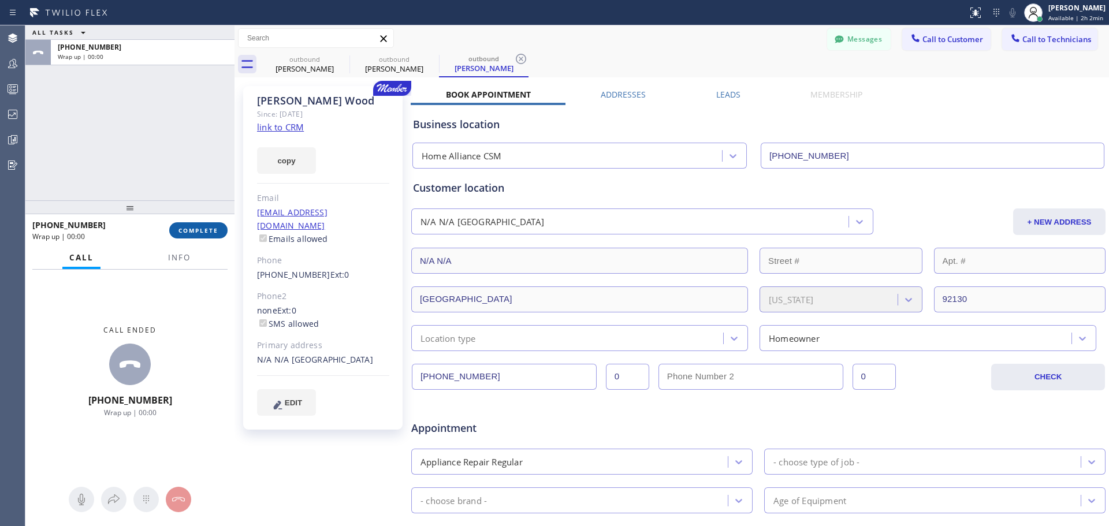
click at [191, 232] on span "COMPLETE" at bounding box center [198, 230] width 40 height 8
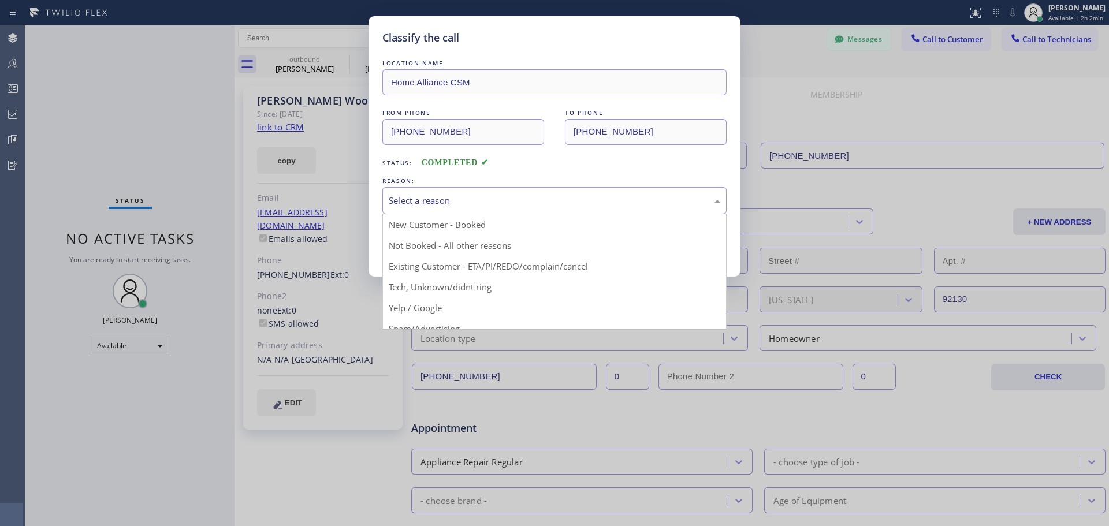
click at [566, 191] on div "Select a reason" at bounding box center [554, 200] width 344 height 27
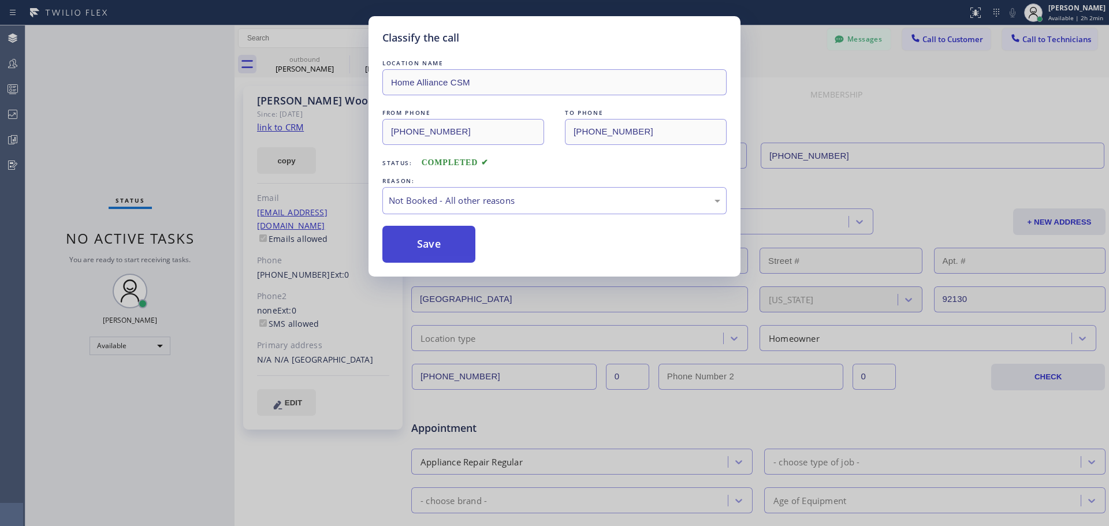
click at [444, 239] on button "Save" at bounding box center [428, 244] width 93 height 37
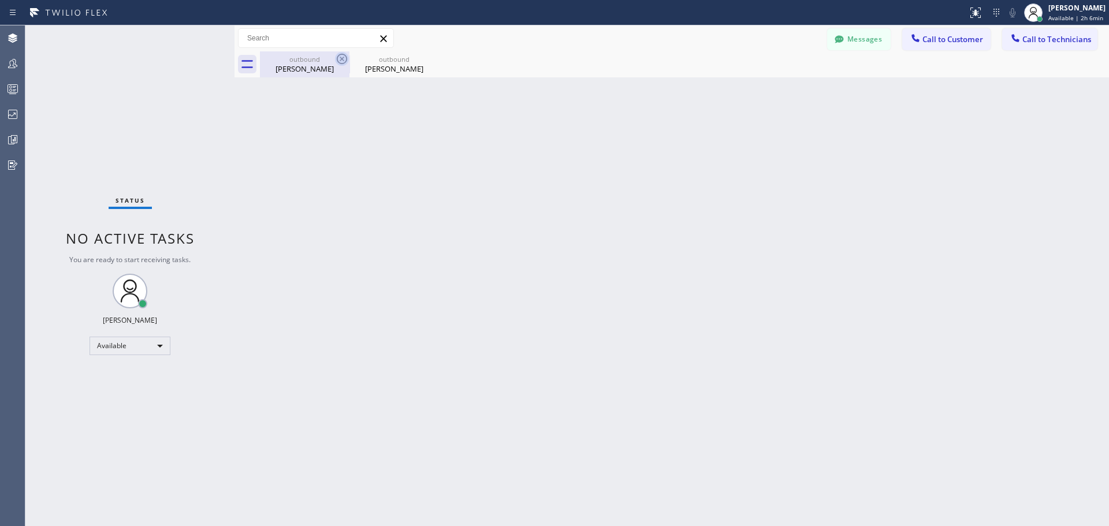
click at [341, 57] on icon at bounding box center [342, 59] width 14 height 14
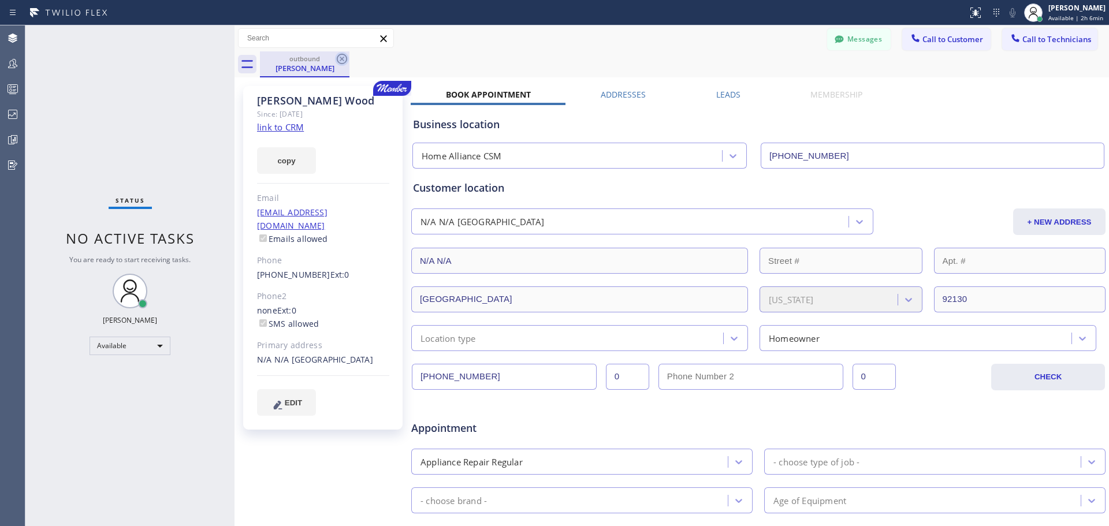
click at [335, 59] on icon at bounding box center [342, 59] width 14 height 14
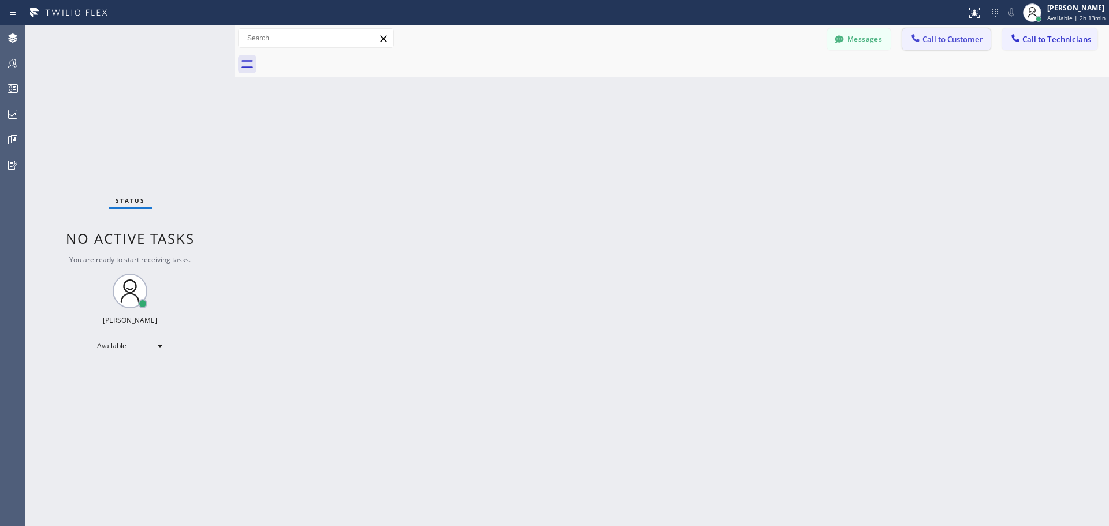
click at [952, 38] on span "Call to Customer" at bounding box center [952, 39] width 61 height 10
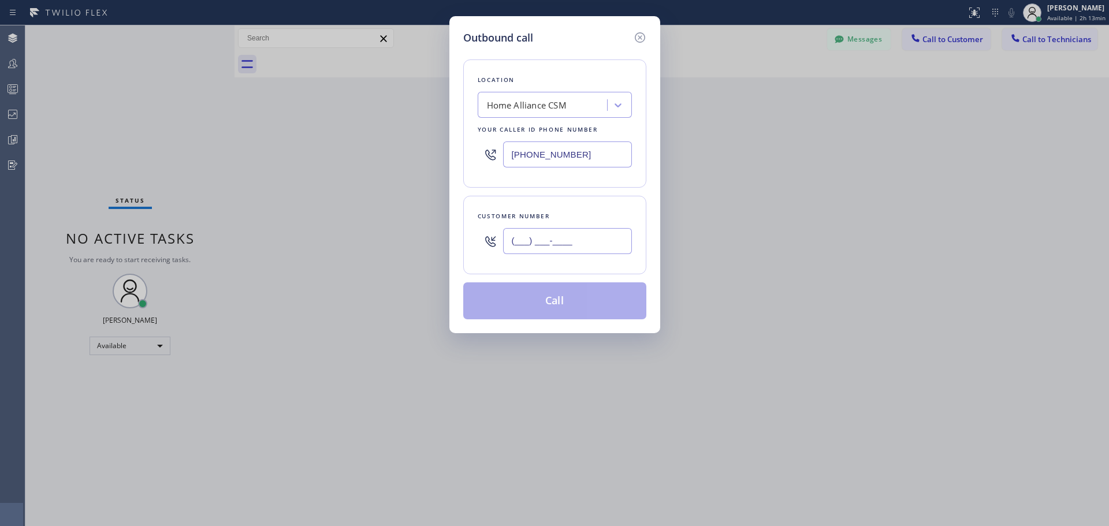
click at [542, 243] on input "(___) ___-____" at bounding box center [567, 241] width 129 height 26
paste input "323) 610-8323"
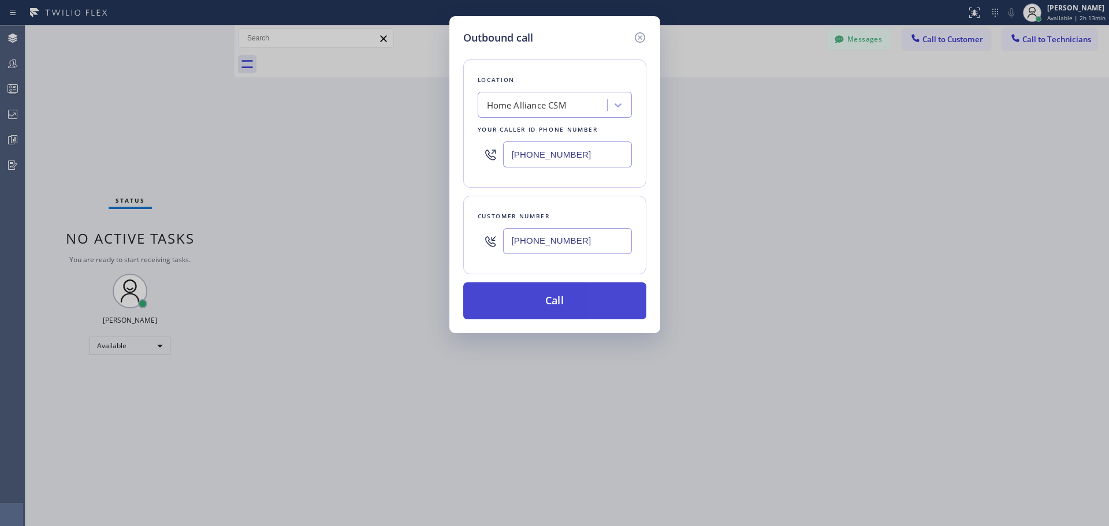
type input "(323) 610-8323"
click at [565, 304] on button "Call" at bounding box center [554, 300] width 183 height 37
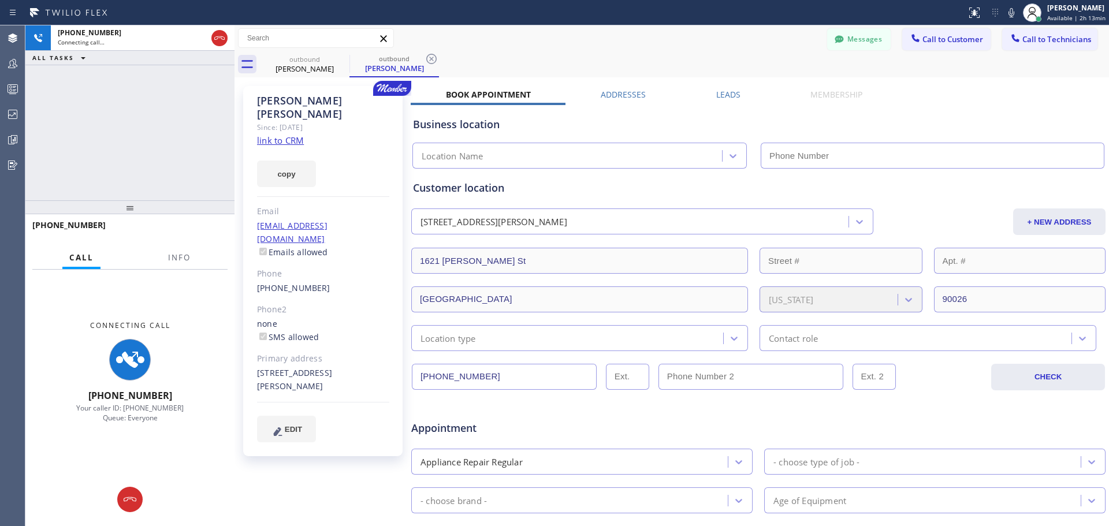
type input "[PHONE_NUMBER]"
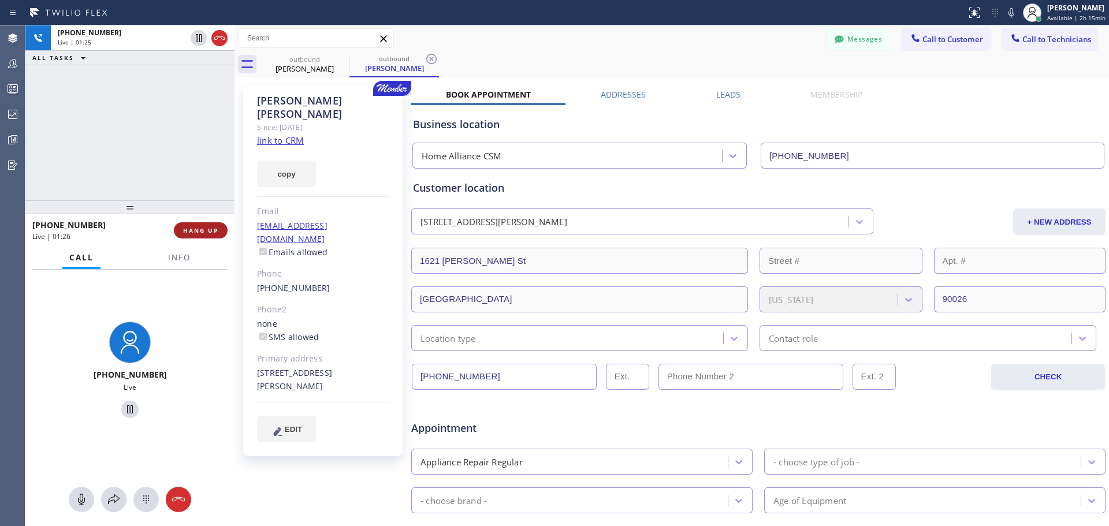
click at [207, 225] on button "HANG UP" at bounding box center [201, 230] width 54 height 16
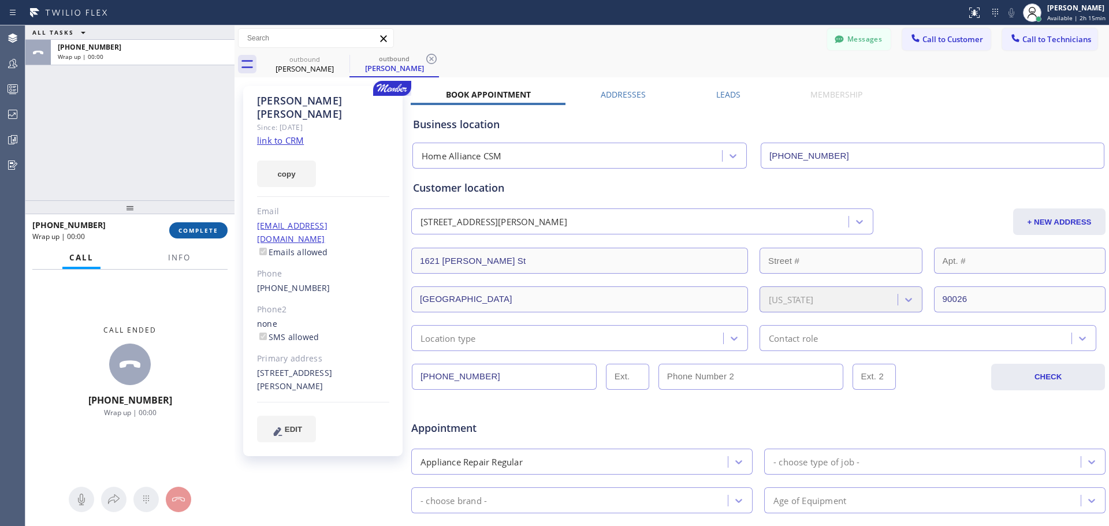
click at [215, 222] on button "COMPLETE" at bounding box center [198, 230] width 58 height 16
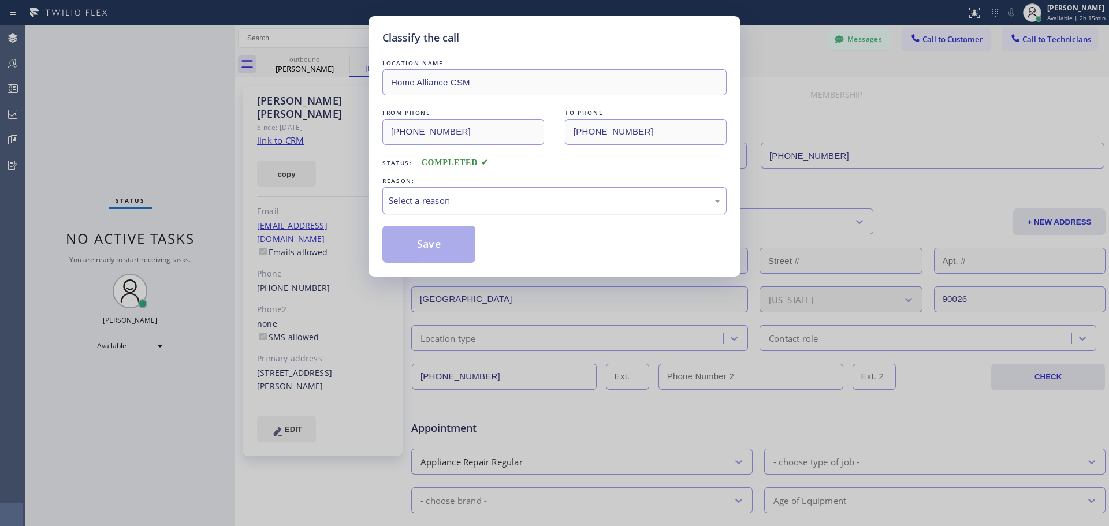
click at [485, 196] on div "Select a reason" at bounding box center [554, 200] width 331 height 13
drag, startPoint x: 409, startPoint y: 230, endPoint x: 24, endPoint y: 163, distance: 390.8
click at [411, 234] on button "Save" at bounding box center [428, 244] width 93 height 37
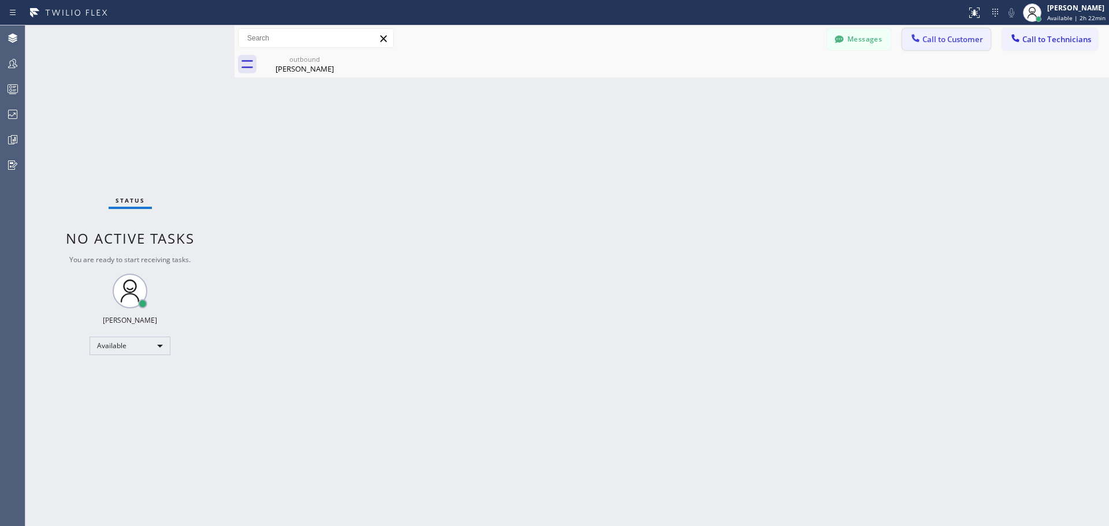
click at [956, 41] on span "Call to Customer" at bounding box center [952, 39] width 61 height 10
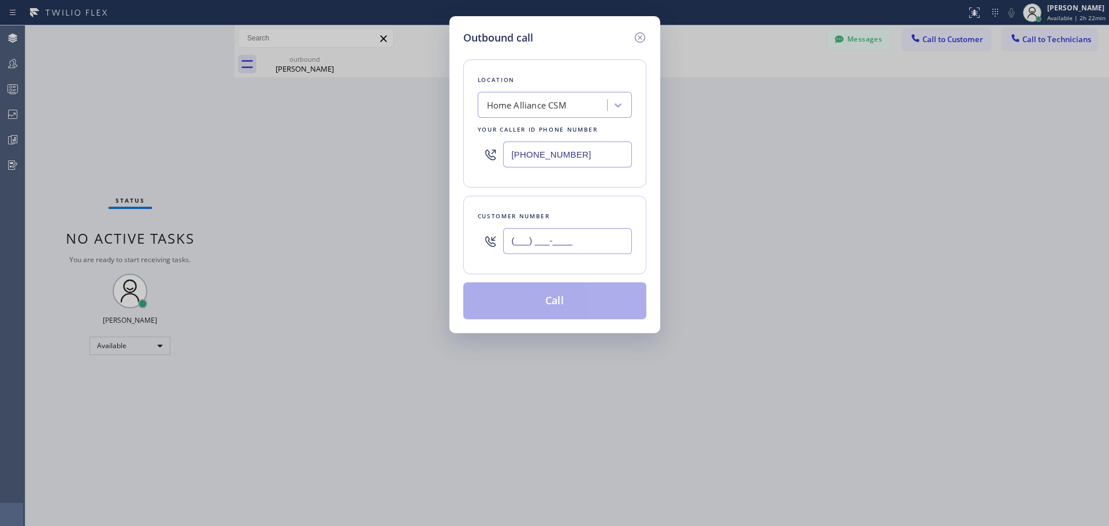
click at [554, 232] on input "(___) ___-____" at bounding box center [567, 241] width 129 height 26
paste input "379"
drag, startPoint x: 437, startPoint y: 243, endPoint x: 396, endPoint y: 244, distance: 41.0
click at [396, 244] on div "Outbound call Location Home Alliance CSM Your caller id phone number (818) 614-…" at bounding box center [554, 263] width 1109 height 526
paste input "740) 361-4933"
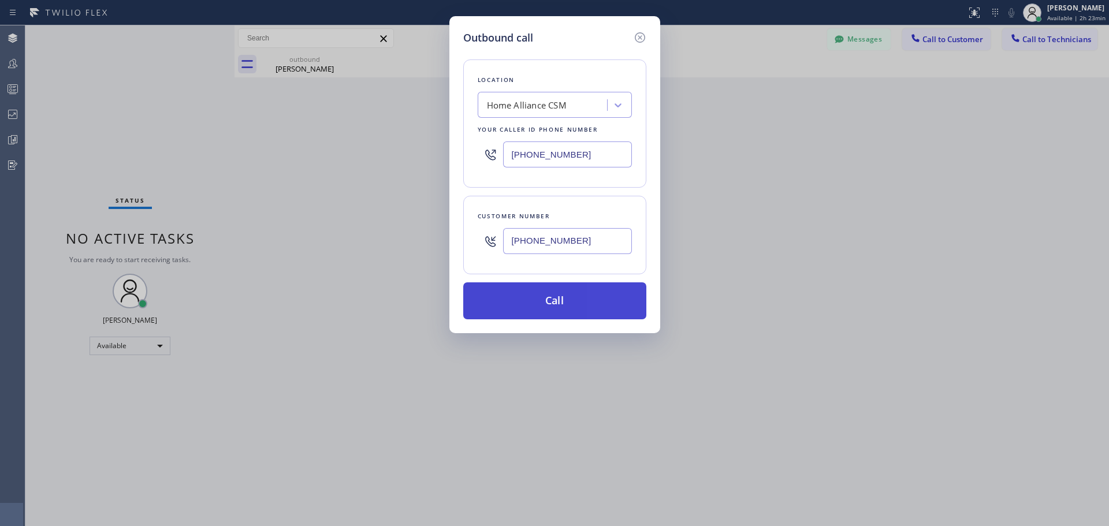
type input "(740) 361-4933"
click at [524, 301] on button "Call" at bounding box center [554, 300] width 183 height 37
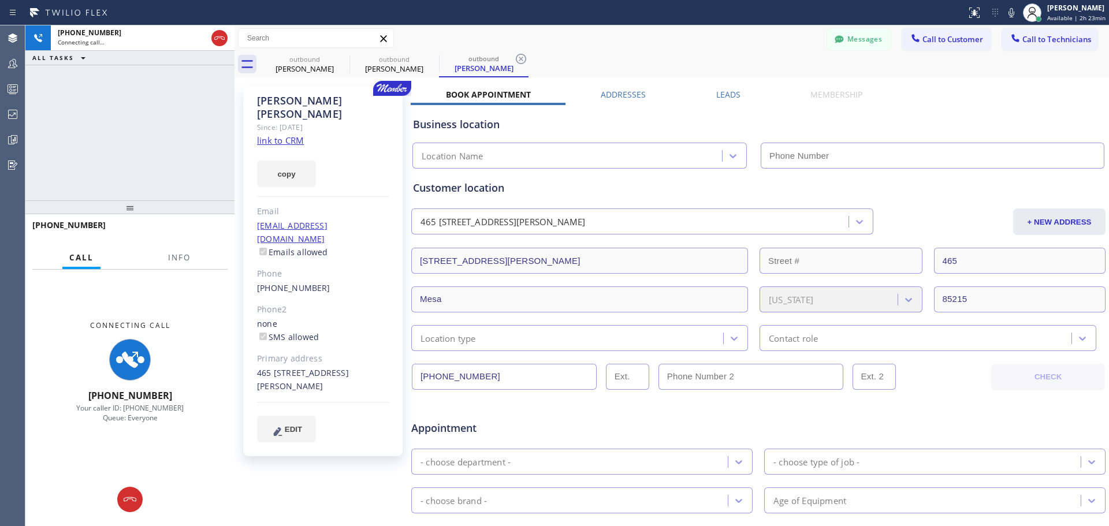
type input "[PHONE_NUMBER]"
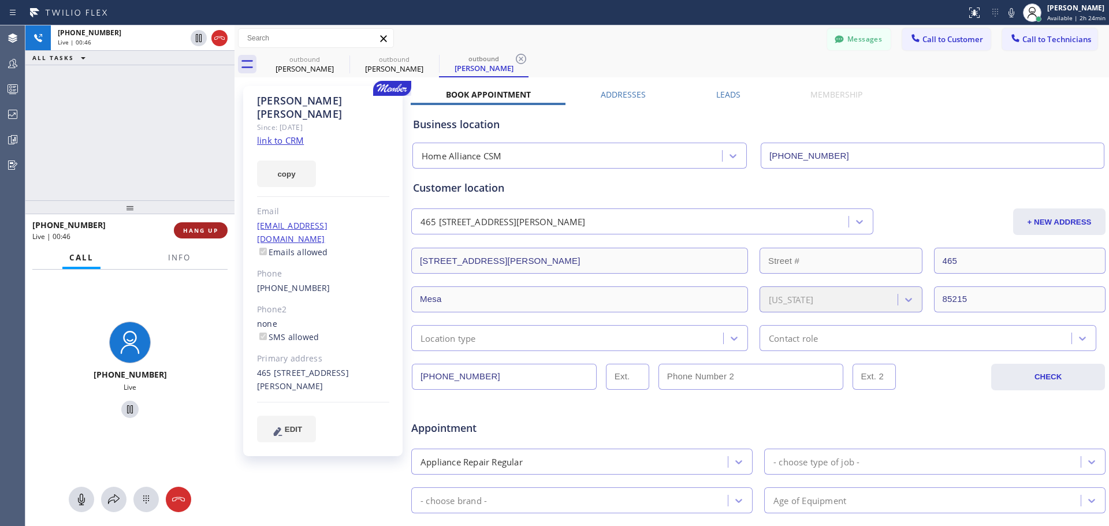
click at [189, 232] on span "HANG UP" at bounding box center [200, 230] width 35 height 8
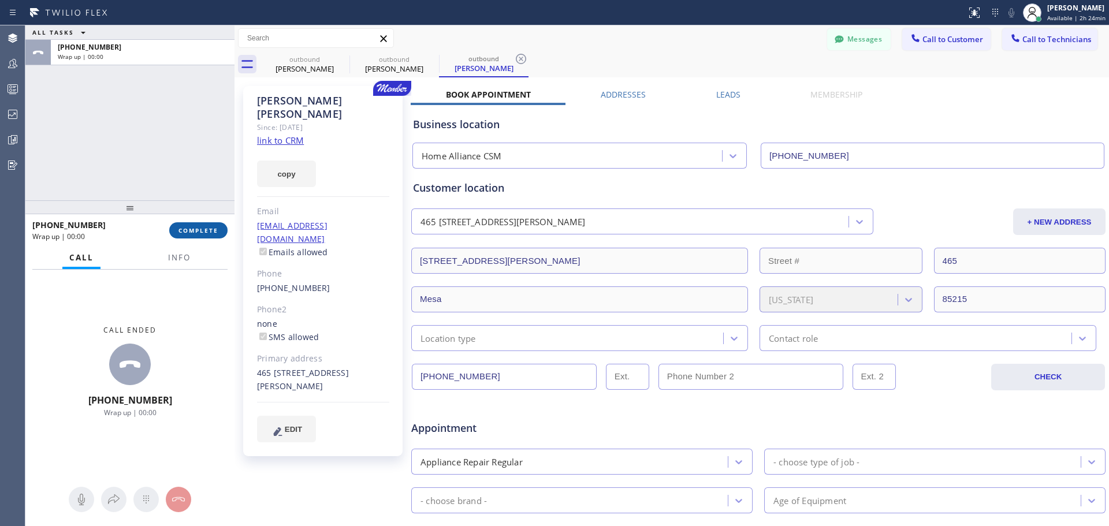
click at [205, 231] on span "COMPLETE" at bounding box center [198, 230] width 40 height 8
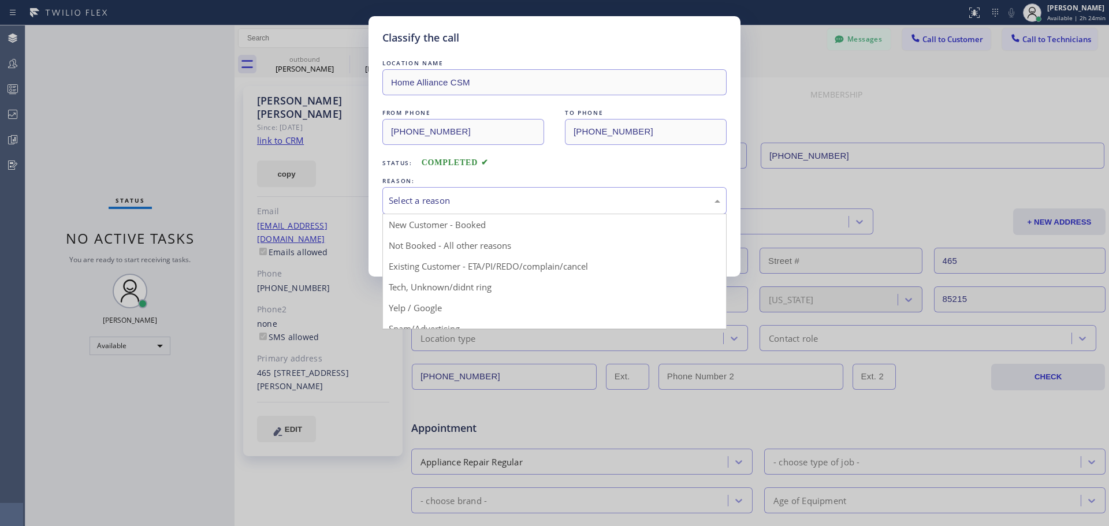
click at [526, 211] on div "Select a reason" at bounding box center [554, 200] width 344 height 27
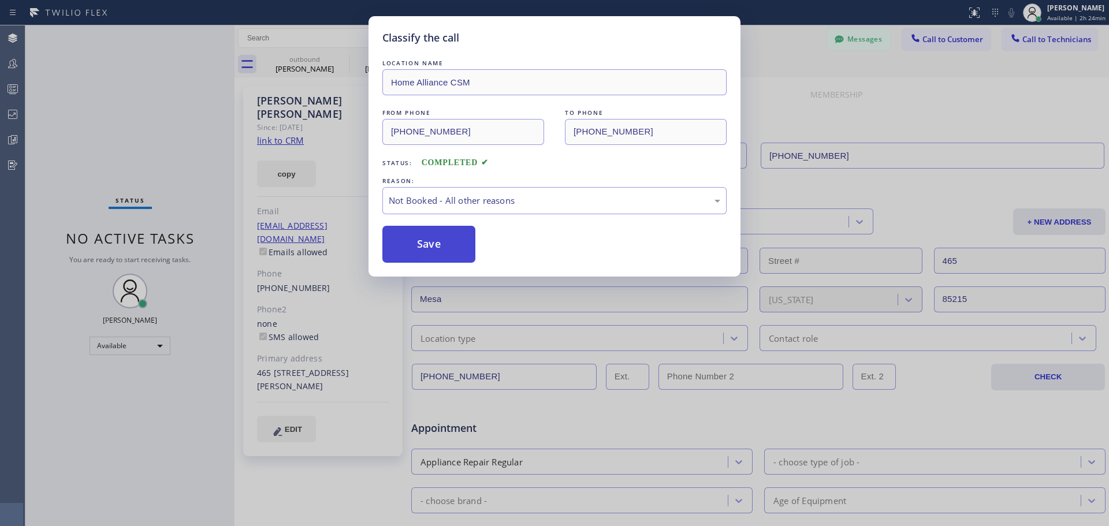
click at [389, 248] on button "Save" at bounding box center [428, 244] width 93 height 37
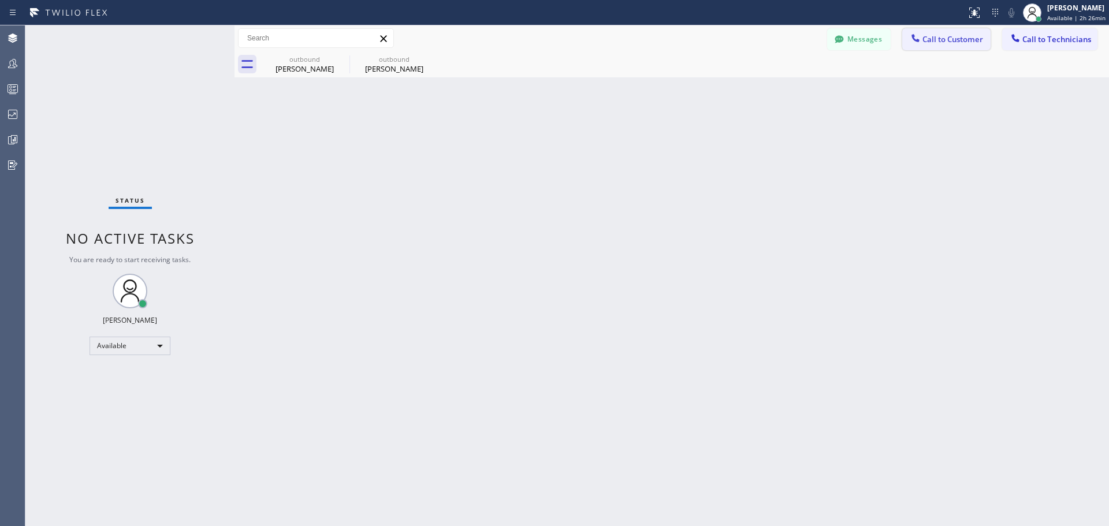
click at [944, 38] on span "Call to Customer" at bounding box center [952, 39] width 61 height 10
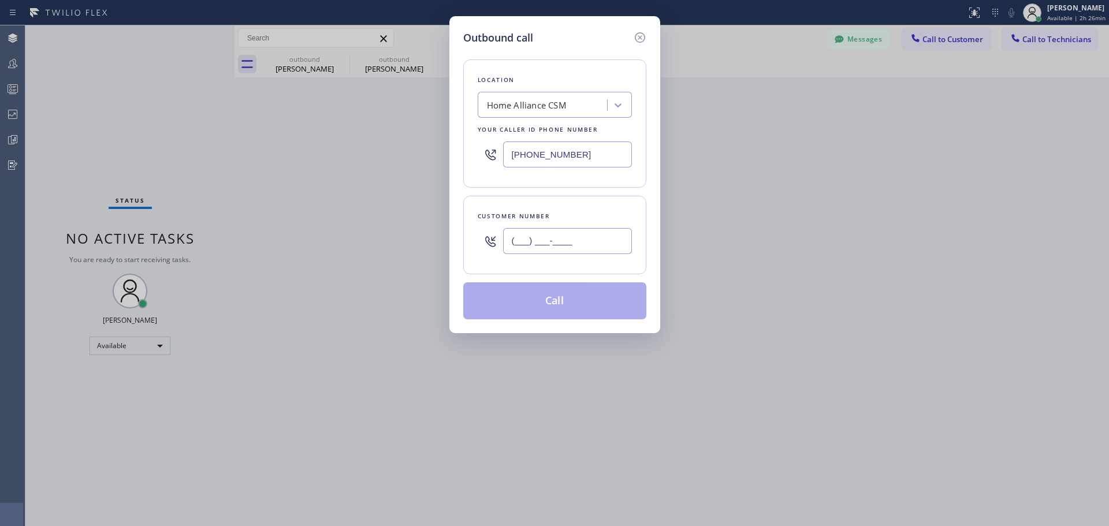
click at [581, 234] on input "(___) ___-____" at bounding box center [567, 241] width 129 height 26
paste input "214) 738-9313"
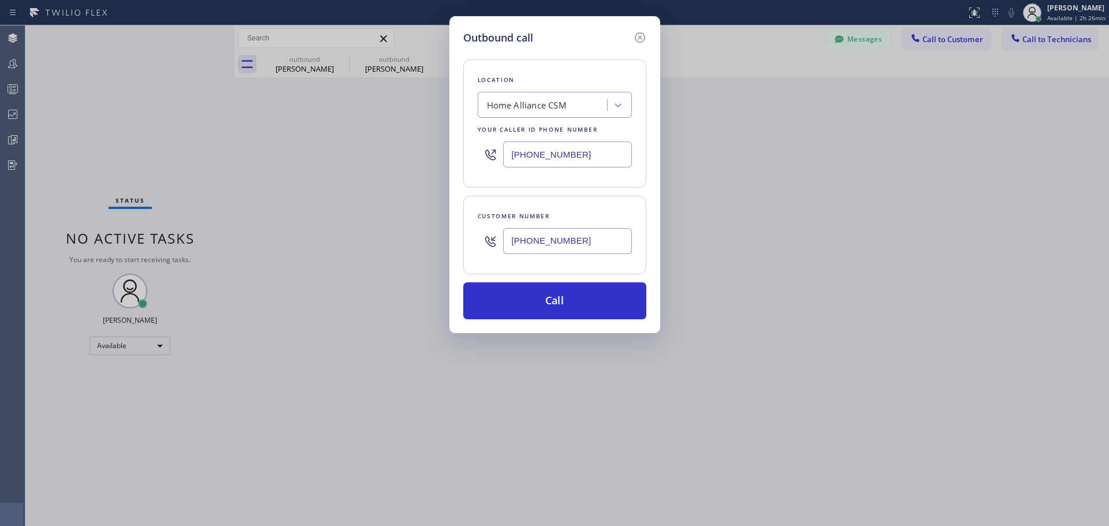
type input "(214) 738-9313"
click at [561, 302] on button "Call" at bounding box center [554, 300] width 183 height 37
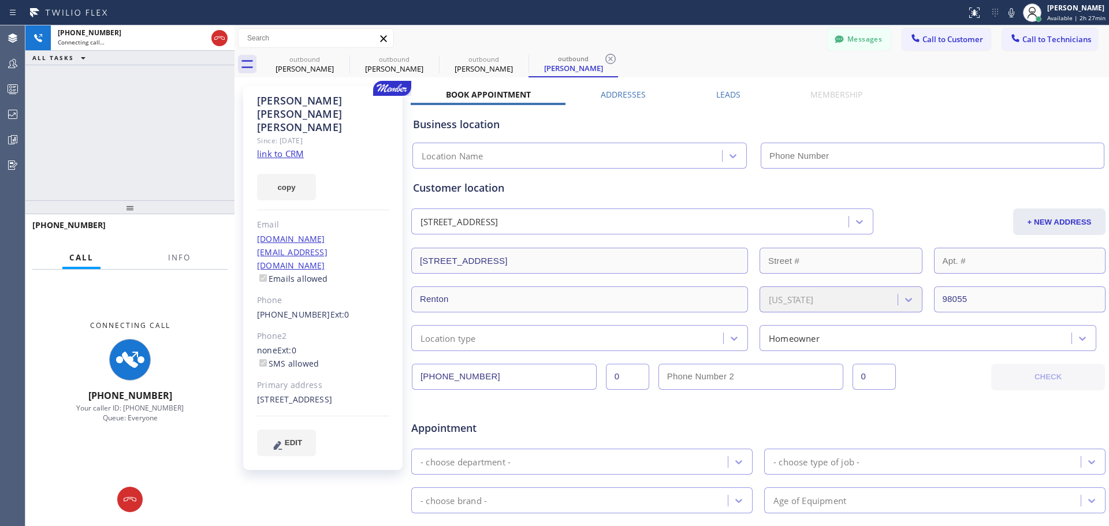
type input "[PHONE_NUMBER]"
click at [431, 58] on icon at bounding box center [431, 59] width 10 height 10
click at [338, 57] on icon at bounding box center [342, 59] width 10 height 10
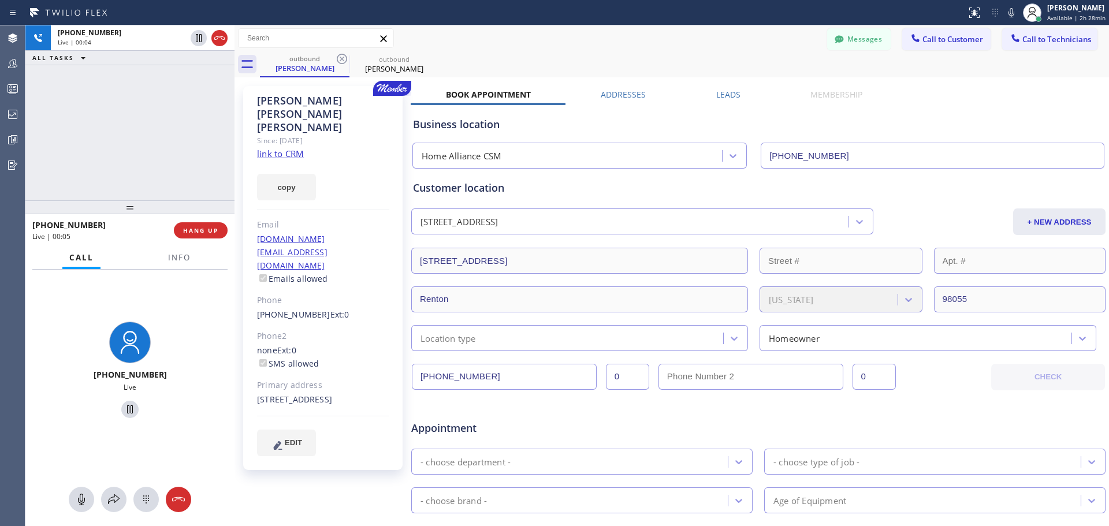
drag, startPoint x: 216, startPoint y: 230, endPoint x: 690, endPoint y: 382, distance: 497.8
click at [215, 230] on span "HANG UP" at bounding box center [200, 230] width 35 height 8
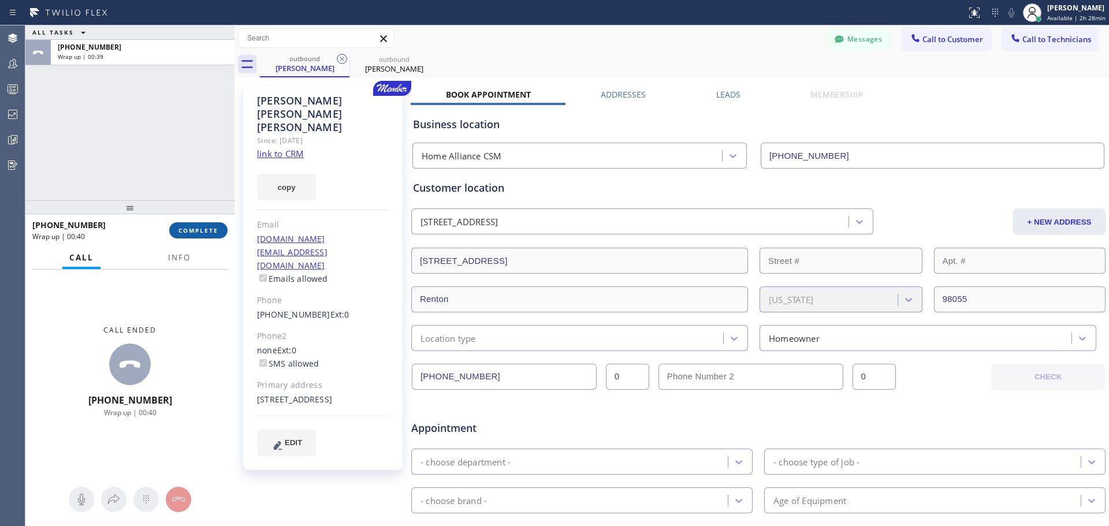
click at [195, 223] on button "COMPLETE" at bounding box center [198, 230] width 58 height 16
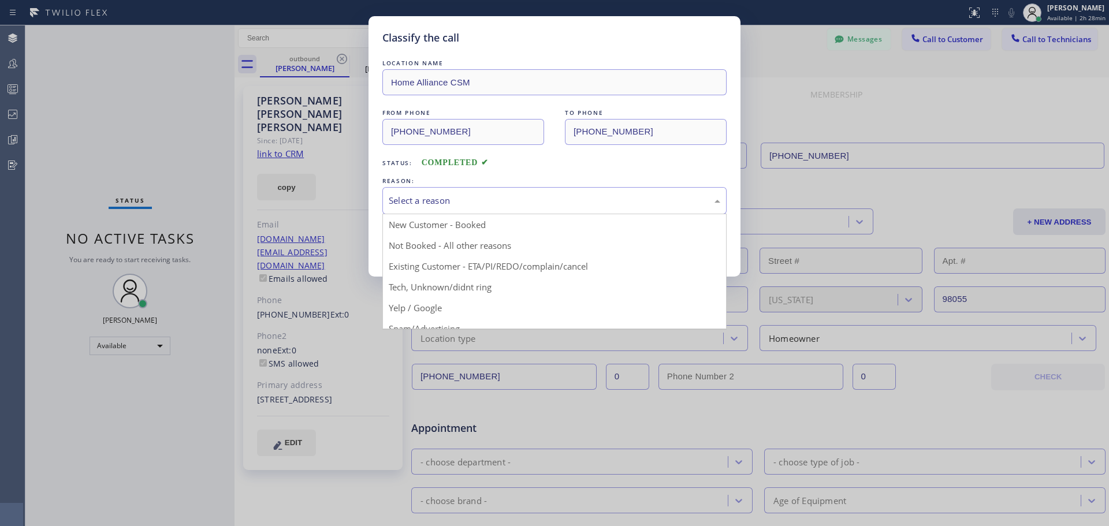
click at [581, 210] on div "Select a reason" at bounding box center [554, 200] width 344 height 27
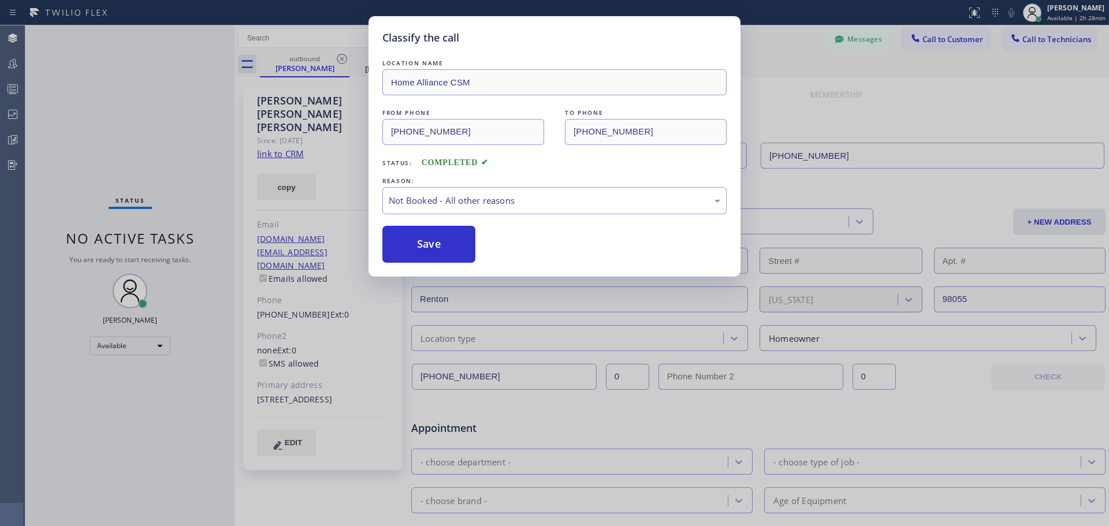
click at [515, 236] on div "Save" at bounding box center [554, 244] width 344 height 37
drag, startPoint x: 429, startPoint y: 251, endPoint x: 677, endPoint y: 2, distance: 351.1
click at [432, 249] on button "Save" at bounding box center [428, 244] width 93 height 37
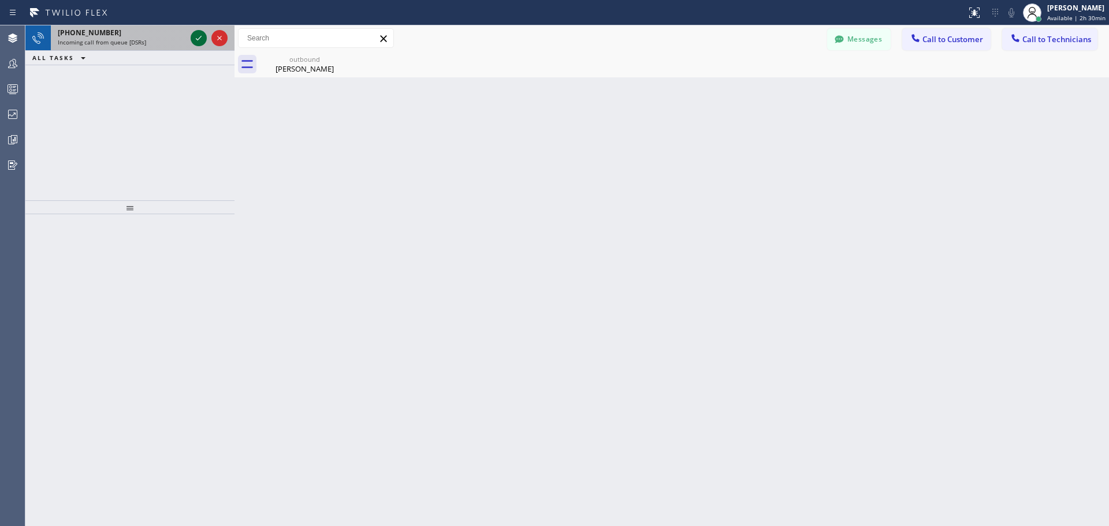
click at [204, 38] on icon at bounding box center [199, 38] width 14 height 14
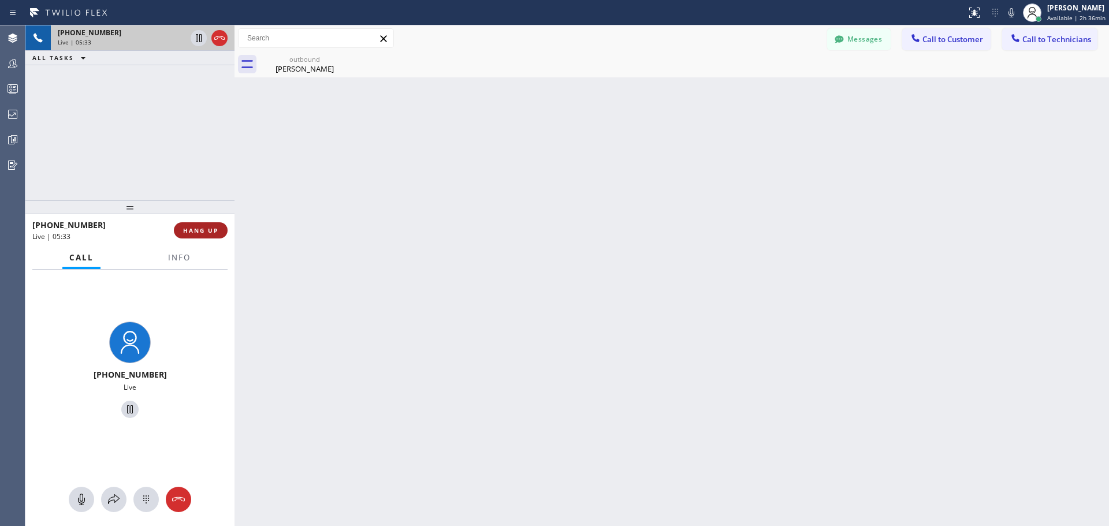
drag, startPoint x: 206, startPoint y: 221, endPoint x: 209, endPoint y: 230, distance: 9.3
click at [206, 221] on div "+17205929754 Live | 05:33 HANG UP" at bounding box center [129, 230] width 195 height 30
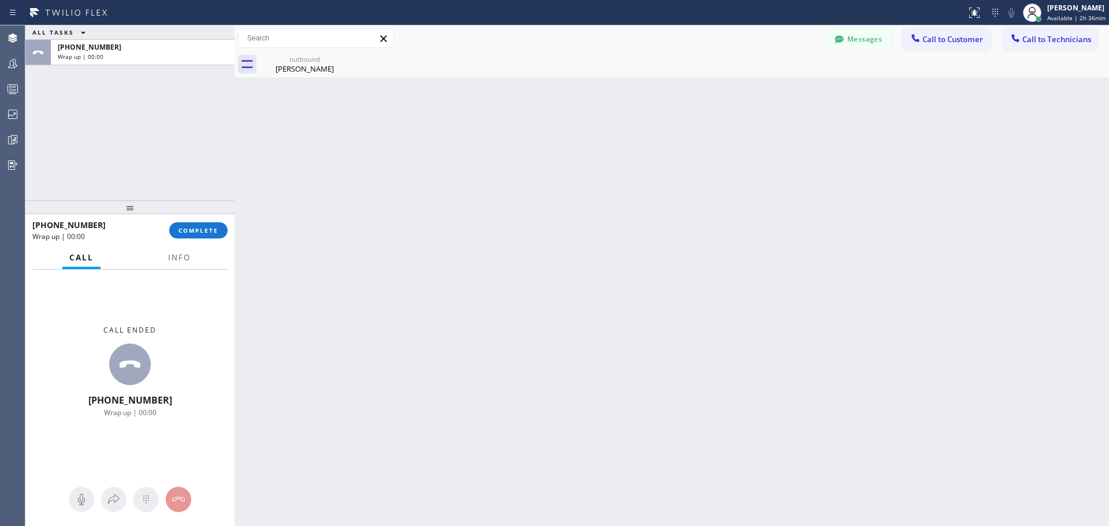
click at [207, 230] on span "COMPLETE" at bounding box center [198, 230] width 40 height 8
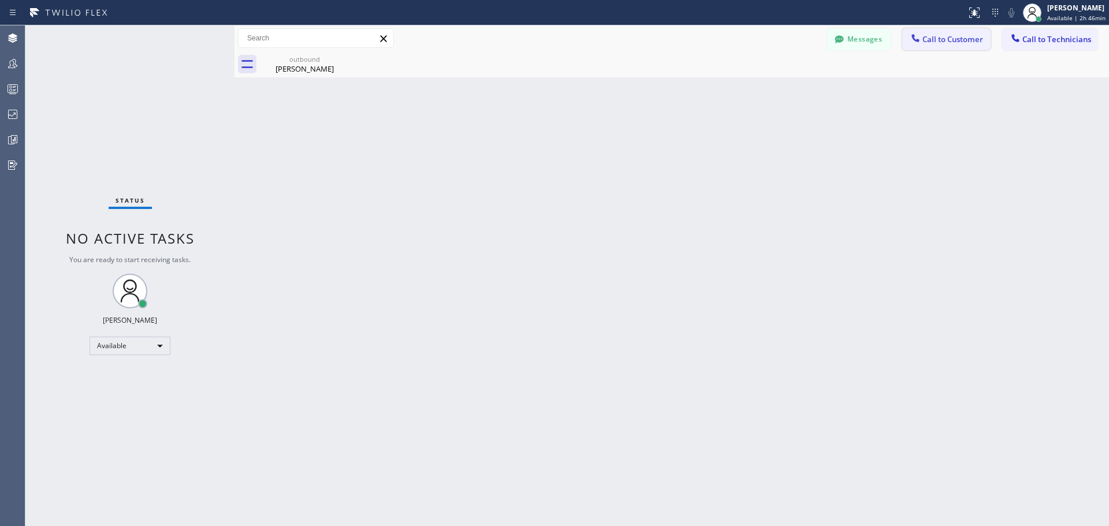
click at [945, 42] on span "Call to Customer" at bounding box center [952, 39] width 61 height 10
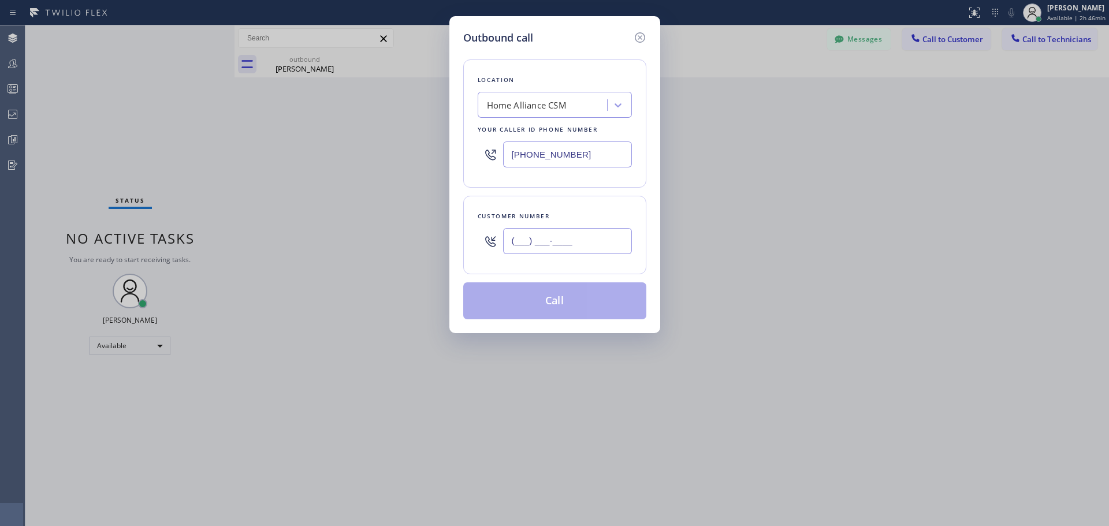
click at [554, 237] on input "(___) ___-____" at bounding box center [567, 241] width 129 height 26
paste input "206) 412-9688"
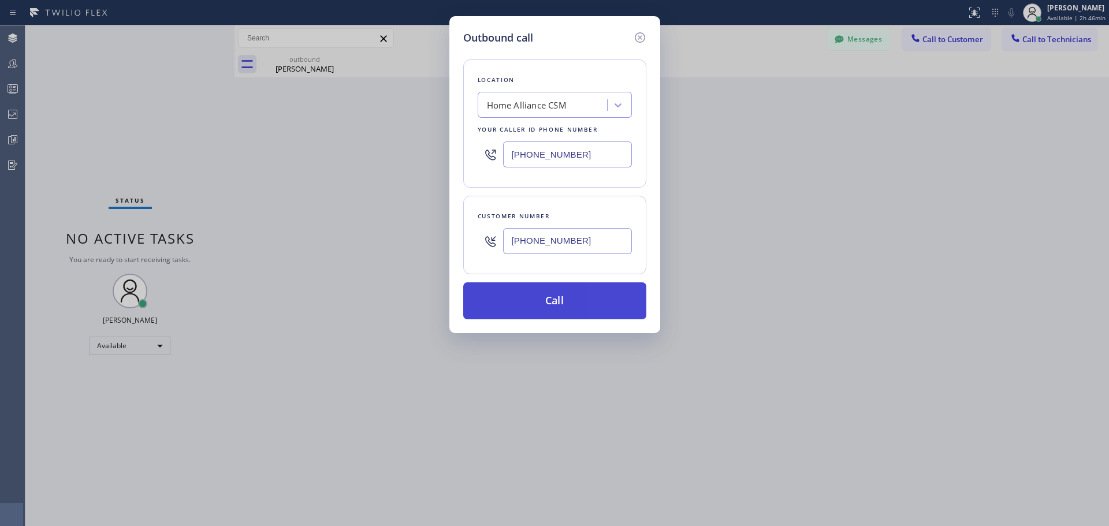
type input "(206) 412-9688"
click at [570, 300] on button "Call" at bounding box center [554, 300] width 183 height 37
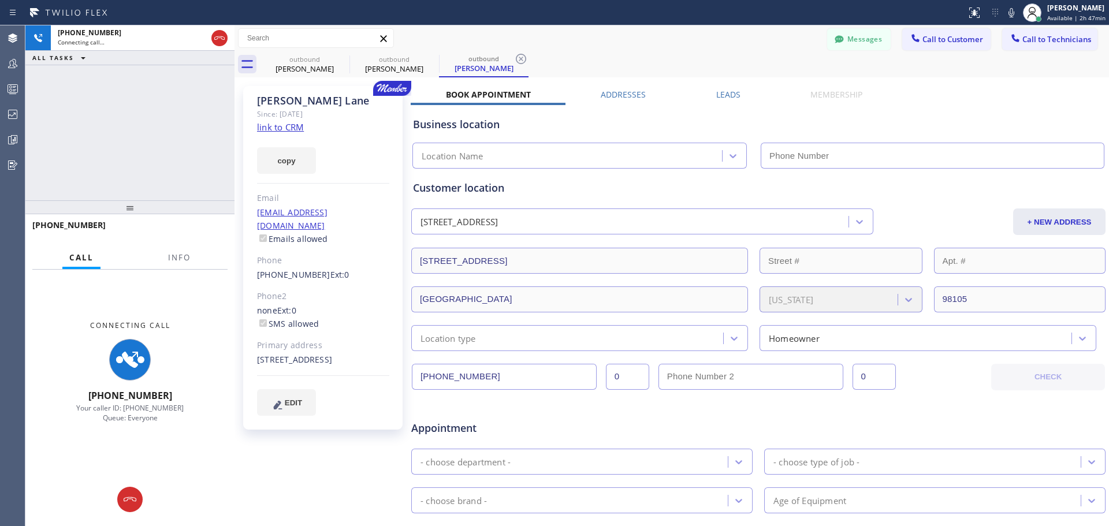
type input "[PHONE_NUMBER]"
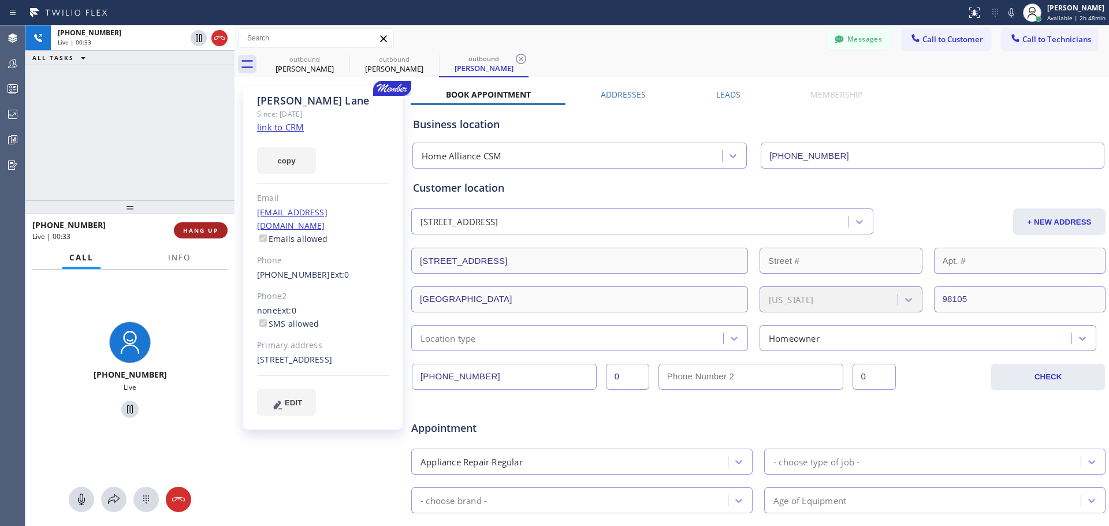
click at [197, 236] on button "HANG UP" at bounding box center [201, 230] width 54 height 16
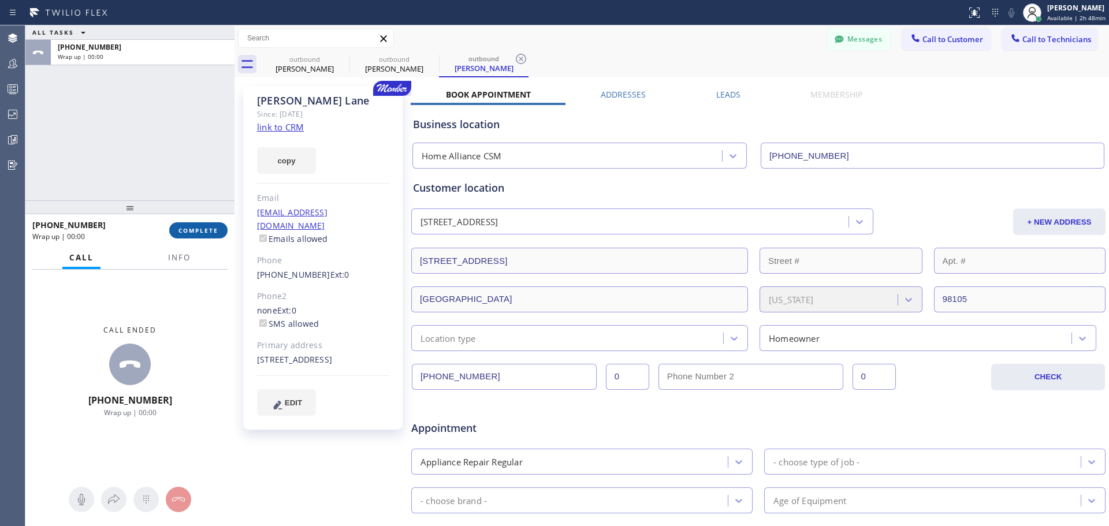
click at [215, 233] on span "COMPLETE" at bounding box center [198, 230] width 40 height 8
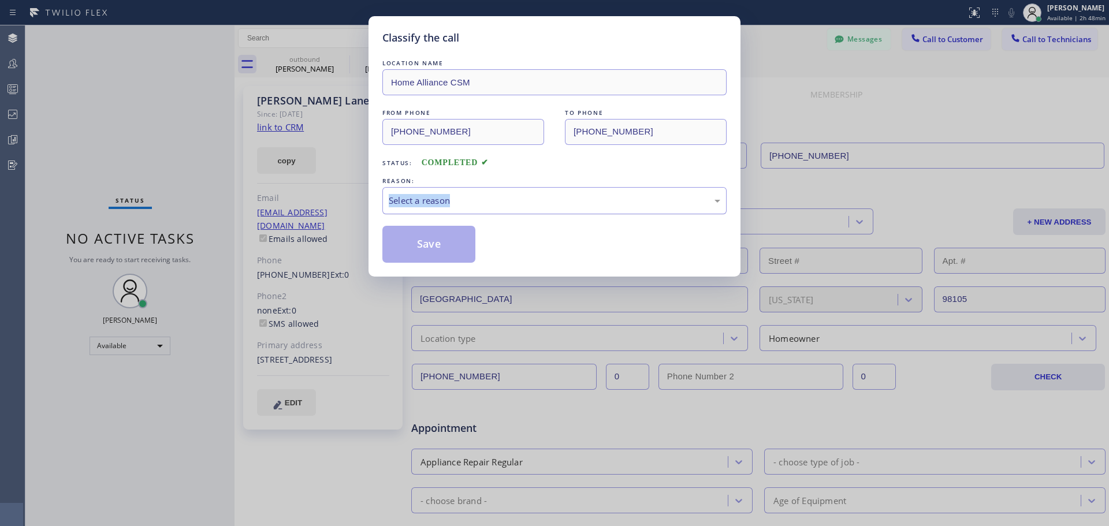
drag, startPoint x: 543, startPoint y: 186, endPoint x: 543, endPoint y: 199, distance: 13.3
click at [543, 187] on div "REASON: Select a reason" at bounding box center [554, 194] width 344 height 39
click at [498, 203] on div "Select a reason" at bounding box center [554, 200] width 331 height 13
click at [429, 247] on button "Save" at bounding box center [428, 244] width 93 height 37
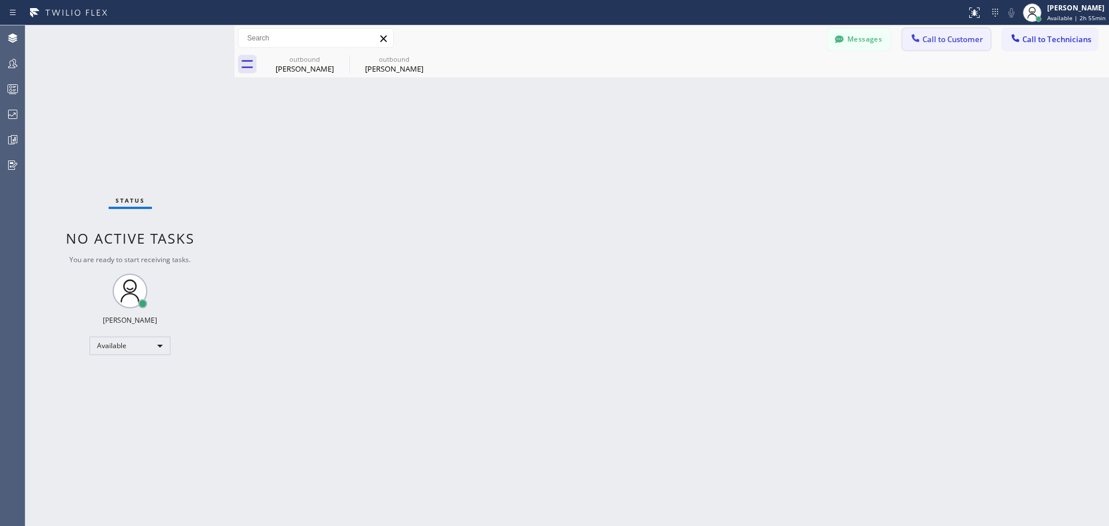
click at [938, 37] on span "Call to Customer" at bounding box center [952, 39] width 61 height 10
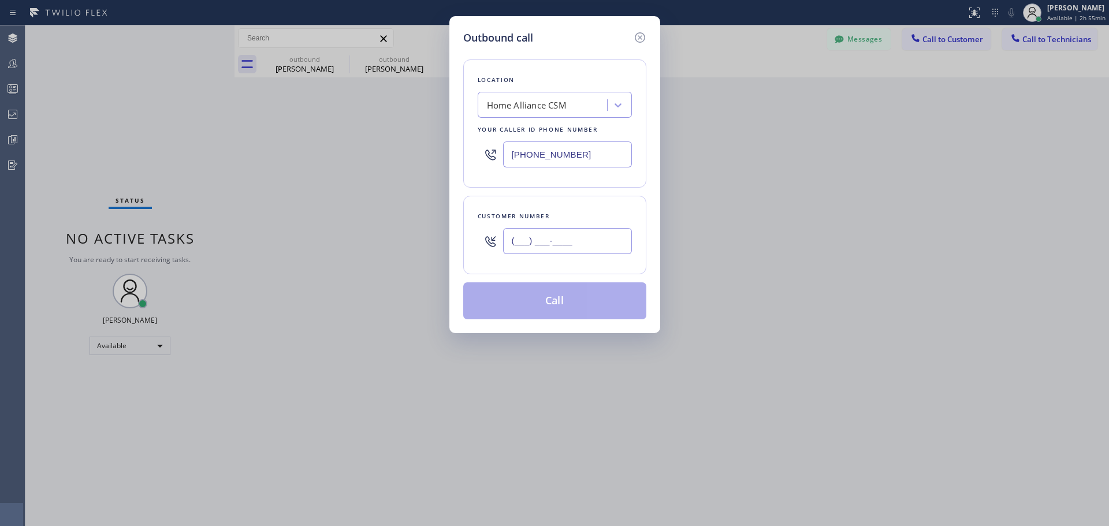
click at [542, 234] on input "(___) ___-____" at bounding box center [567, 241] width 129 height 26
paste input "646) 346-0316"
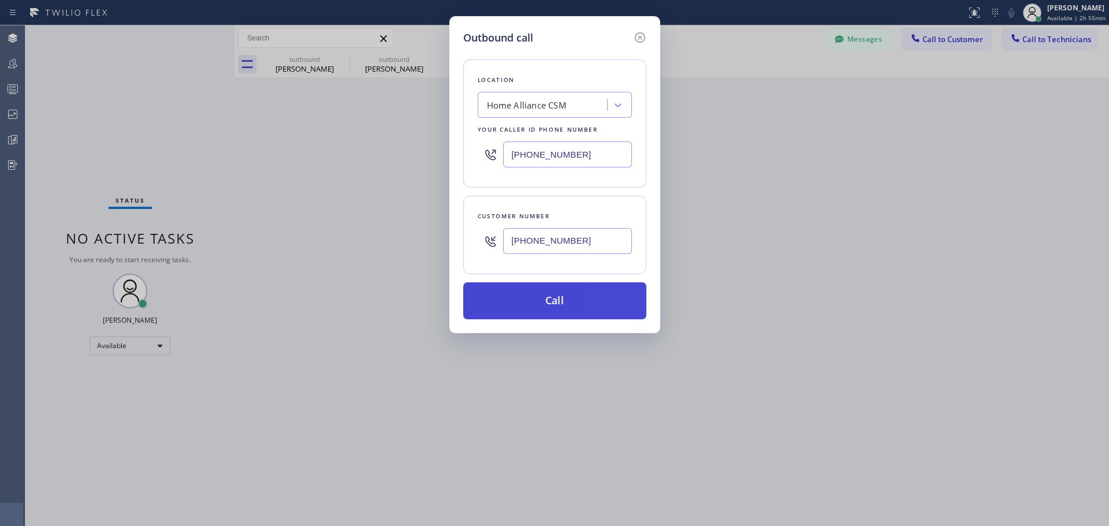
type input "(646) 346-0316"
click at [558, 294] on button "Call" at bounding box center [554, 300] width 183 height 37
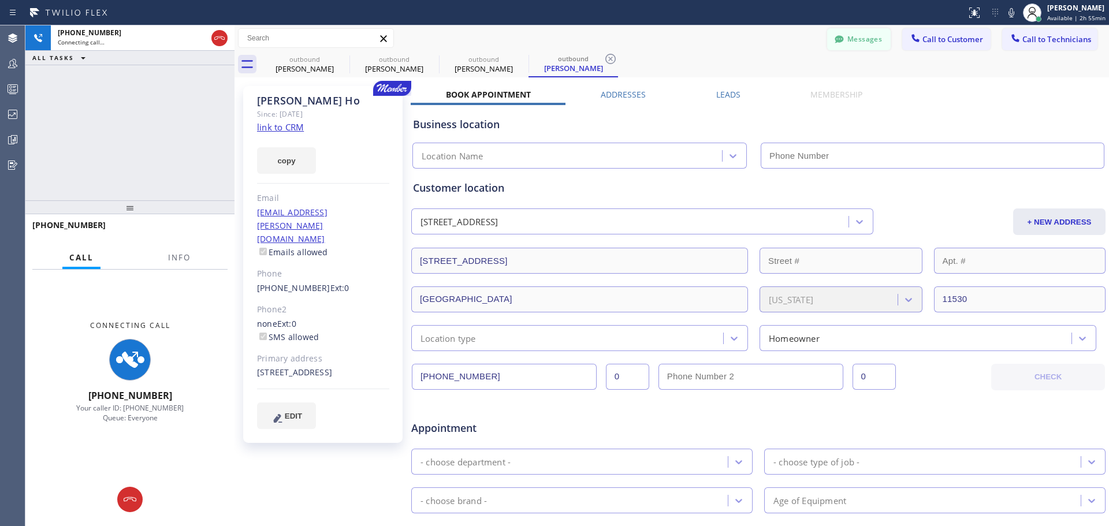
type input "[PHONE_NUMBER]"
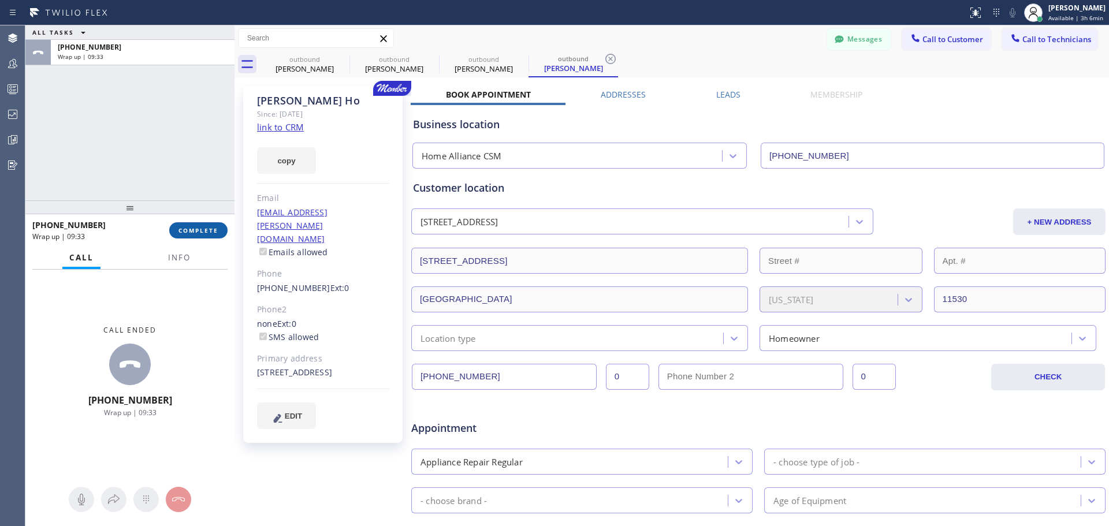
click at [203, 235] on button "COMPLETE" at bounding box center [198, 230] width 58 height 16
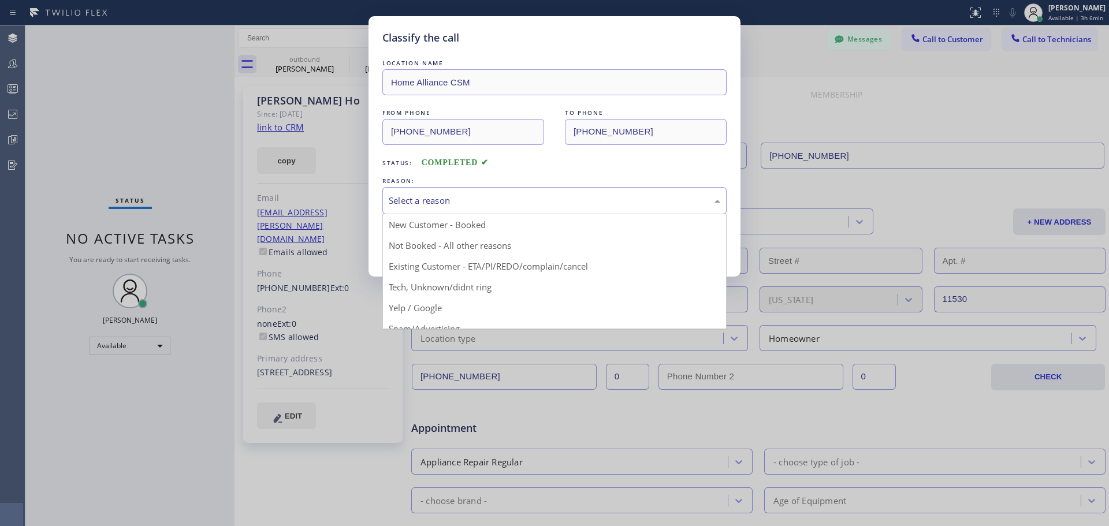
click at [525, 202] on div "Select a reason" at bounding box center [554, 200] width 331 height 13
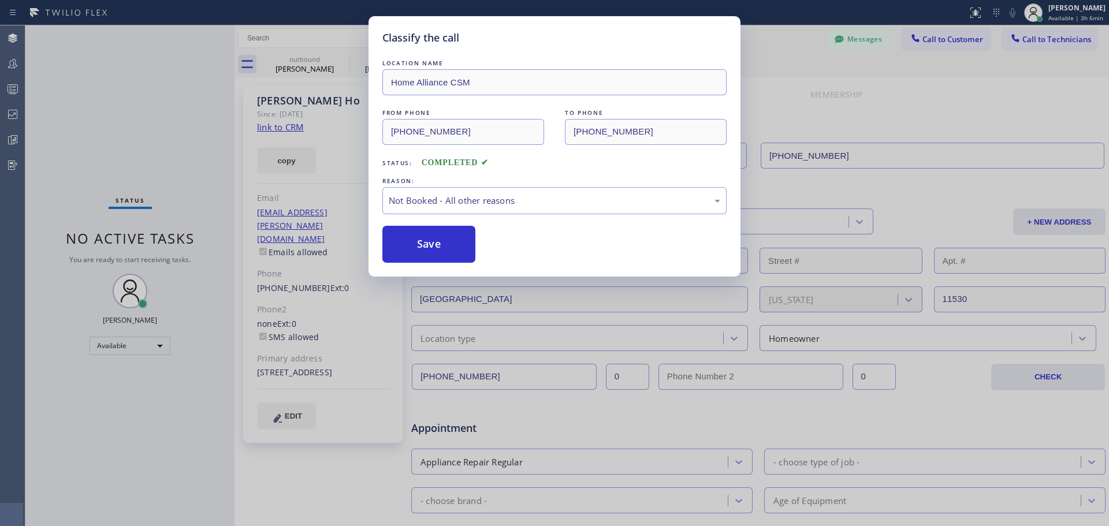
drag, startPoint x: 433, startPoint y: 241, endPoint x: 622, endPoint y: 297, distance: 197.1
click at [476, 256] on div "Save" at bounding box center [554, 244] width 344 height 37
click at [432, 240] on button "Save" at bounding box center [428, 244] width 93 height 37
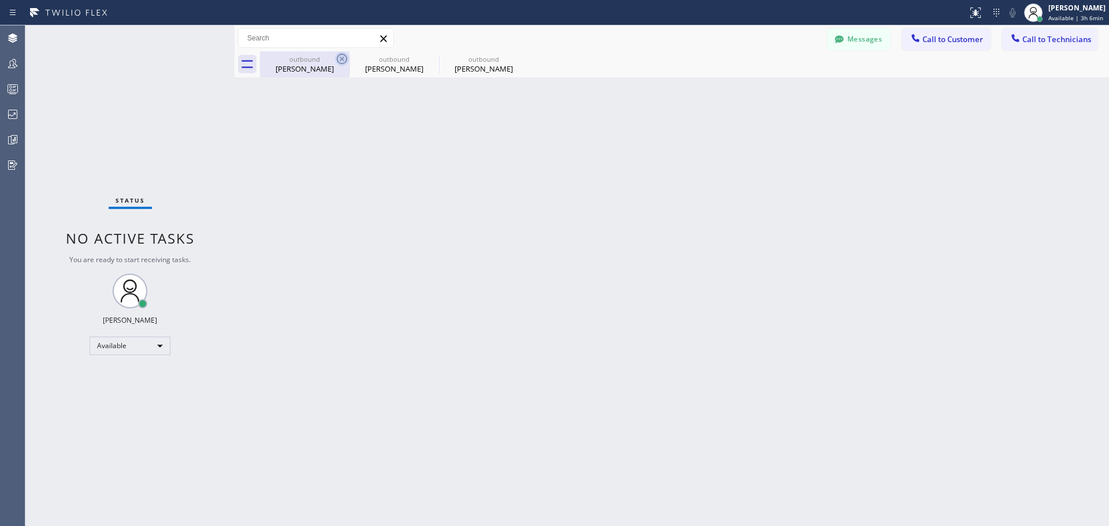
click at [340, 59] on icon at bounding box center [342, 59] width 14 height 14
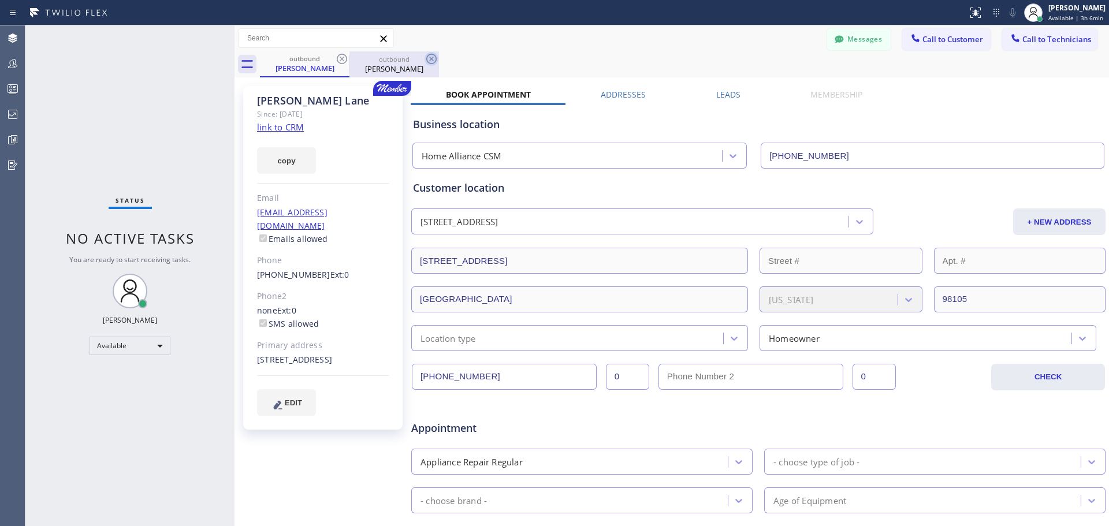
drag, startPoint x: 436, startPoint y: 55, endPoint x: 427, endPoint y: 58, distance: 9.9
click at [434, 55] on icon at bounding box center [431, 59] width 14 height 14
click at [338, 59] on icon at bounding box center [342, 59] width 14 height 14
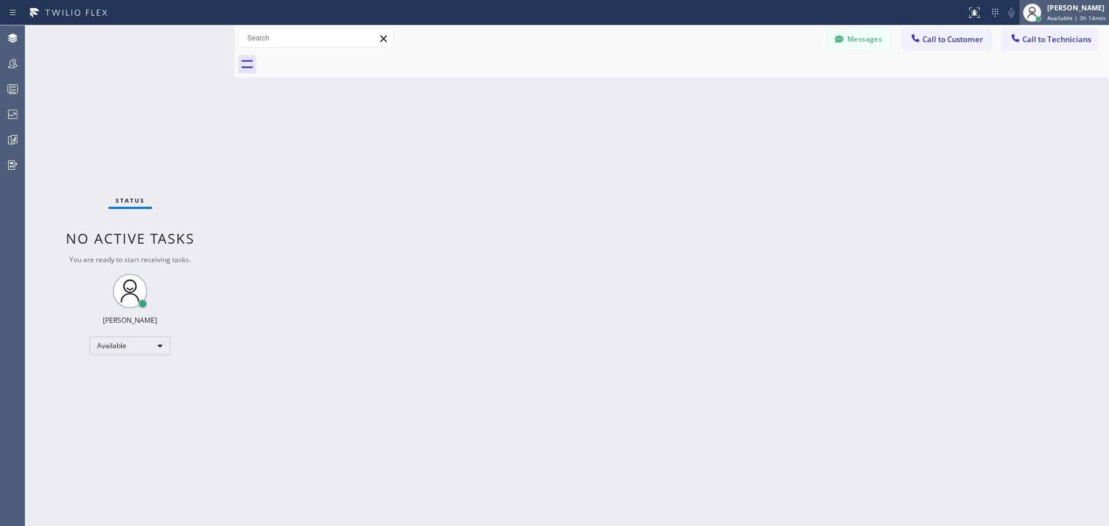
click at [1079, 21] on span "Available | 3h 14min" at bounding box center [1076, 18] width 58 height 8
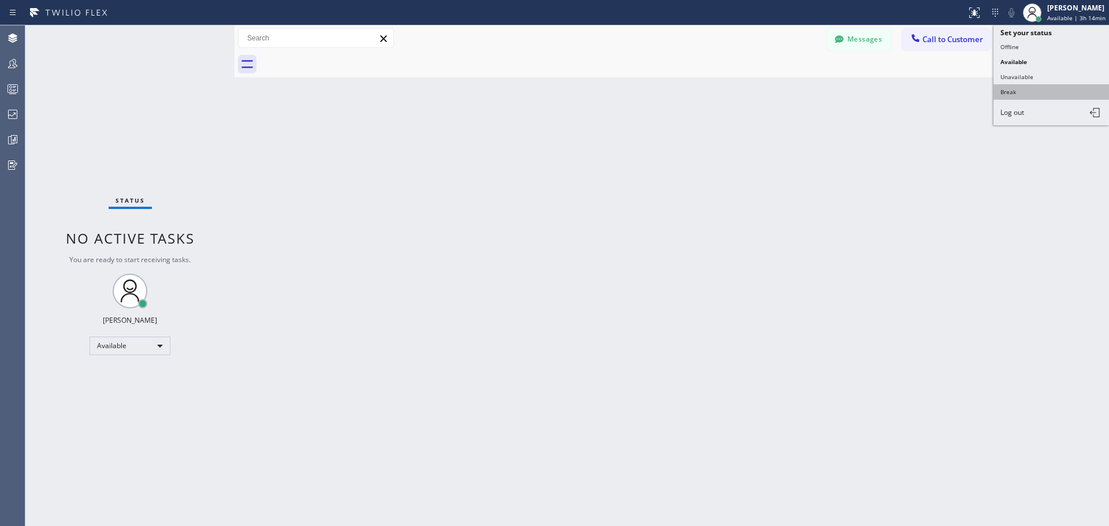
click at [1044, 94] on button "Break" at bounding box center [1050, 91] width 115 height 15
